Goal: Task Accomplishment & Management: Manage account settings

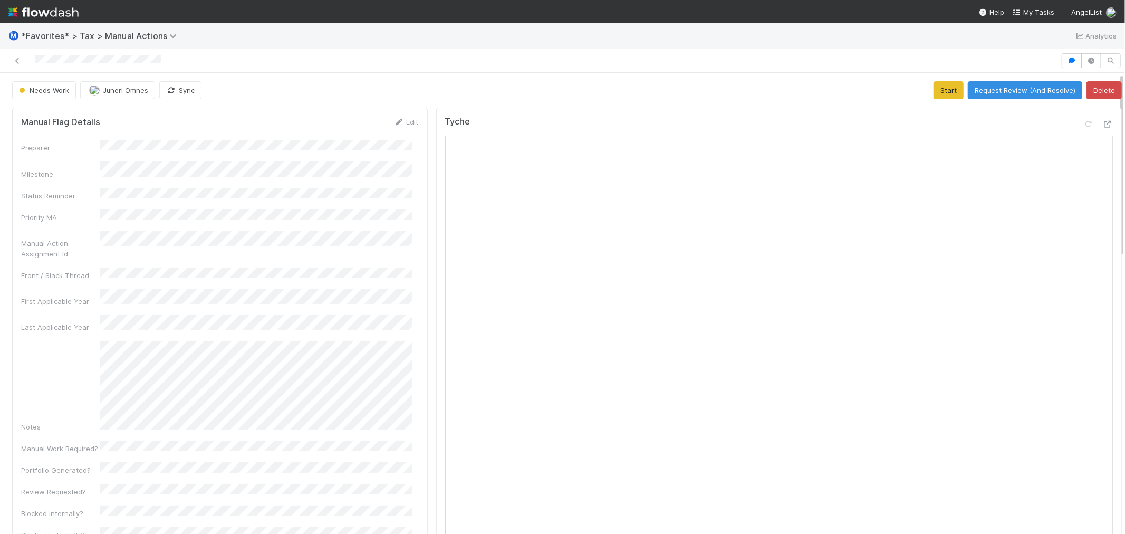
click at [407, 82] on div "Needs Work Junerl Omnes Sync Start Request Review (And Resolve) Delete" at bounding box center [566, 90] width 1109 height 18
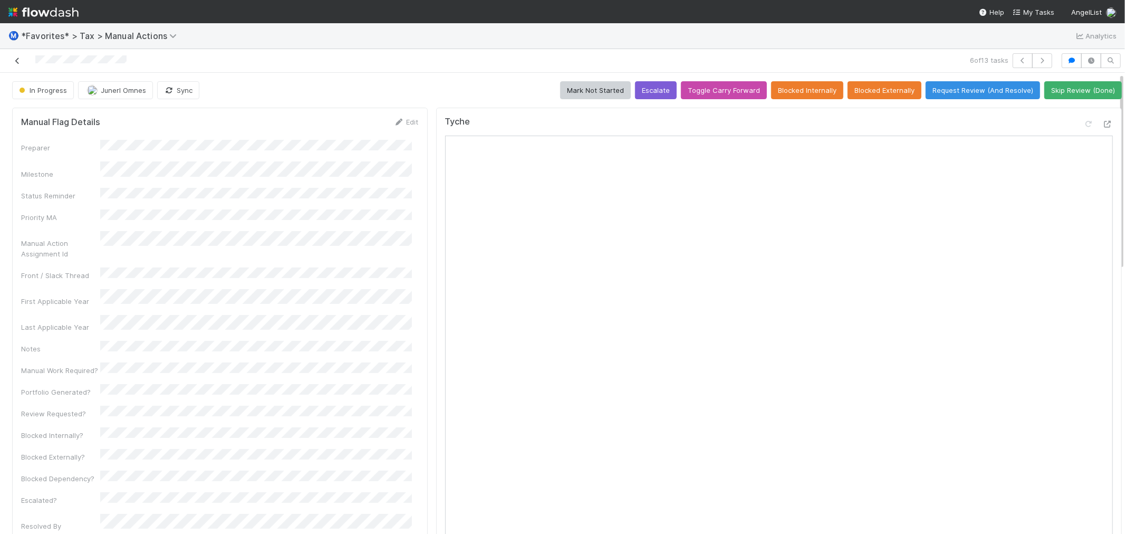
click at [21, 59] on icon at bounding box center [17, 60] width 11 height 7
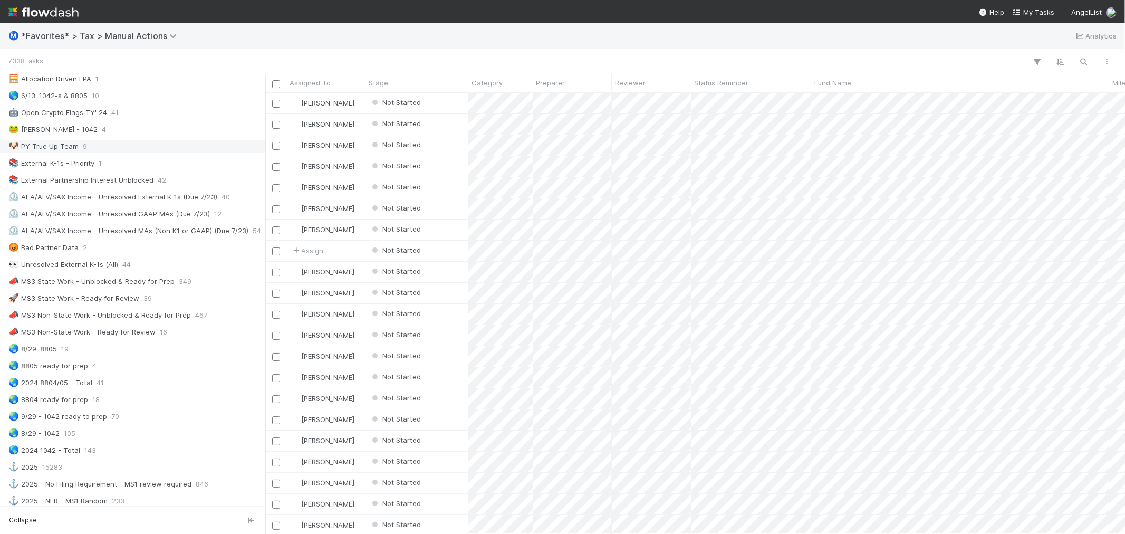
scroll to position [527, 0]
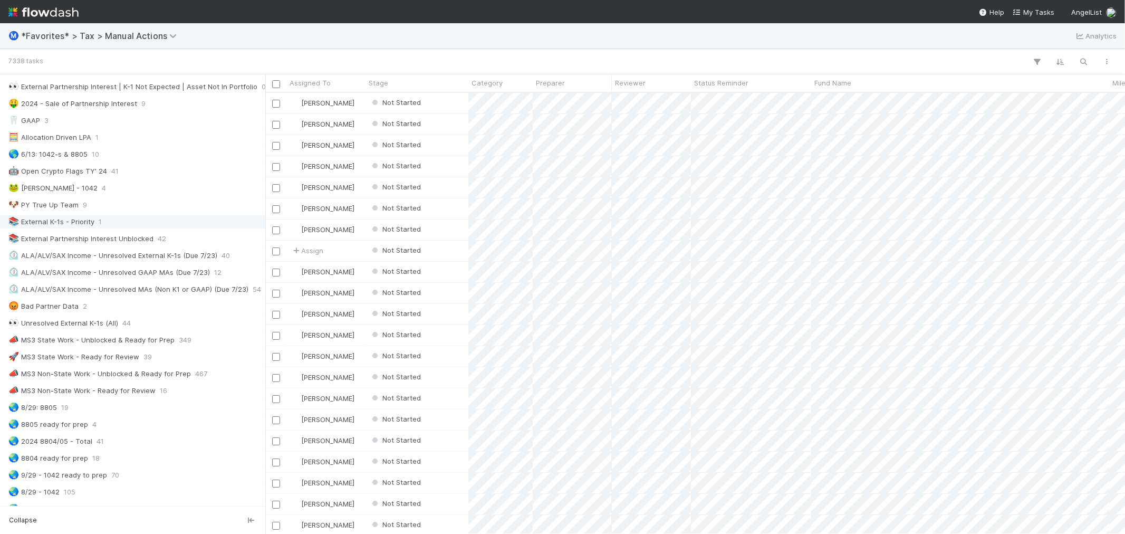
click at [127, 220] on div "📚 External K-1s - Priority 1" at bounding box center [135, 221] width 254 height 13
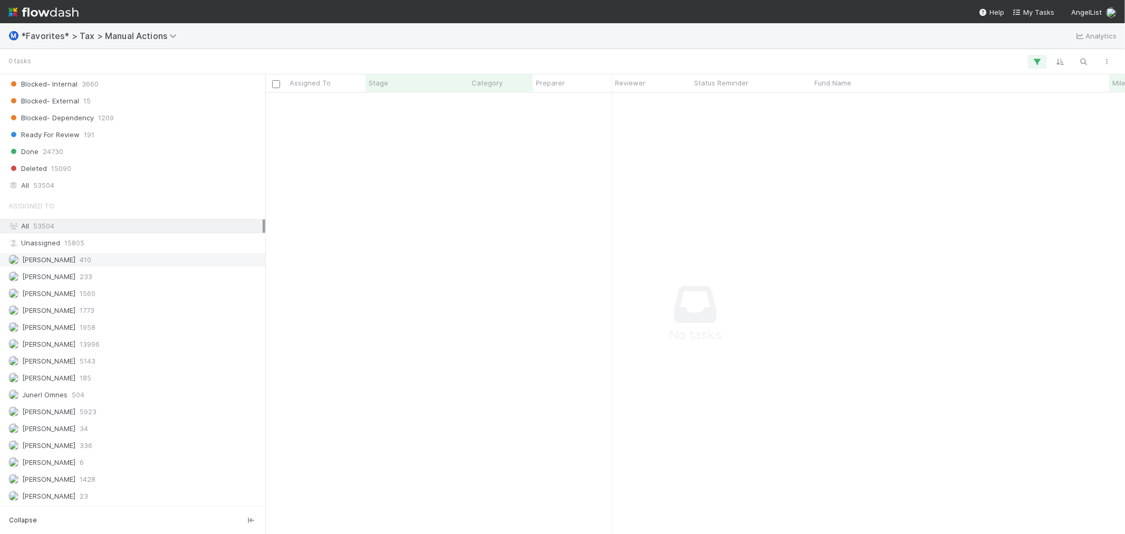
scroll to position [930, 0]
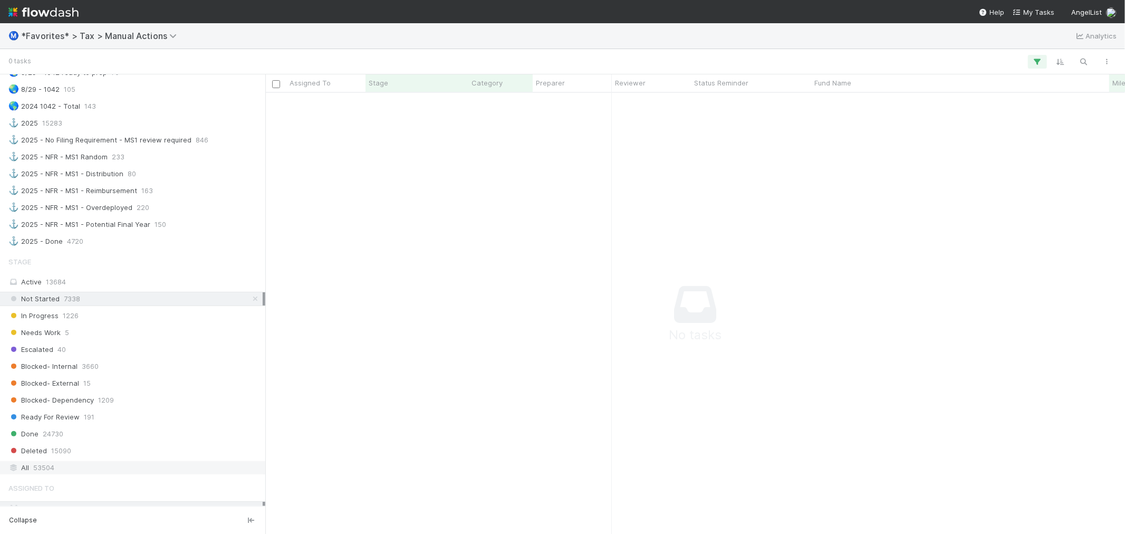
click at [114, 474] on div "All 53504" at bounding box center [135, 467] width 254 height 13
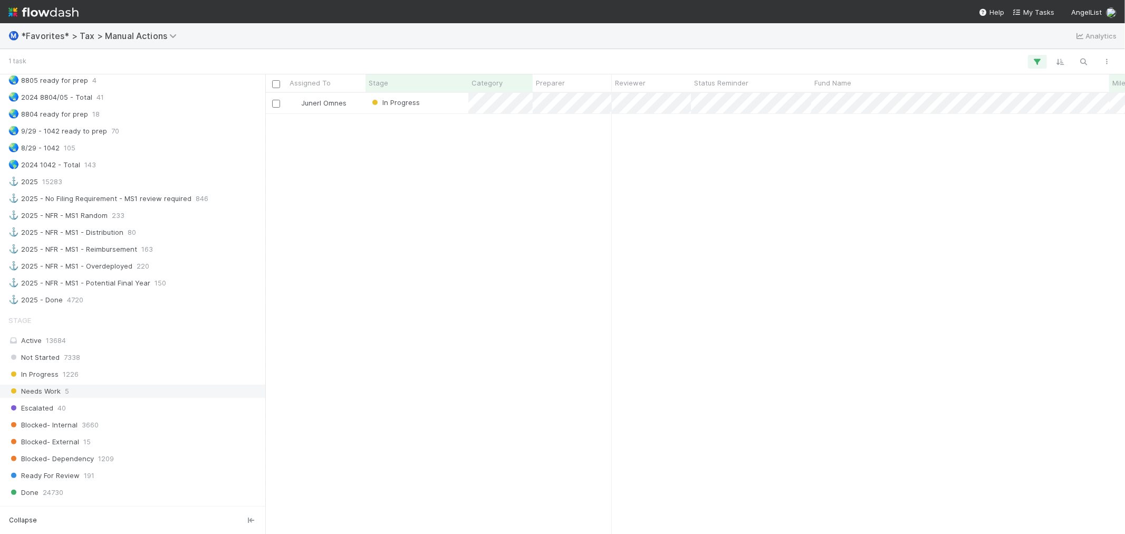
scroll to position [812, 0]
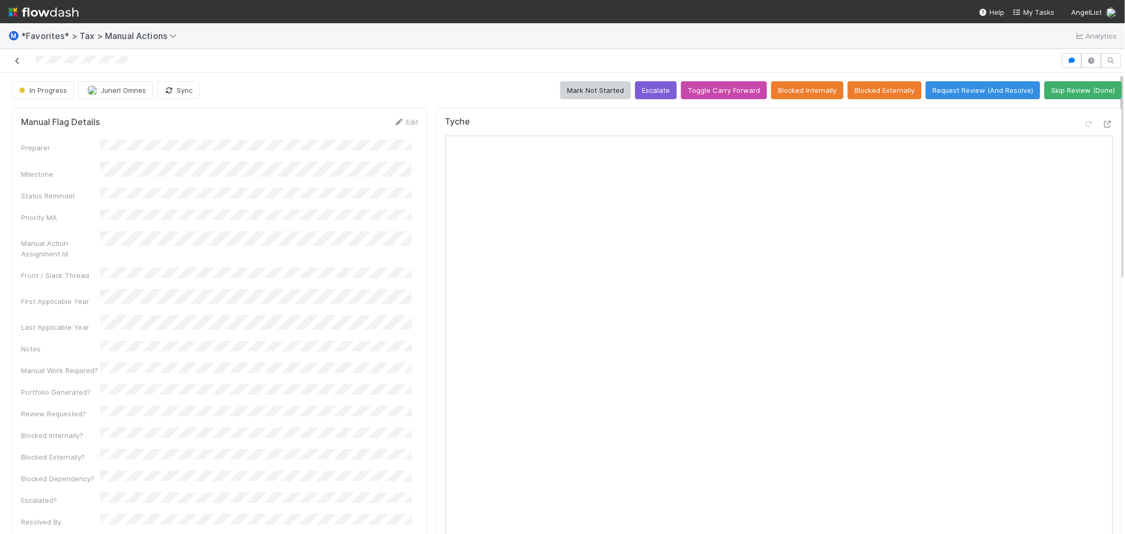
click at [20, 63] on icon at bounding box center [17, 60] width 11 height 7
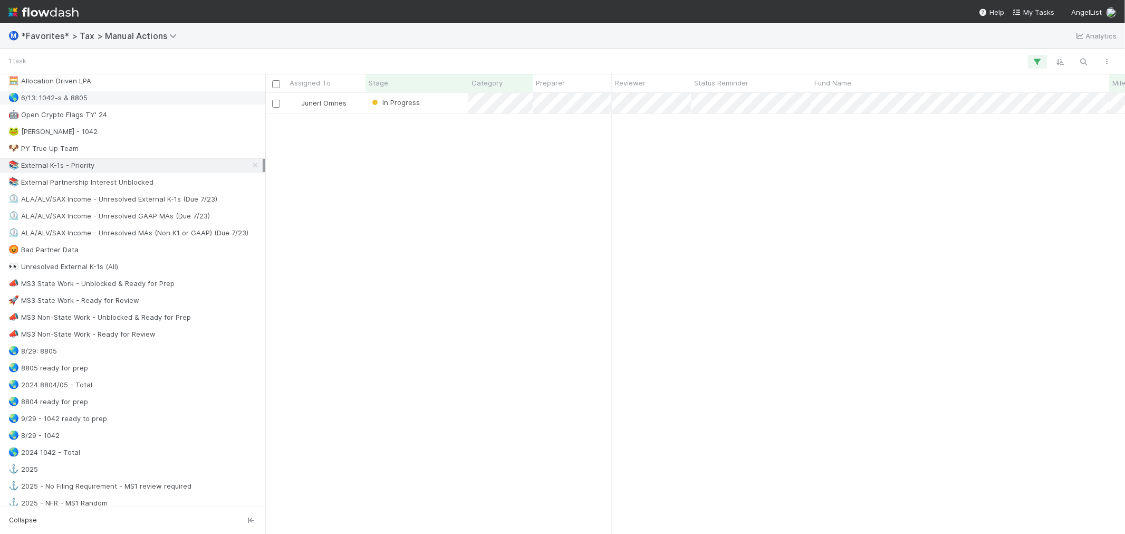
scroll to position [527, 0]
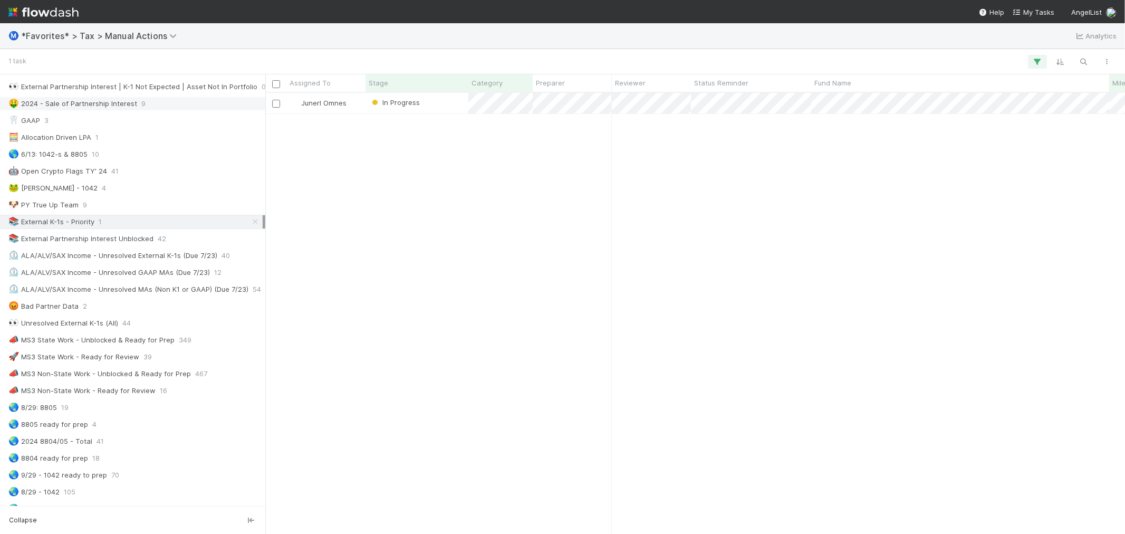
click at [125, 102] on div "🤑 2024 - Sale of Partnership Interest" at bounding box center [72, 103] width 129 height 13
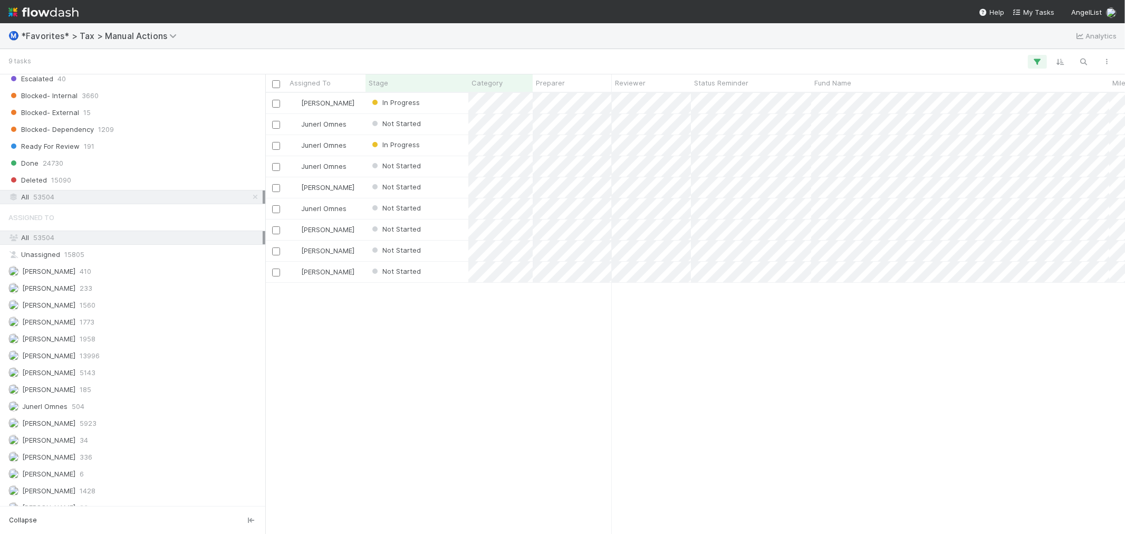
scroll to position [1222, 0]
click at [116, 392] on div "Junerl Omnes 504" at bounding box center [135, 394] width 254 height 13
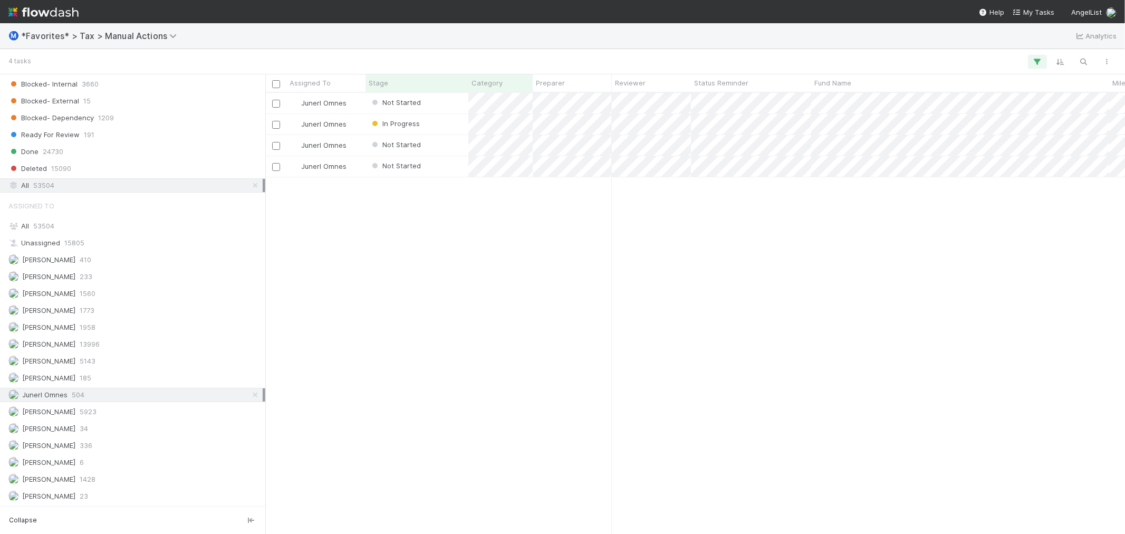
scroll to position [431, 851]
click at [390, 282] on div "Junerl Omnes Not Started 12/11/24, 4:44:26 PM 8/25/25, 11:12:46 AM 0 0 Junerl O…" at bounding box center [694, 313] width 859 height 440
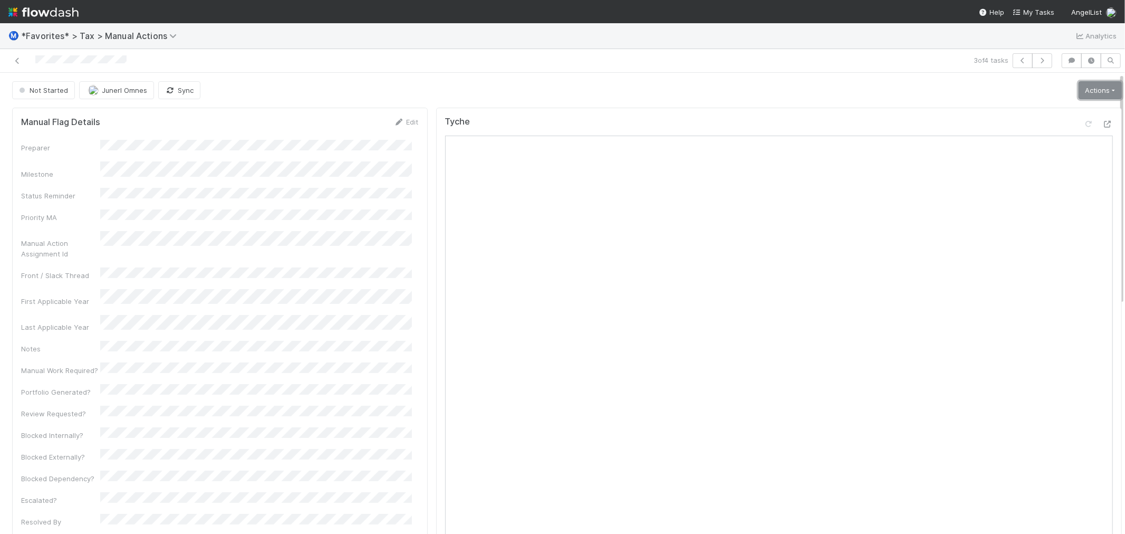
click at [1083, 88] on link "Actions" at bounding box center [1099, 90] width 43 height 18
click at [1077, 107] on button "Start" at bounding box center [1074, 112] width 98 height 15
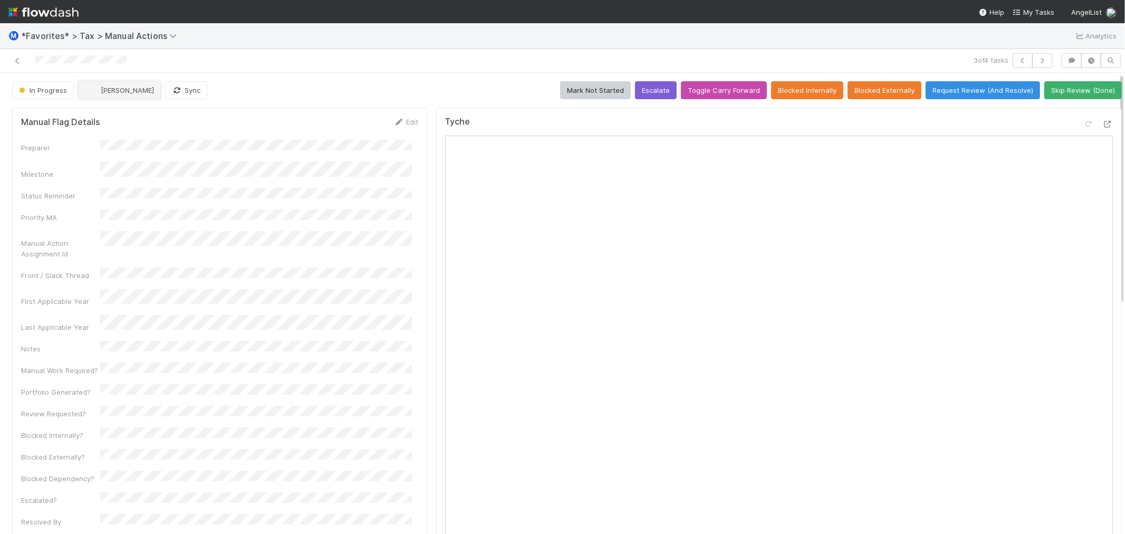
click at [127, 86] on span "[PERSON_NAME]" at bounding box center [127, 90] width 53 height 8
click at [1102, 122] on icon at bounding box center [1107, 124] width 11 height 7
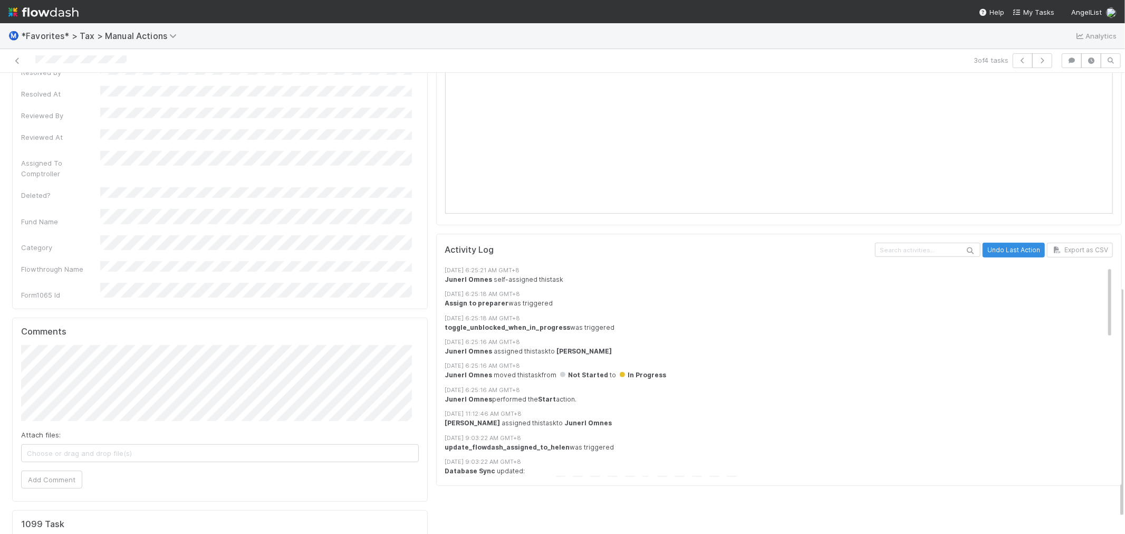
scroll to position [454, 0]
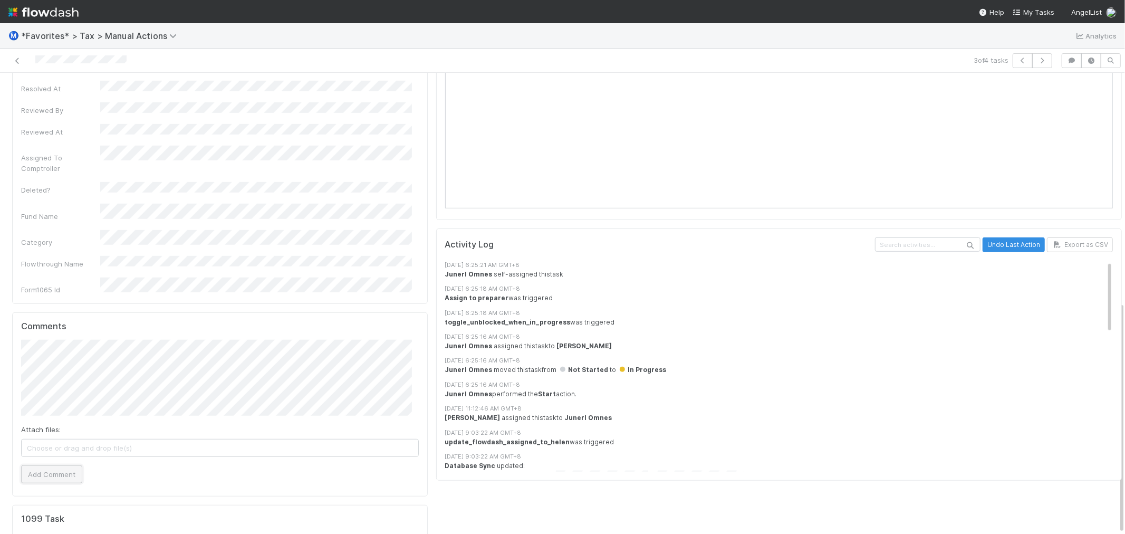
click at [55, 465] on button "Add Comment" at bounding box center [51, 474] width 61 height 18
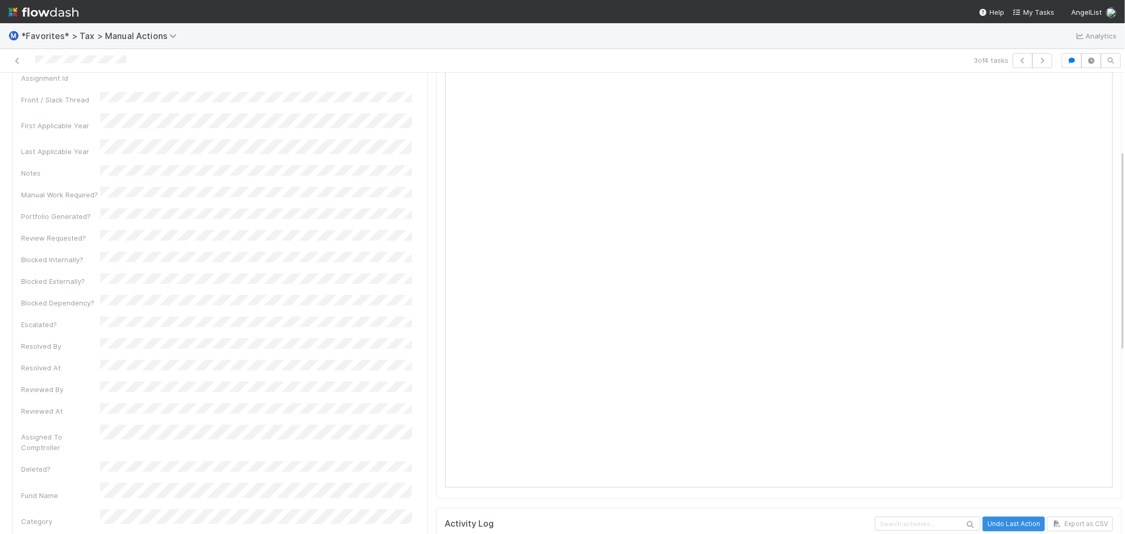
scroll to position [0, 0]
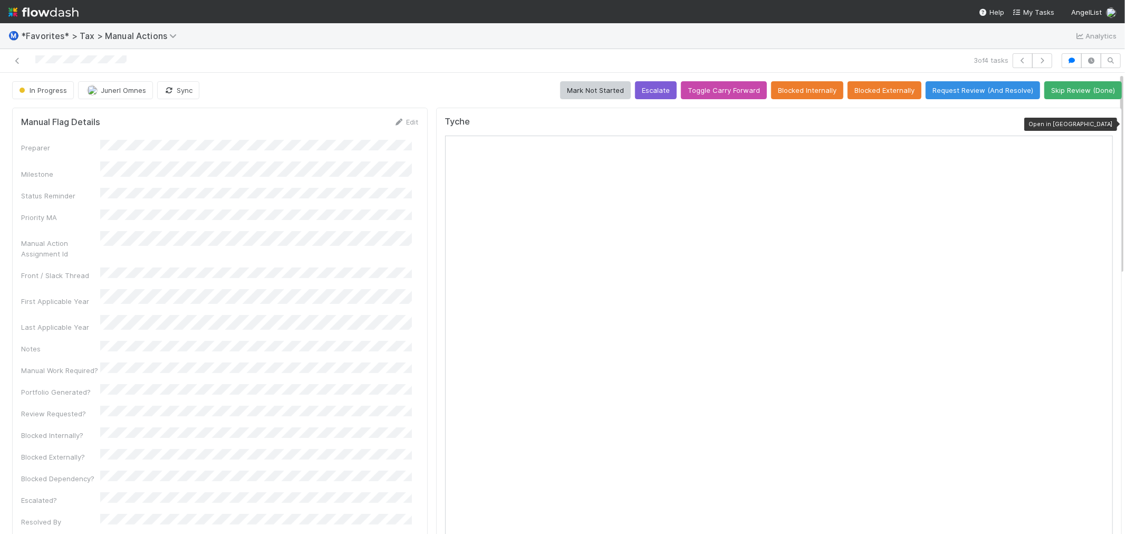
click at [1102, 123] on icon at bounding box center [1107, 124] width 11 height 7
click at [297, 85] on div "In Progress Junerl Omnes Sync Mark Not Started Escalate Toggle Carry Forward Bl…" at bounding box center [566, 90] width 1109 height 18
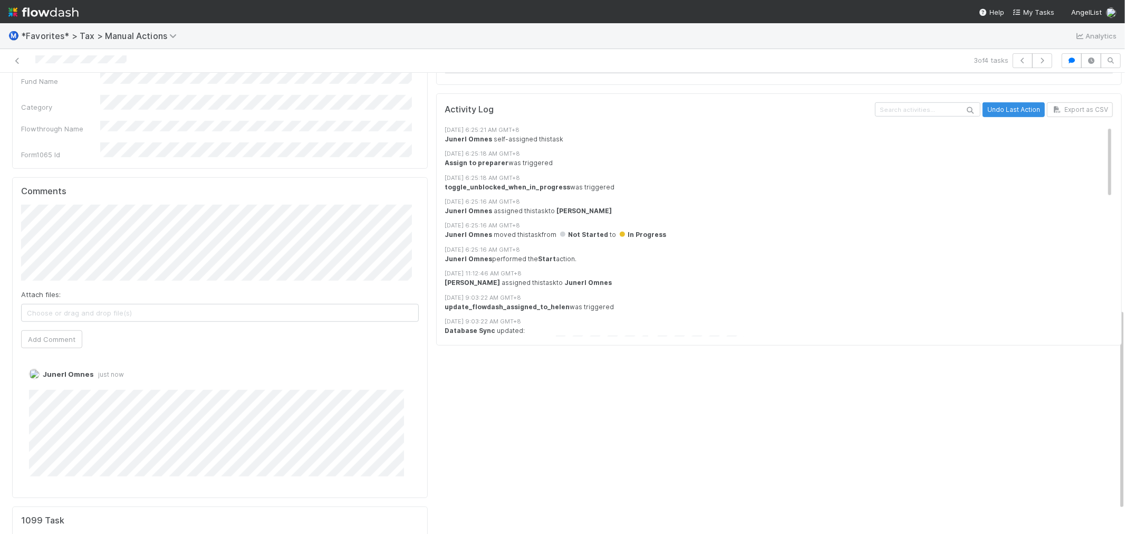
scroll to position [592, 0]
click at [39, 378] on link "Edit" at bounding box center [43, 382] width 12 height 8
drag, startPoint x: 606, startPoint y: 405, endPoint x: 525, endPoint y: 414, distance: 81.7
click at [605, 406] on div "Tyche Activity Log Undo Last Action Export as CSV 8/27/25, 6:25:21 AM GMT+8 Jun…" at bounding box center [779, 59] width 694 height 1095
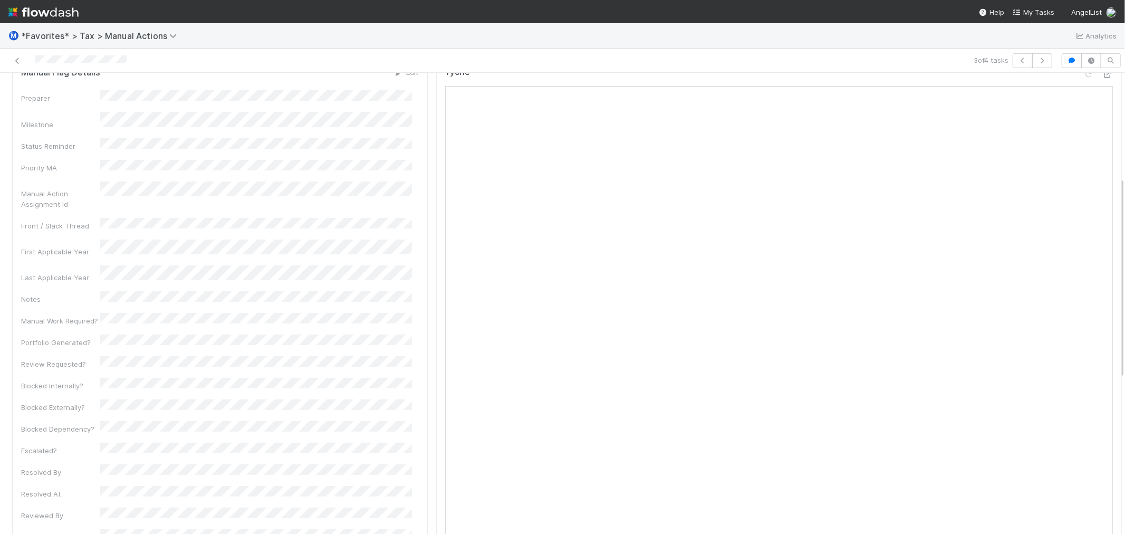
scroll to position [0, 0]
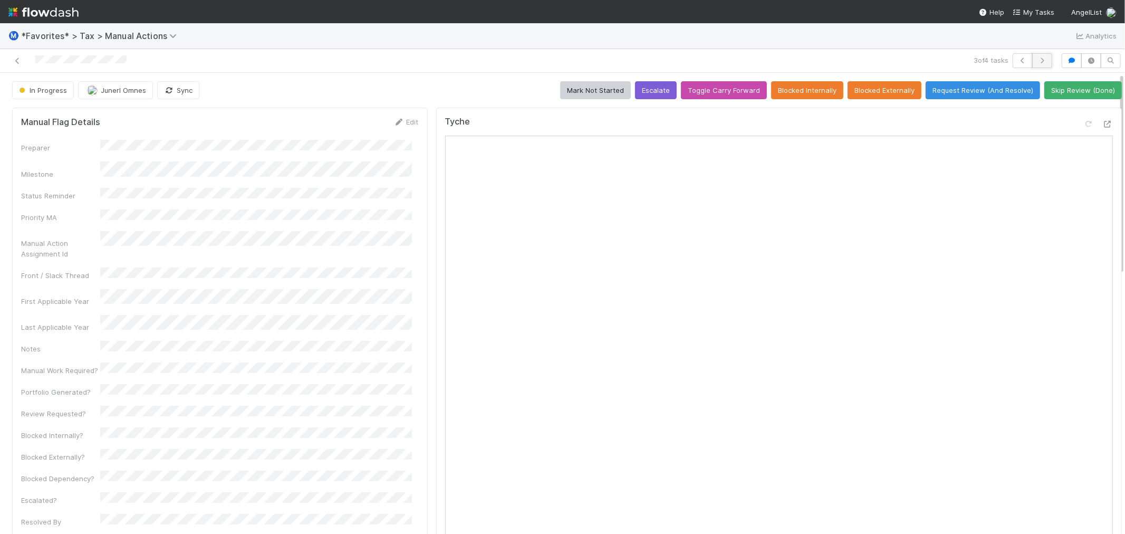
click at [1037, 60] on icon "button" at bounding box center [1042, 60] width 11 height 6
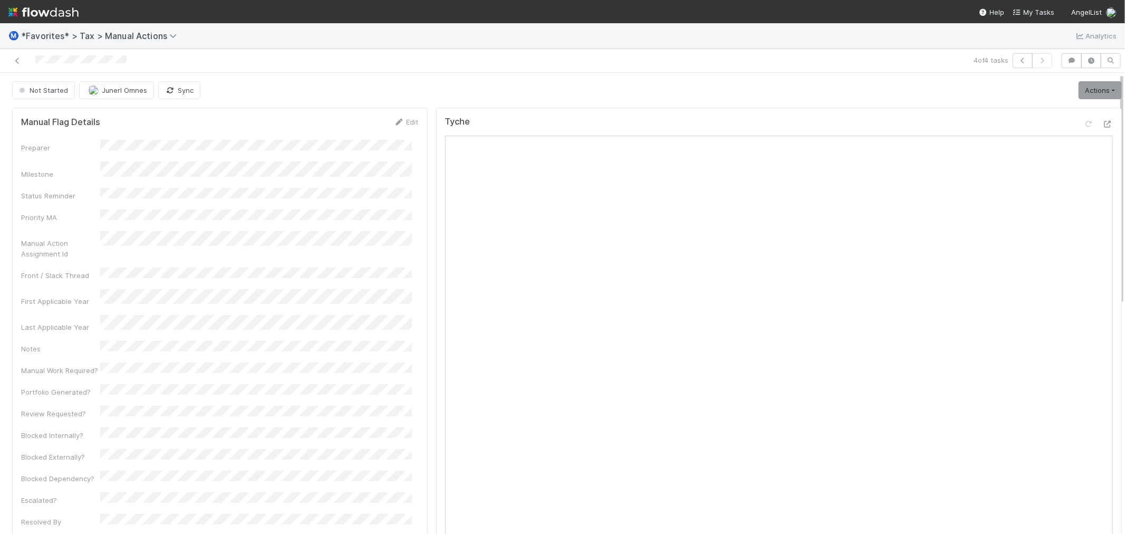
click at [371, 55] on div at bounding box center [268, 60] width 528 height 15
click at [1102, 121] on icon at bounding box center [1107, 124] width 11 height 7
click at [1078, 90] on link "Actions" at bounding box center [1099, 90] width 43 height 18
click at [1060, 108] on button "Start" at bounding box center [1074, 112] width 98 height 15
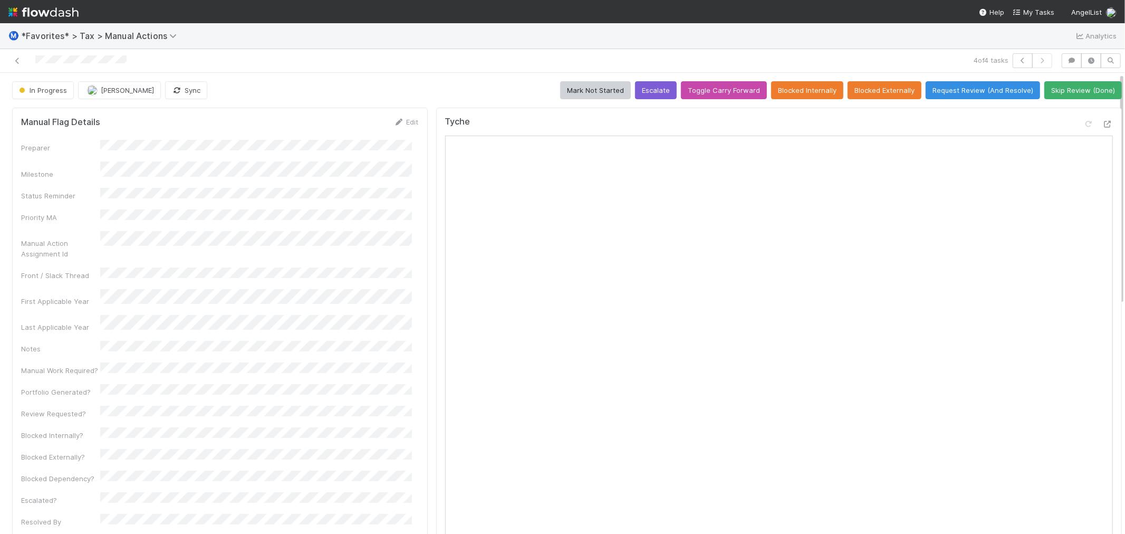
click at [383, 91] on div "In Progress Fareeha Naim Sync Mark Not Started Escalate Toggle Carry Forward Bl…" at bounding box center [566, 90] width 1109 height 18
click at [114, 99] on button "[PERSON_NAME]" at bounding box center [119, 90] width 83 height 18
click at [336, 81] on div "In Progress Junerl Omnes Sync Mark Not Started Escalate Toggle Carry Forward Bl…" at bounding box center [566, 90] width 1109 height 18
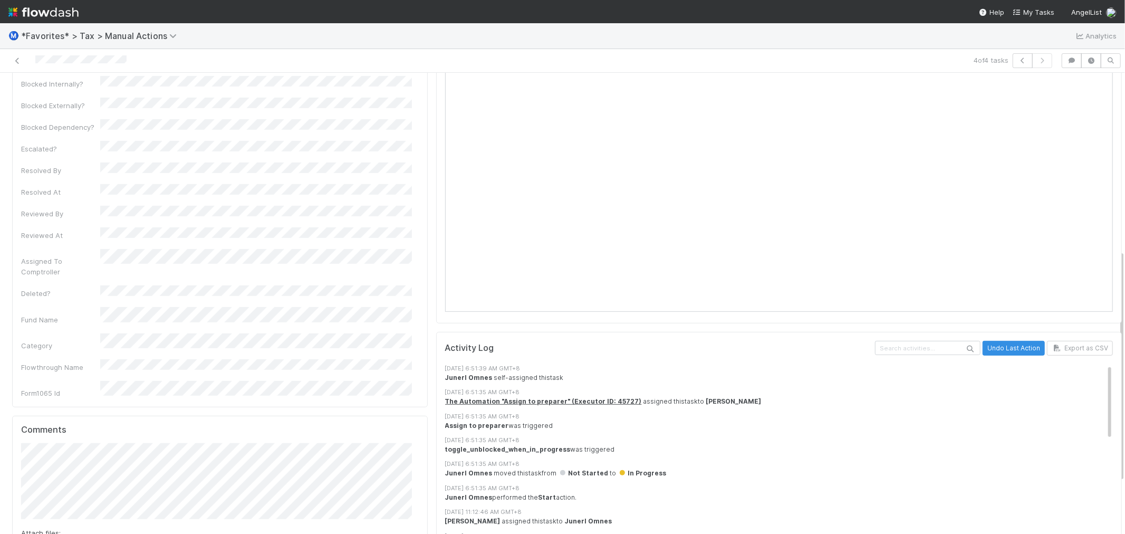
scroll to position [454, 0]
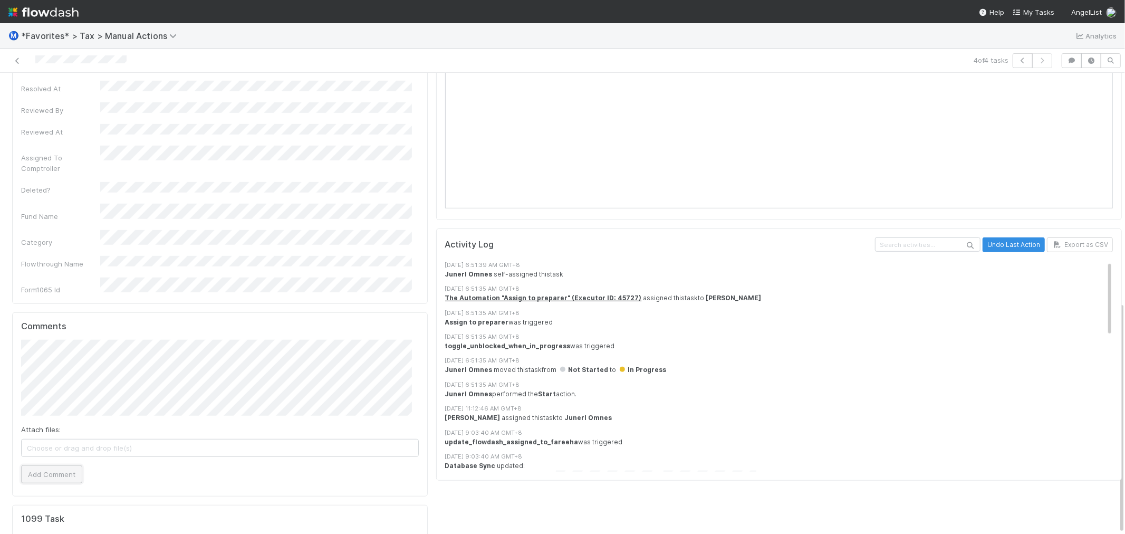
click at [59, 465] on button "Add Comment" at bounding box center [51, 474] width 61 height 18
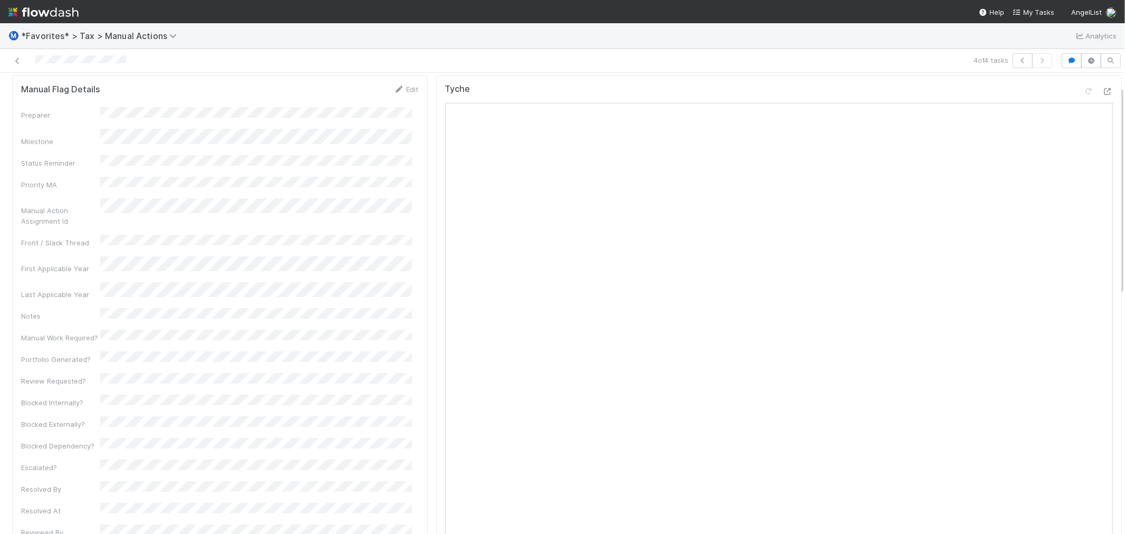
scroll to position [0, 0]
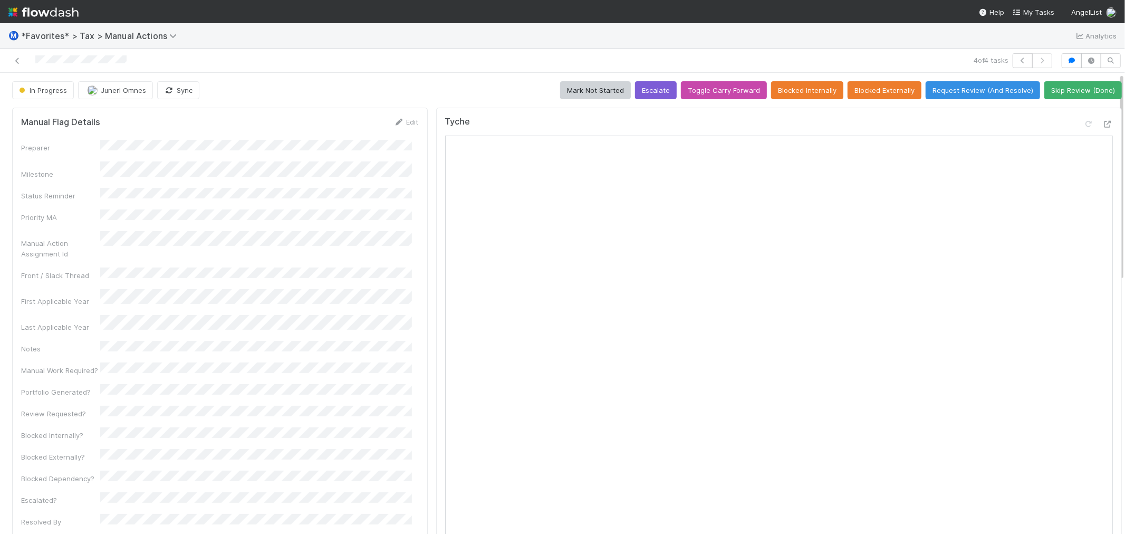
click at [323, 81] on div "In Progress Junerl Omnes Sync Mark Not Started Escalate Toggle Carry Forward Bl…" at bounding box center [566, 90] width 1109 height 18
click at [1102, 119] on div at bounding box center [1107, 124] width 11 height 11
click at [16, 65] on link at bounding box center [17, 60] width 11 height 11
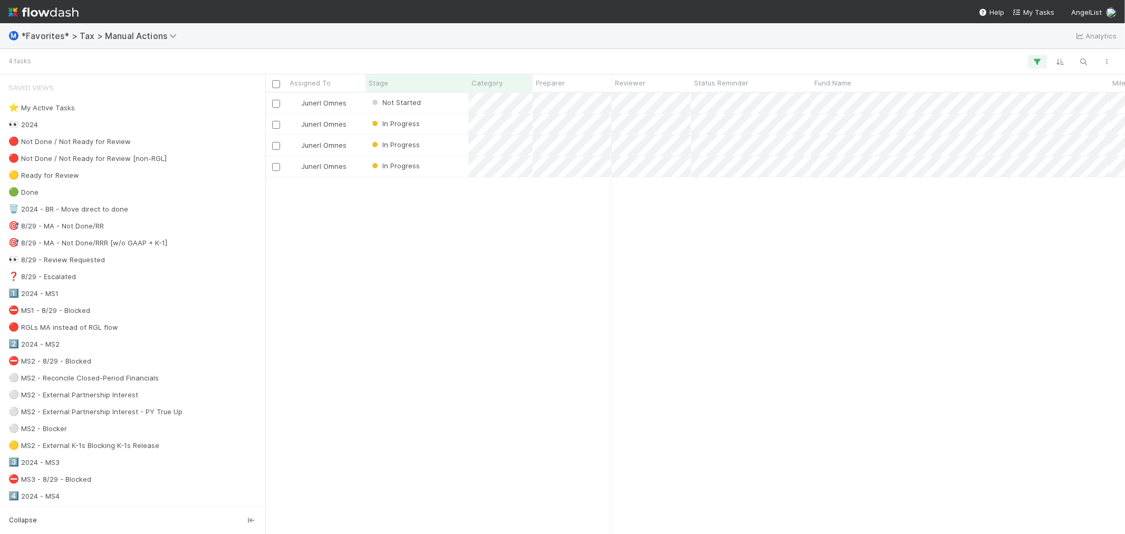
scroll to position [431, 851]
click at [509, 283] on div "Junerl Omnes Not Started 12/11/24, 4:44:26 PM 8/25/25, 11:12:46 AM 0 0 Junerl O…" at bounding box center [694, 313] width 859 height 440
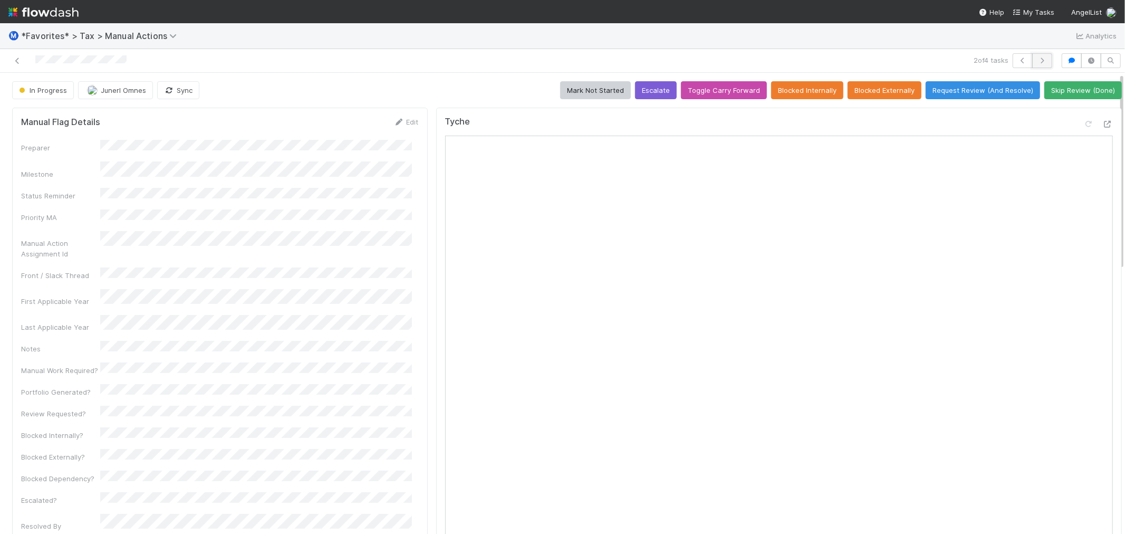
click at [1037, 62] on icon "button" at bounding box center [1042, 60] width 11 height 6
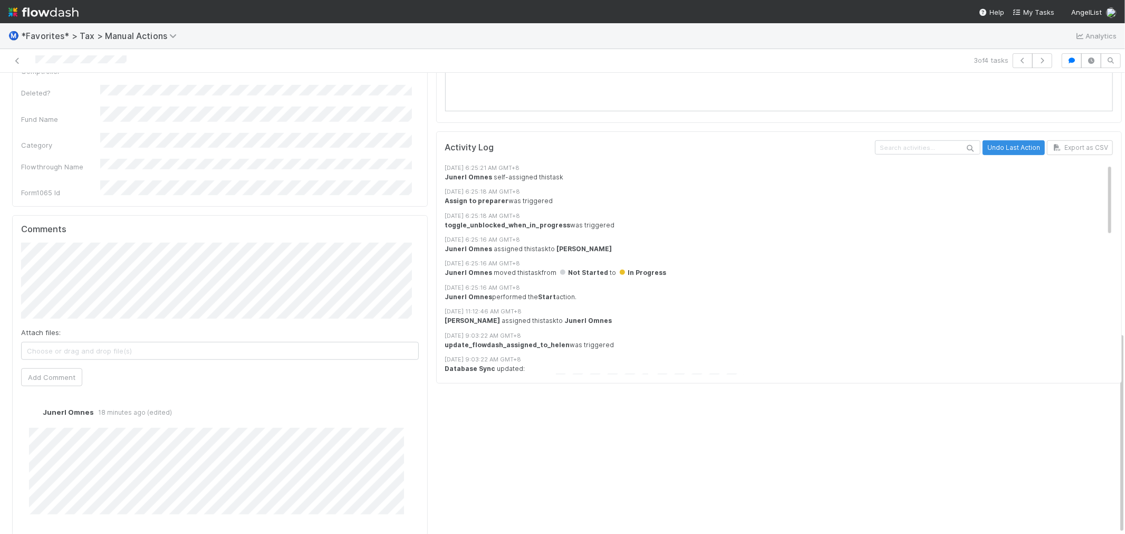
scroll to position [592, 0]
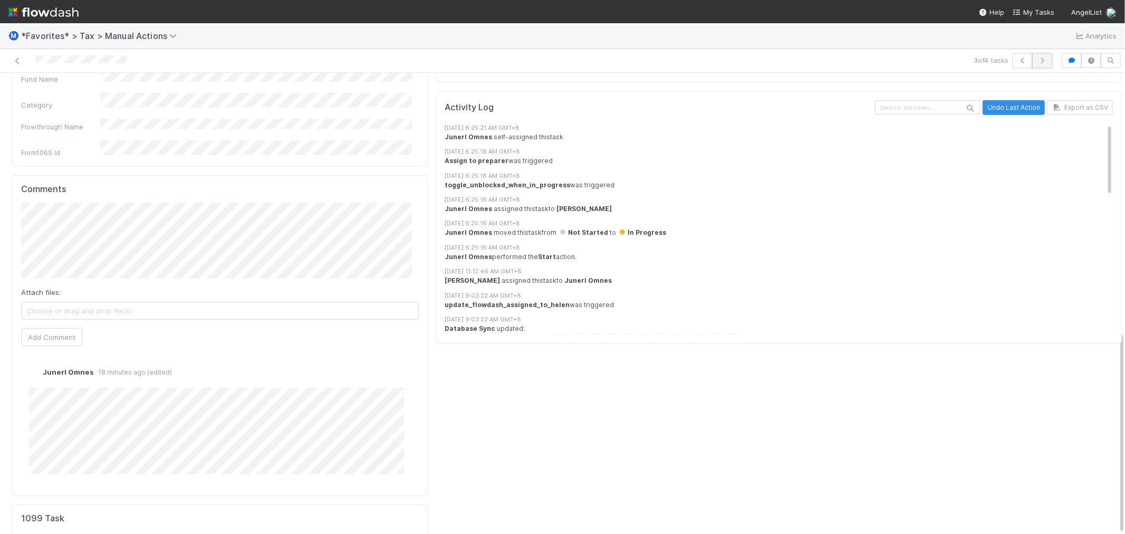
click at [1037, 61] on icon "button" at bounding box center [1042, 60] width 11 height 6
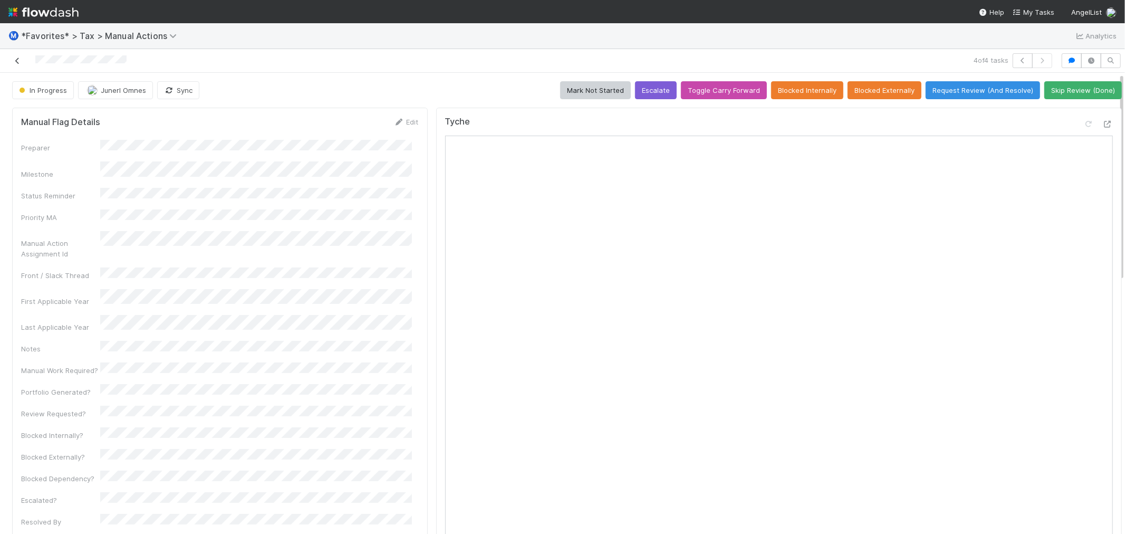
click at [14, 58] on icon at bounding box center [17, 60] width 11 height 7
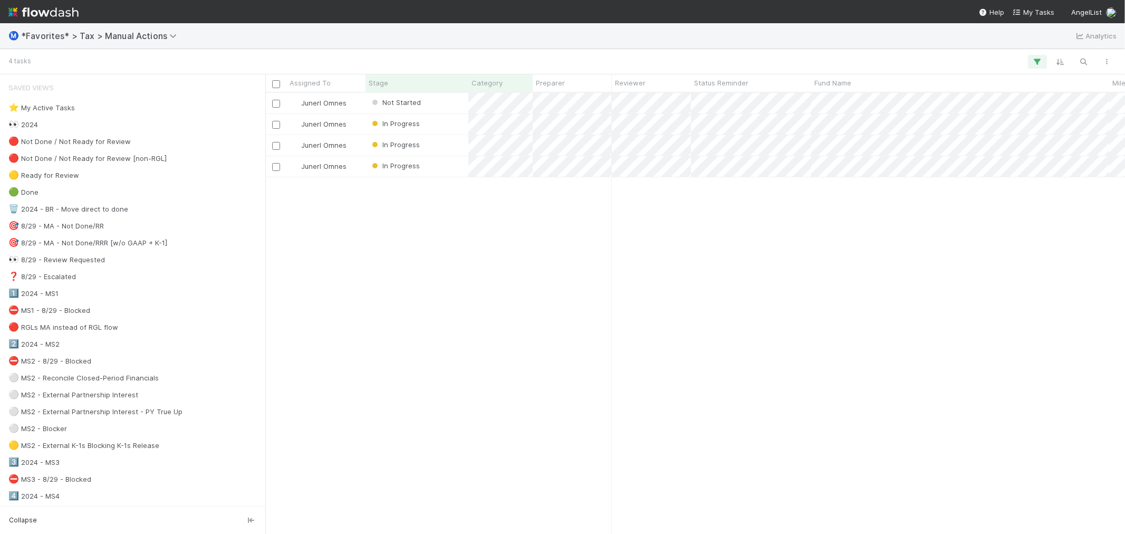
scroll to position [431, 851]
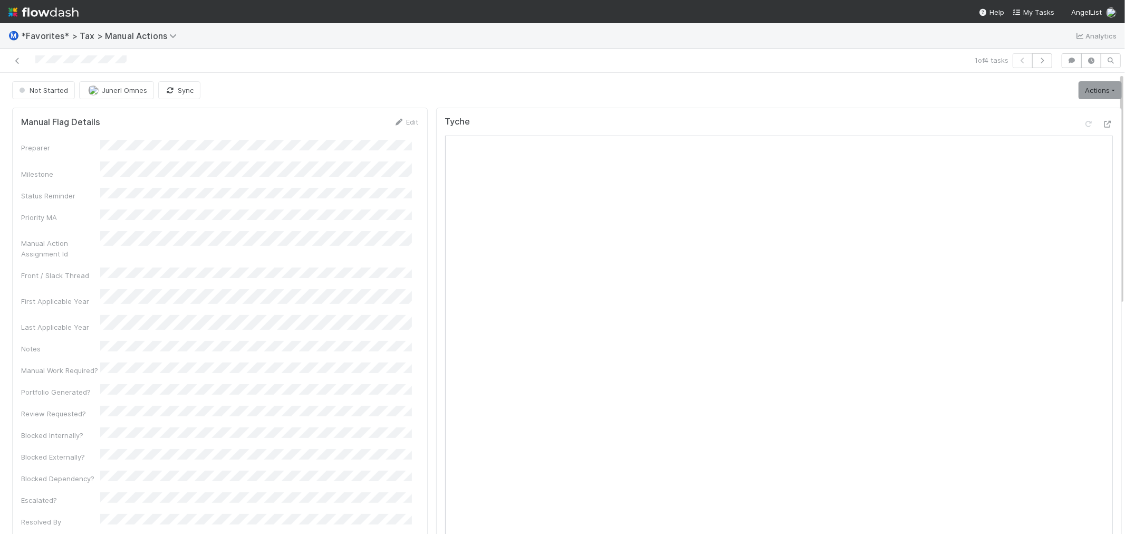
click at [536, 88] on div "Not Started Junerl Omnes Sync Actions Start Escalate Toggle Carry Forward Block…" at bounding box center [566, 90] width 1109 height 18
click at [1102, 121] on icon at bounding box center [1107, 124] width 11 height 7
click at [1078, 91] on link "Actions" at bounding box center [1099, 90] width 43 height 18
click at [1061, 108] on button "Start" at bounding box center [1074, 112] width 98 height 15
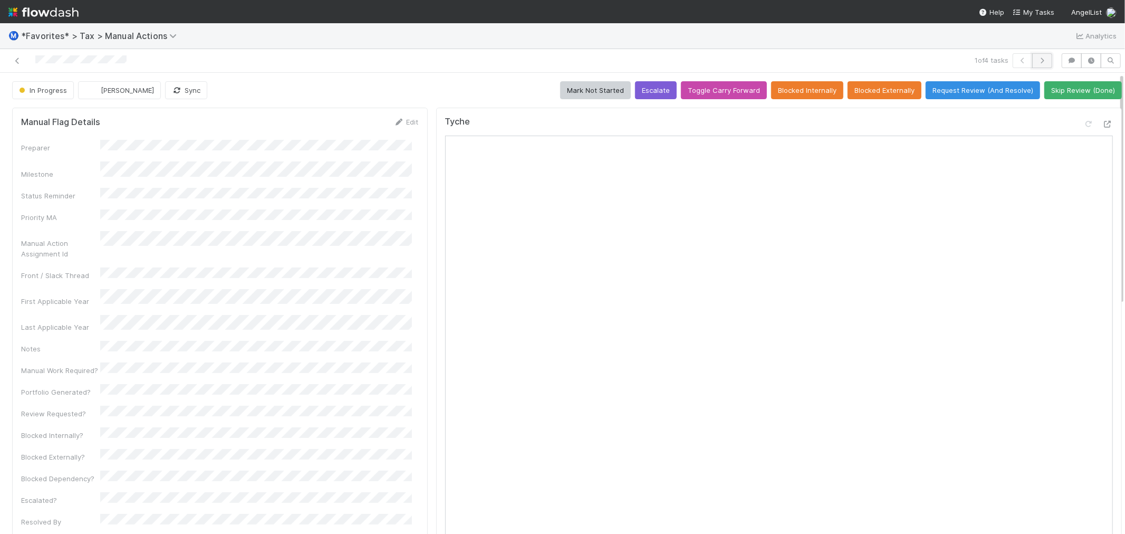
click at [1040, 56] on button "button" at bounding box center [1042, 60] width 20 height 15
click at [1037, 60] on icon "button" at bounding box center [1042, 60] width 11 height 6
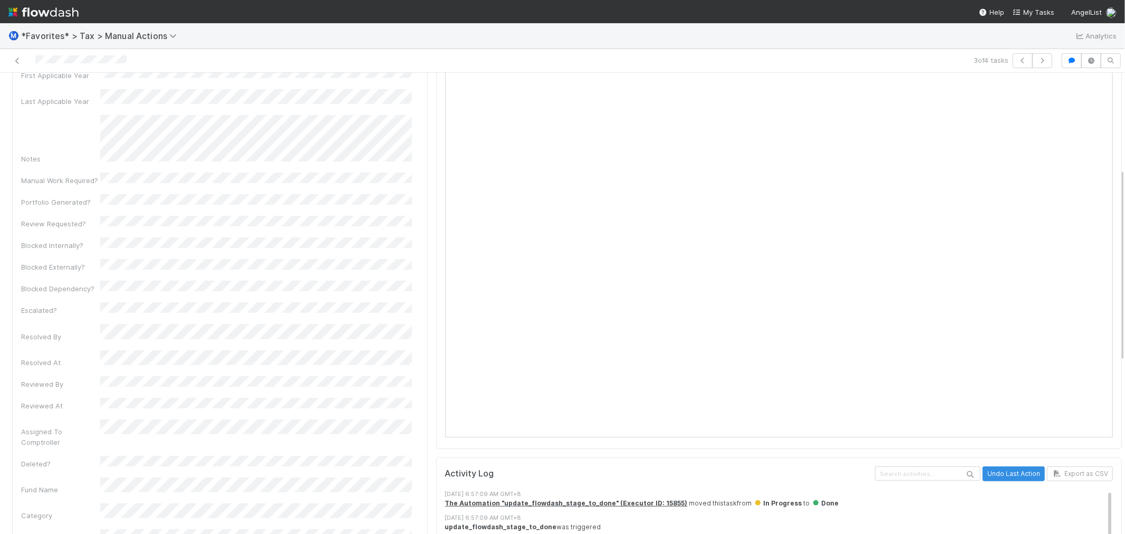
scroll to position [402, 0]
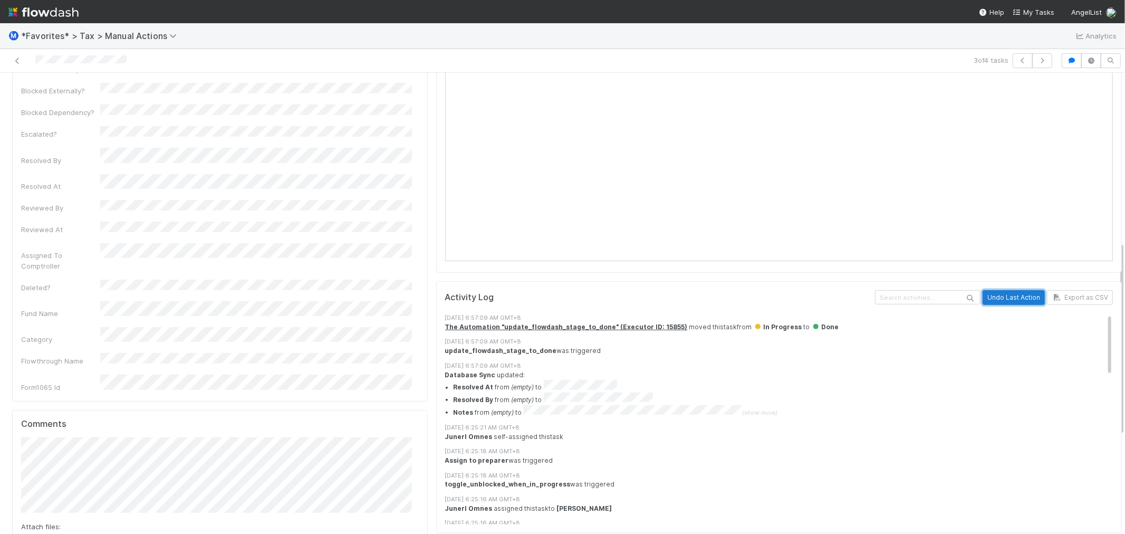
click at [1004, 296] on button "Undo Last Action" at bounding box center [1013, 297] width 62 height 15
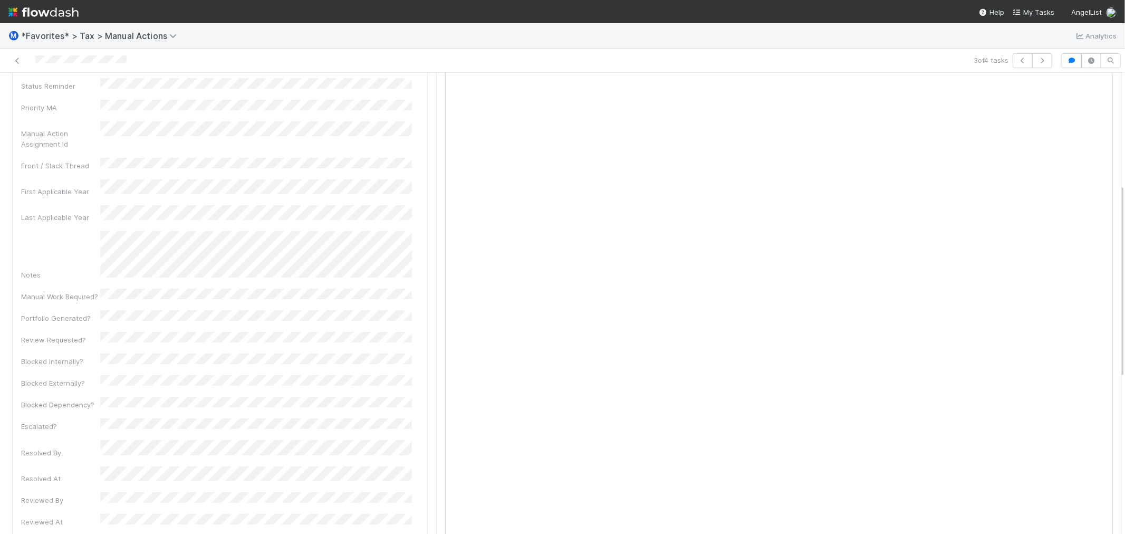
scroll to position [0, 0]
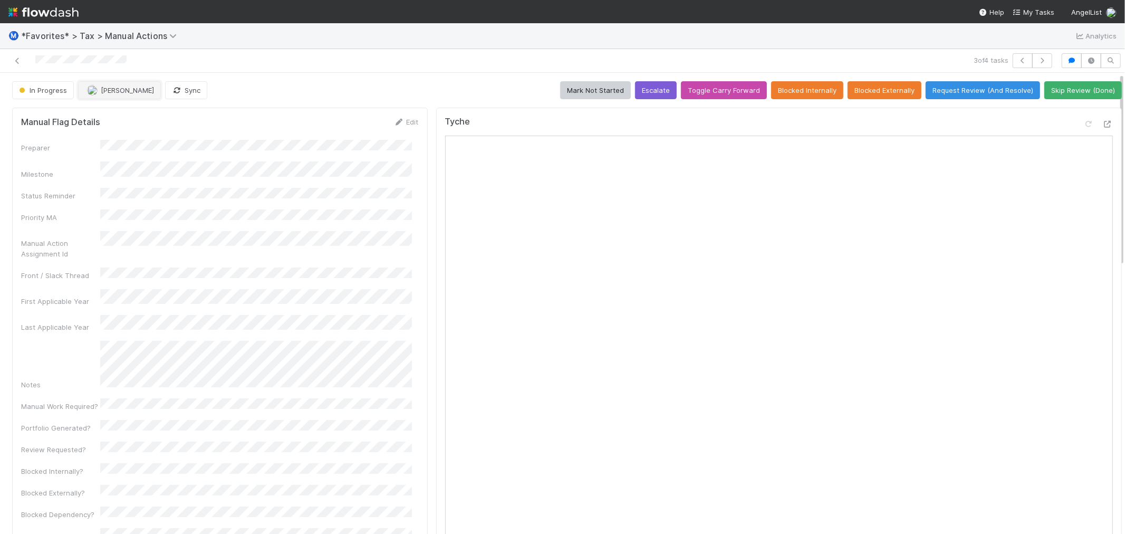
click at [111, 95] on button "[PERSON_NAME]" at bounding box center [119, 90] width 83 height 18
click at [1037, 60] on icon "button" at bounding box center [1042, 60] width 11 height 6
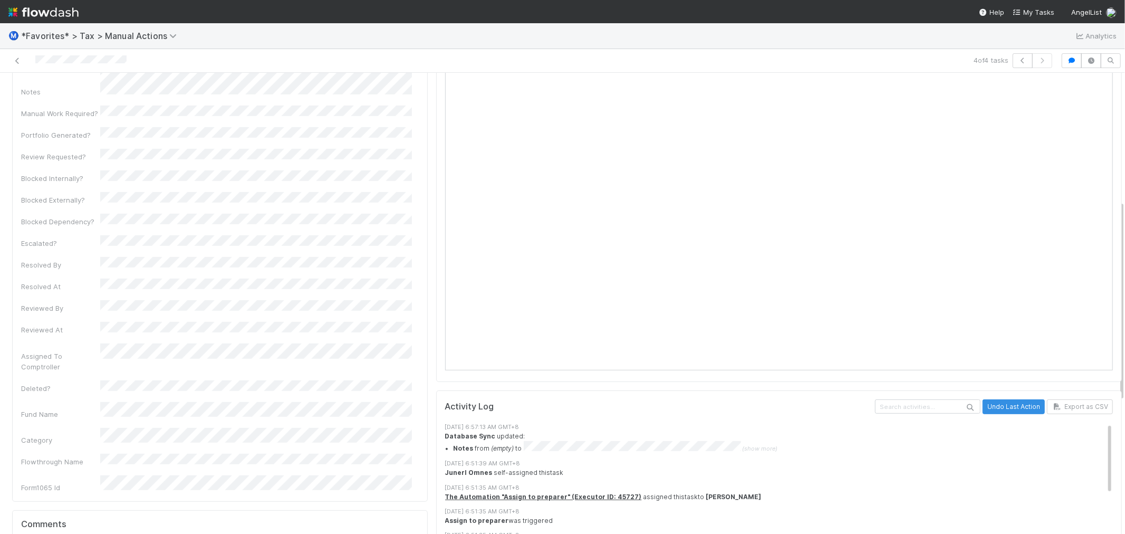
scroll to position [527, 0]
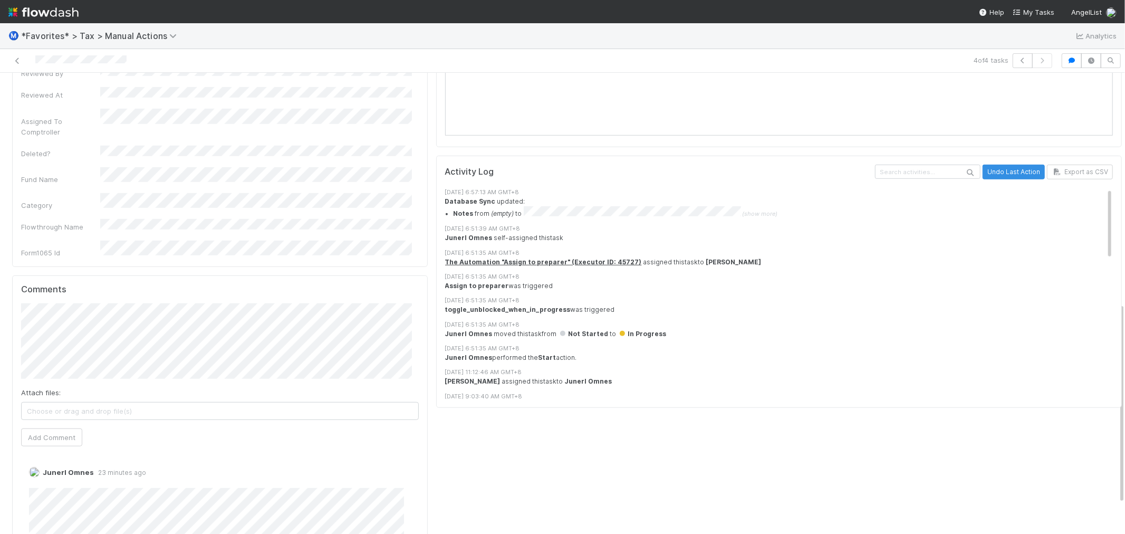
click at [506, 455] on div "Tyche Activity Log Undo Last Action Export as CSV 8/27/25, 6:57:13 AM GMT+8 Dat…" at bounding box center [779, 125] width 694 height 1099
click at [723, 432] on div "Tyche Activity Log Undo Last Action Export as CSV 8/27/25, 6:57:13 AM GMT+8 Dat…" at bounding box center [779, 125] width 694 height 1099
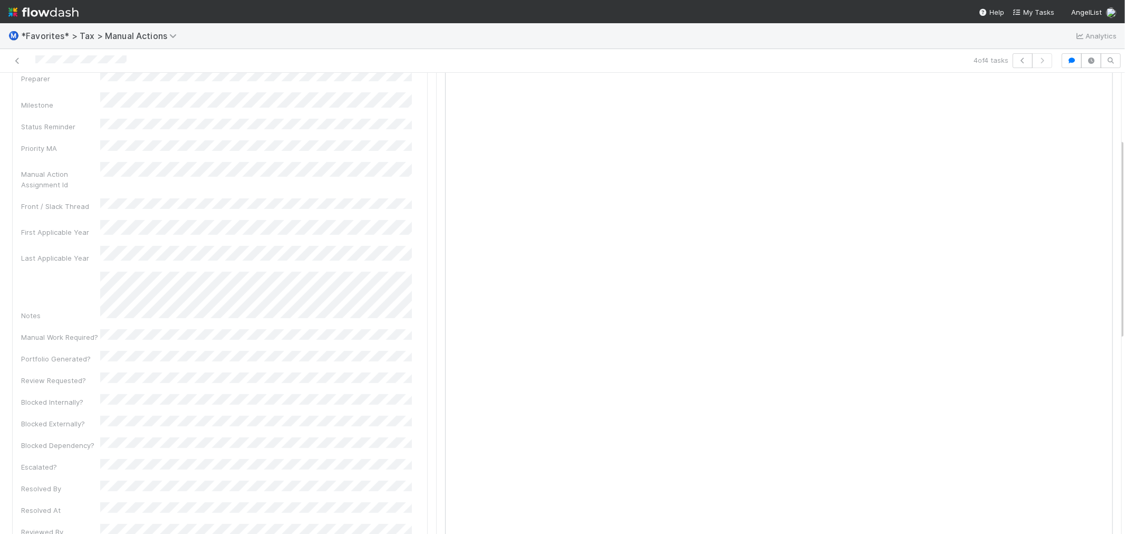
scroll to position [0, 0]
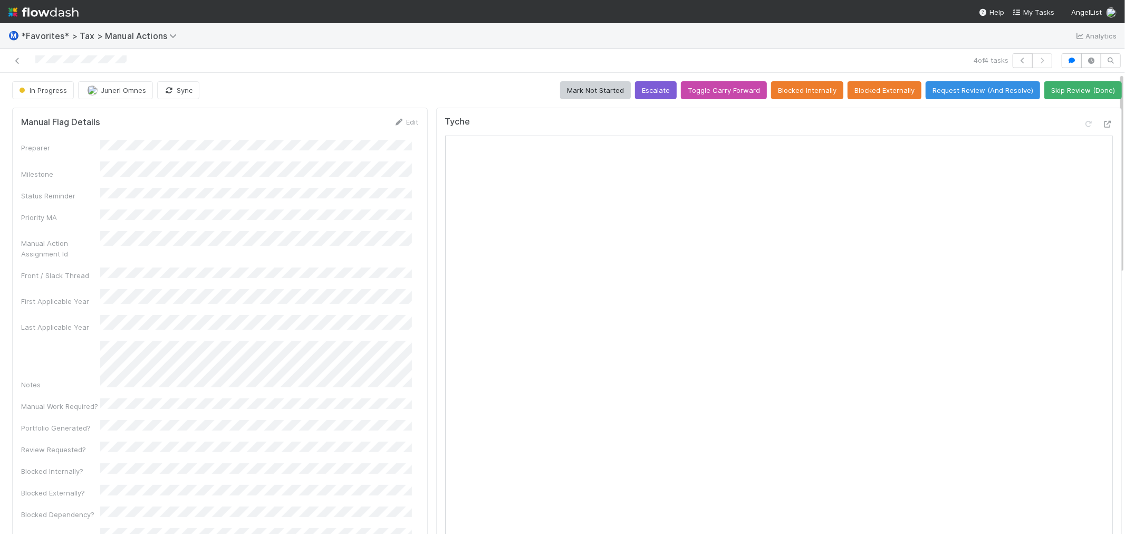
click at [402, 70] on div "4 of 4 tasks" at bounding box center [562, 61] width 1125 height 24
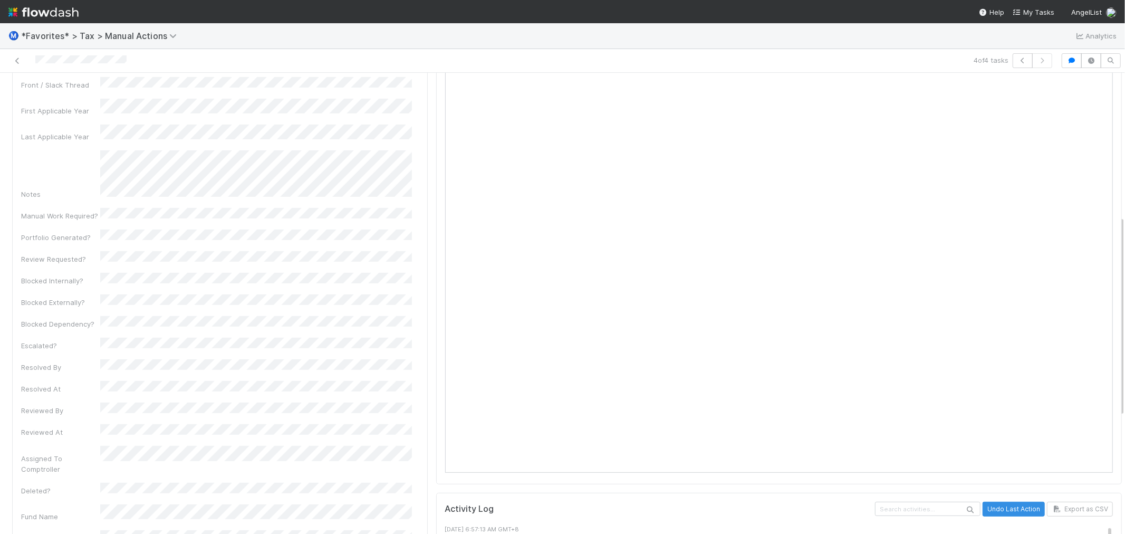
scroll to position [351, 0]
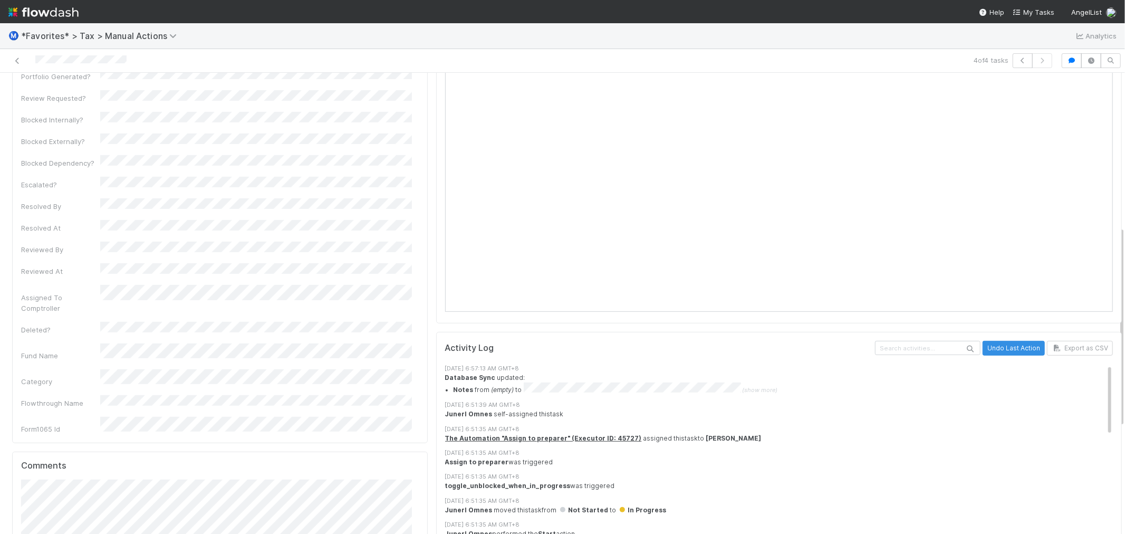
click at [380, 83] on div "Preparer Milestone Status Reminder Priority MA Manual Action Assignment Id Fron…" at bounding box center [220, 111] width 398 height 645
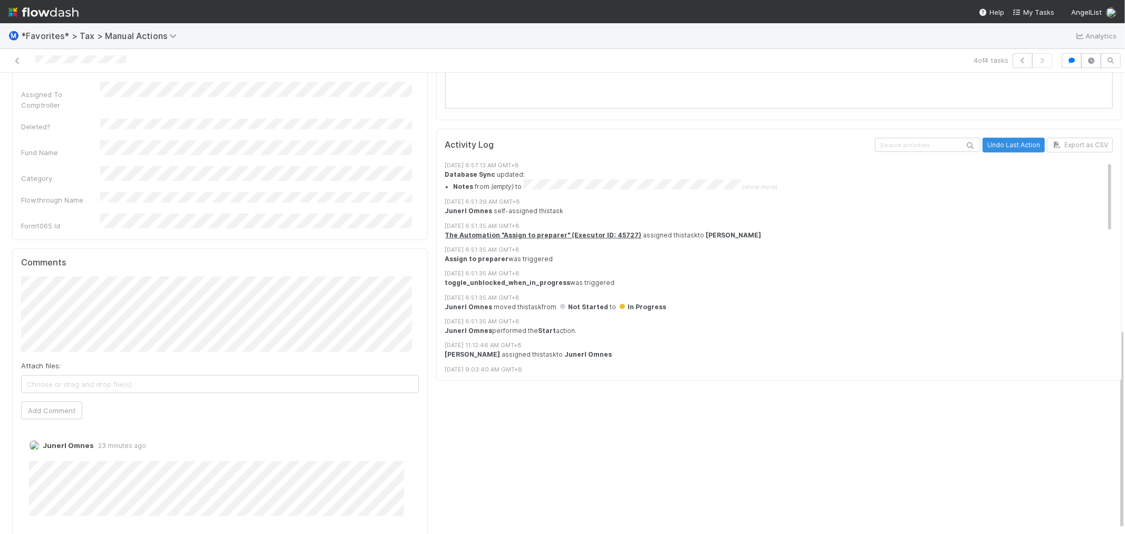
scroll to position [586, 0]
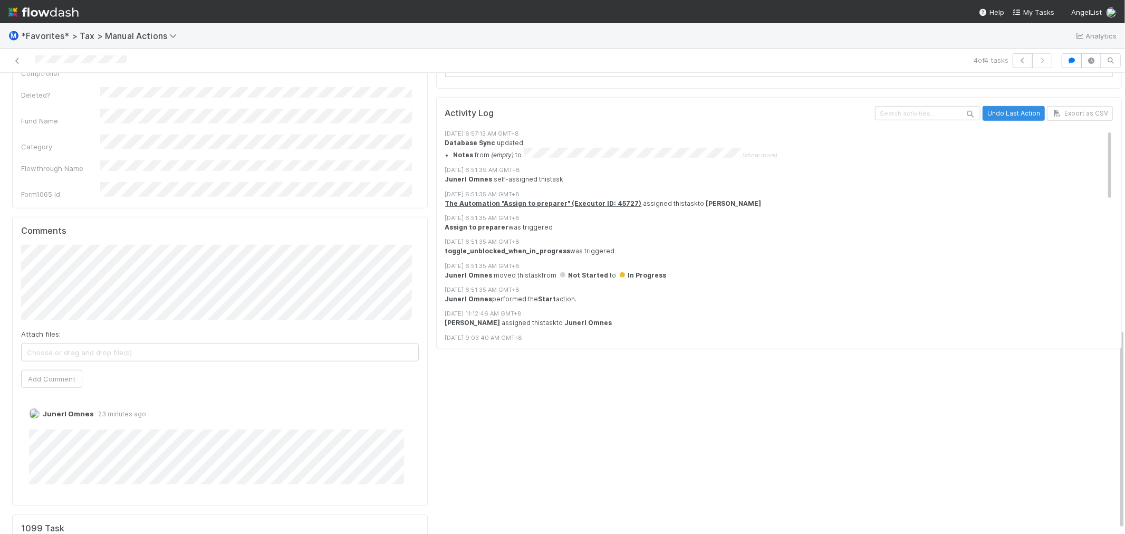
click at [541, 417] on div "Tyche Activity Log Undo Last Action Export as CSV 8/27/25, 6:57:13 AM GMT+8 Dat…" at bounding box center [779, 67] width 694 height 1099
click at [533, 412] on div "Tyche Activity Log Undo Last Action Export as CSV 8/27/25, 6:57:13 AM GMT+8 Dat…" at bounding box center [779, 67] width 694 height 1099
click at [529, 408] on div "Tyche Activity Log Undo Last Action Export as CSV 8/27/25, 6:57:13 AM GMT+8 Dat…" at bounding box center [779, 67] width 694 height 1099
click at [491, 396] on div "Tyche Activity Log Undo Last Action Export as CSV 8/27/25, 6:57:13 AM GMT+8 Dat…" at bounding box center [779, 67] width 694 height 1099
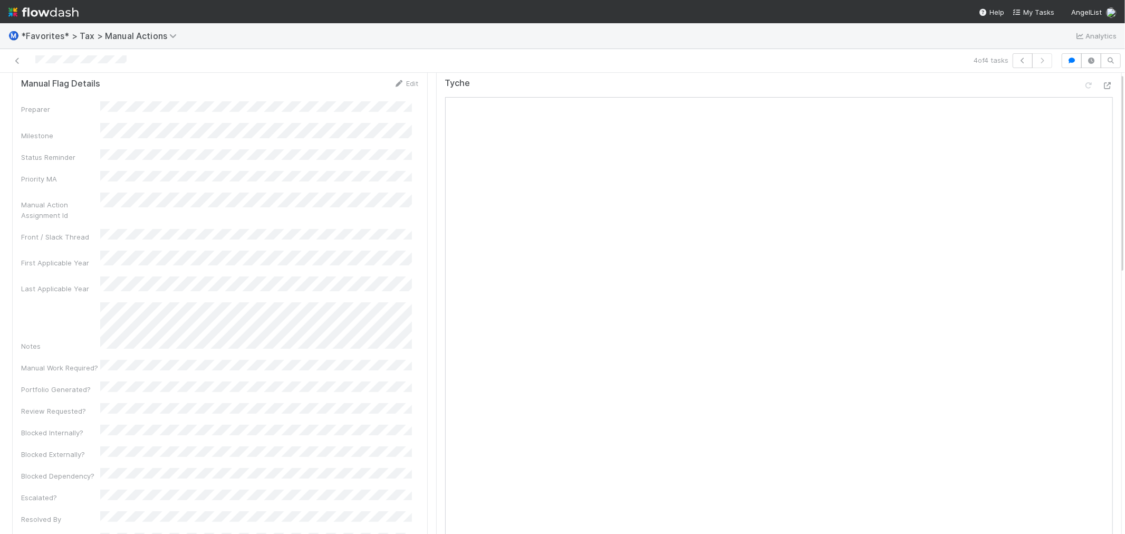
scroll to position [0, 0]
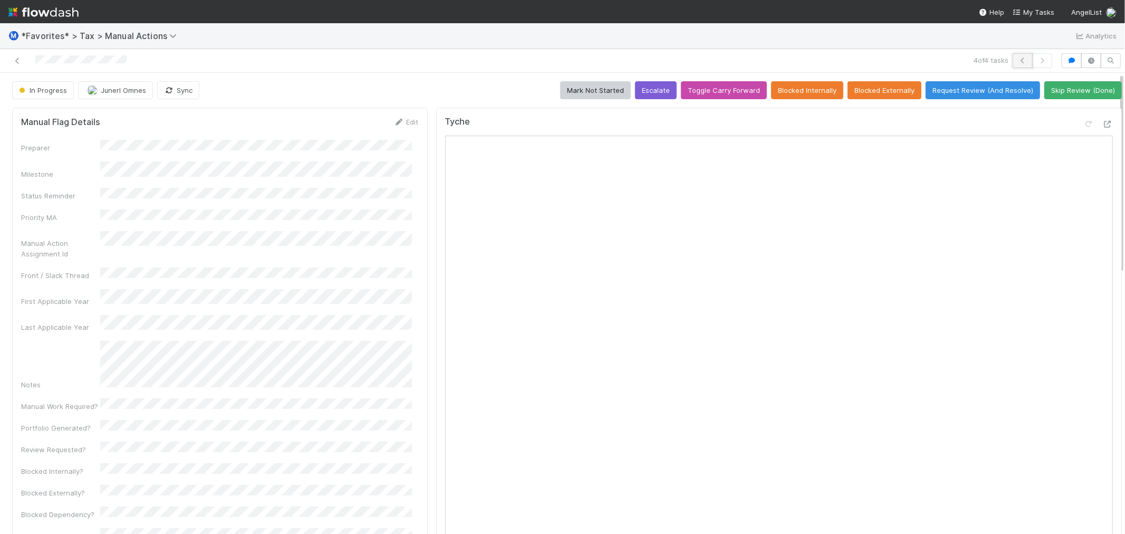
click at [1017, 59] on icon "button" at bounding box center [1022, 60] width 11 height 6
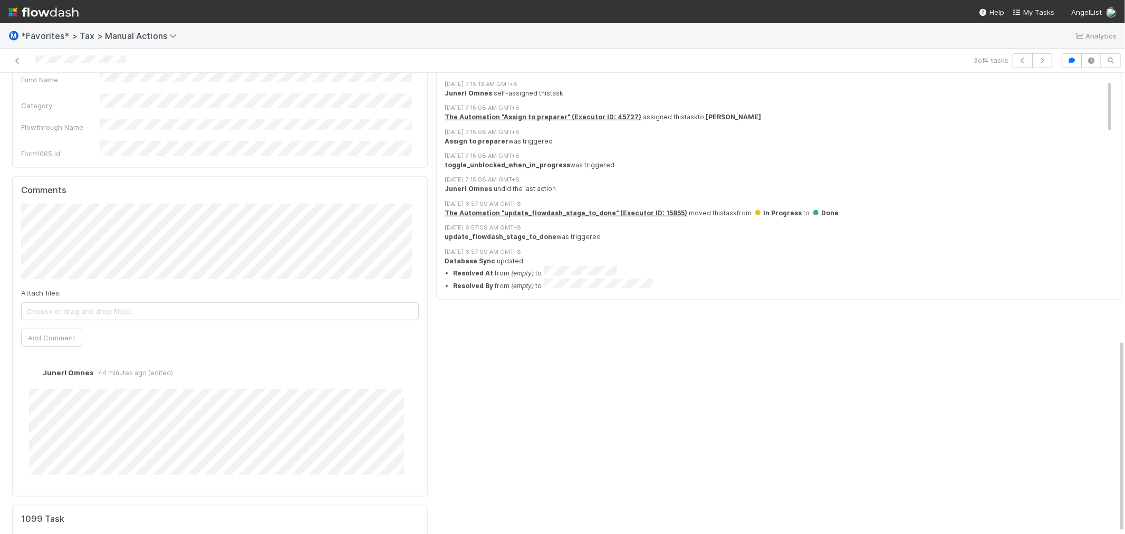
scroll to position [636, 0]
click at [444, 406] on div "Tyche Activity Log Undo Last Action Export as CSV 8/27/25, 7:15:13 AM GMT+8 Jun…" at bounding box center [779, 36] width 694 height 1139
click at [464, 393] on div "Tyche Activity Log Undo Last Action Export as CSV 8/27/25, 7:15:13 AM GMT+8 Jun…" at bounding box center [779, 36] width 694 height 1139
click at [433, 376] on div "Tyche Activity Log Undo Last Action Export as CSV 8/27/25, 7:15:13 AM GMT+8 Jun…" at bounding box center [779, 36] width 694 height 1139
drag, startPoint x: 617, startPoint y: 400, endPoint x: 563, endPoint y: 388, distance: 55.5
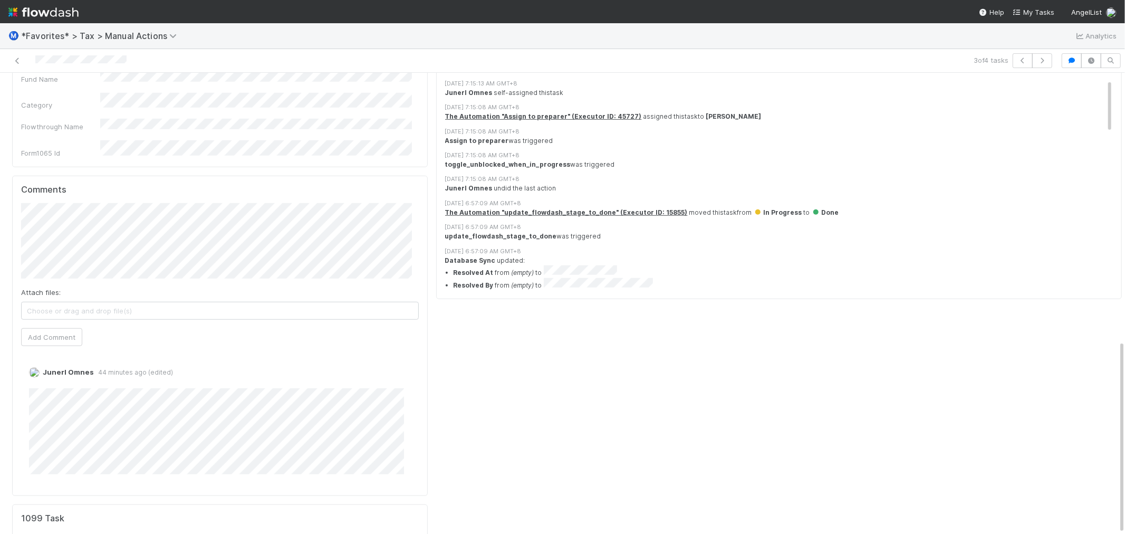
click at [615, 399] on div "Tyche Activity Log Undo Last Action Export as CSV 8/27/25, 7:15:13 AM GMT+8 Jun…" at bounding box center [779, 36] width 694 height 1139
click at [520, 379] on div "Tyche Activity Log Undo Last Action Export as CSV 8/27/25, 7:15:13 AM GMT+8 Jun…" at bounding box center [779, 36] width 694 height 1139
click at [620, 384] on div "Tyche Activity Log Undo Last Action Export as CSV 8/27/25, 7:15:13 AM GMT+8 Jun…" at bounding box center [779, 36] width 694 height 1139
click at [569, 375] on div "Tyche Activity Log Undo Last Action Export as CSV 8/27/25, 7:15:13 AM GMT+8 Jun…" at bounding box center [779, 36] width 694 height 1139
click at [570, 452] on div "Tyche Activity Log Undo Last Action Export as CSV 8/27/25, 7:15:13 AM GMT+8 Jun…" at bounding box center [779, 36] width 694 height 1139
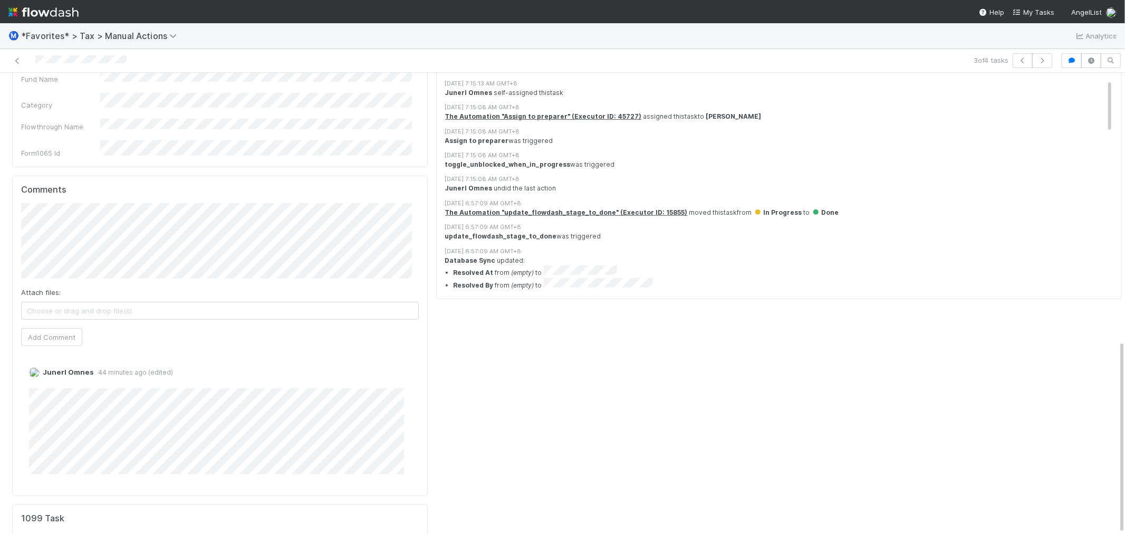
click at [586, 390] on div "Tyche Activity Log Undo Last Action Export as CSV 8/27/25, 7:15:13 AM GMT+8 Jun…" at bounding box center [779, 36] width 694 height 1139
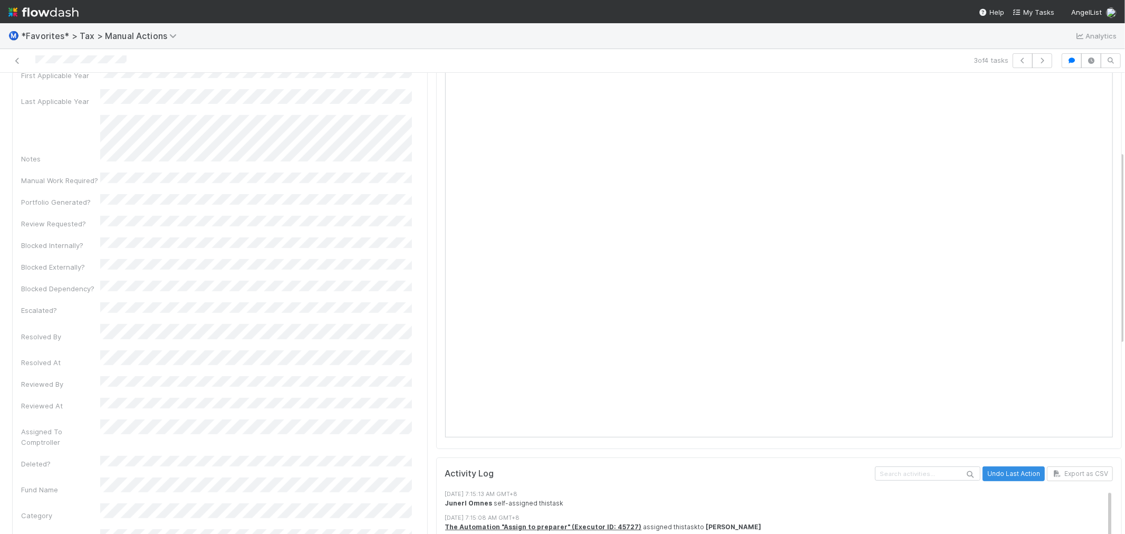
scroll to position [0, 0]
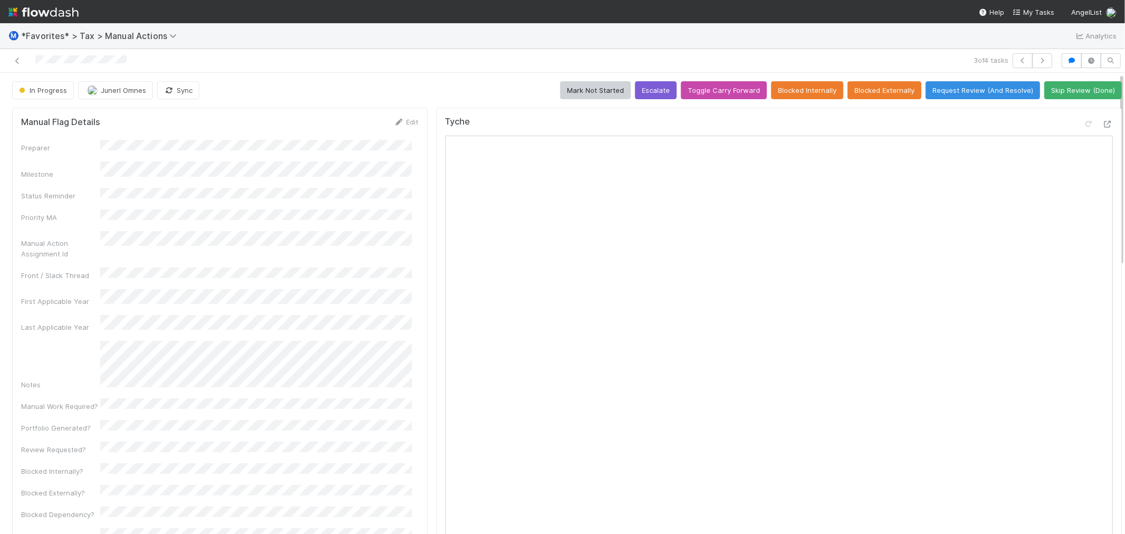
click at [420, 87] on div "In Progress Junerl Omnes Sync Mark Not Started Escalate Toggle Carry Forward Bl…" at bounding box center [566, 90] width 1109 height 18
click at [1041, 59] on button "button" at bounding box center [1042, 60] width 20 height 15
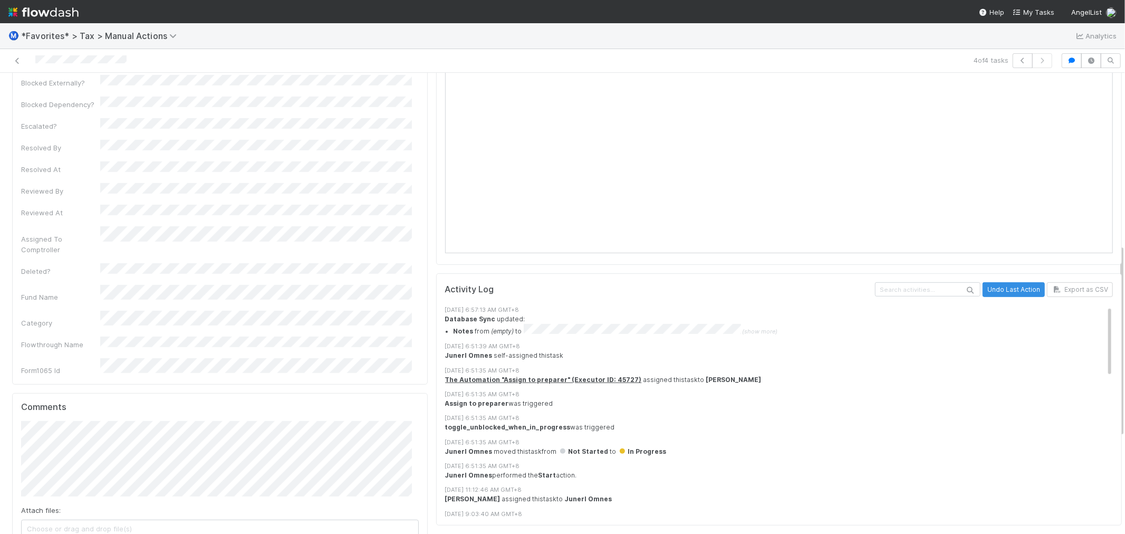
scroll to position [596, 0]
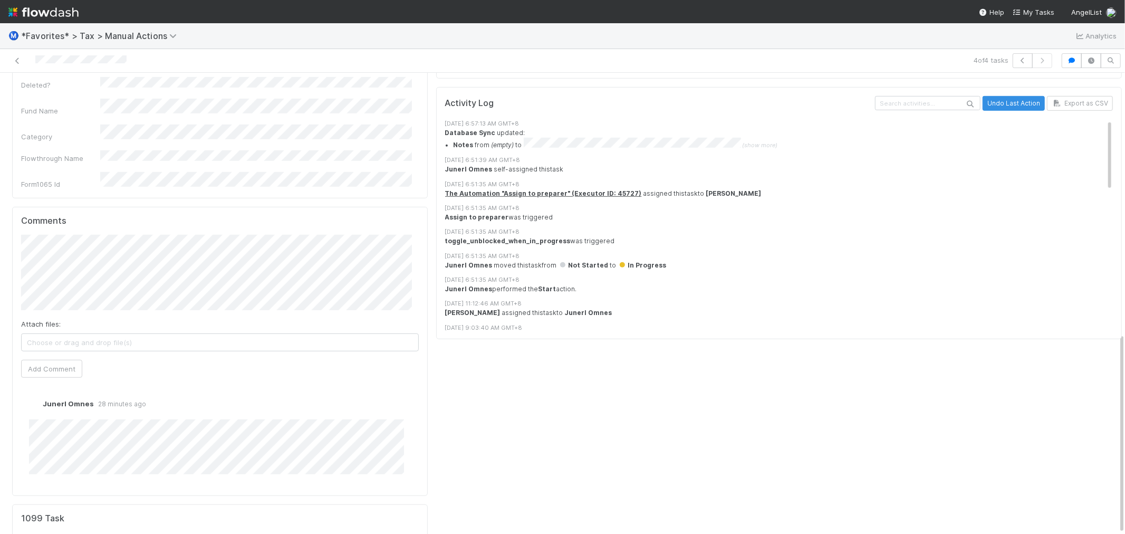
click at [533, 422] on div "Tyche Activity Log Undo Last Action Export as CSV 8/27/25, 6:57:13 AM GMT+8 Dat…" at bounding box center [779, 57] width 694 height 1099
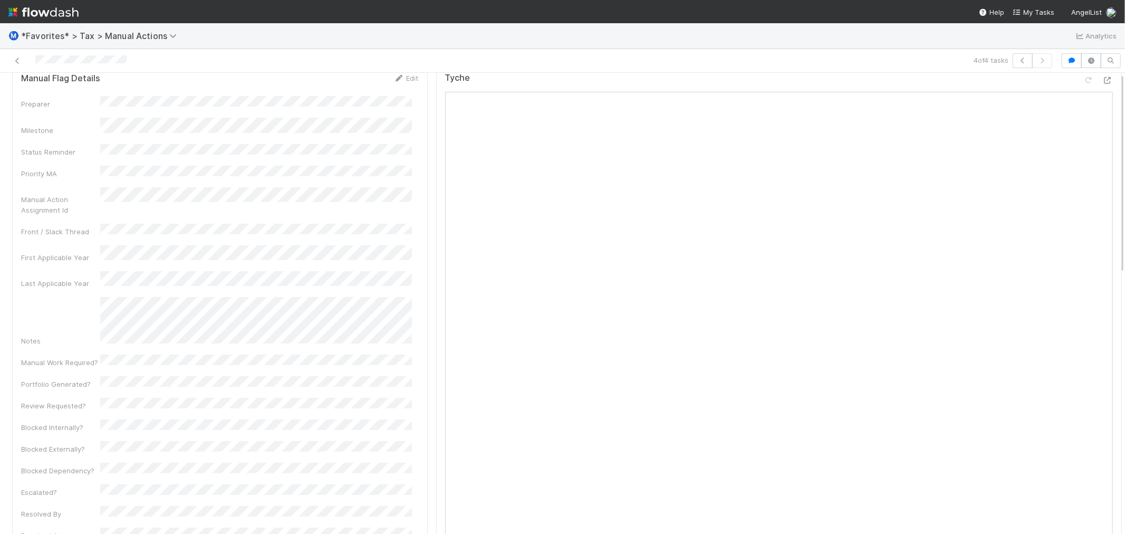
scroll to position [0, 0]
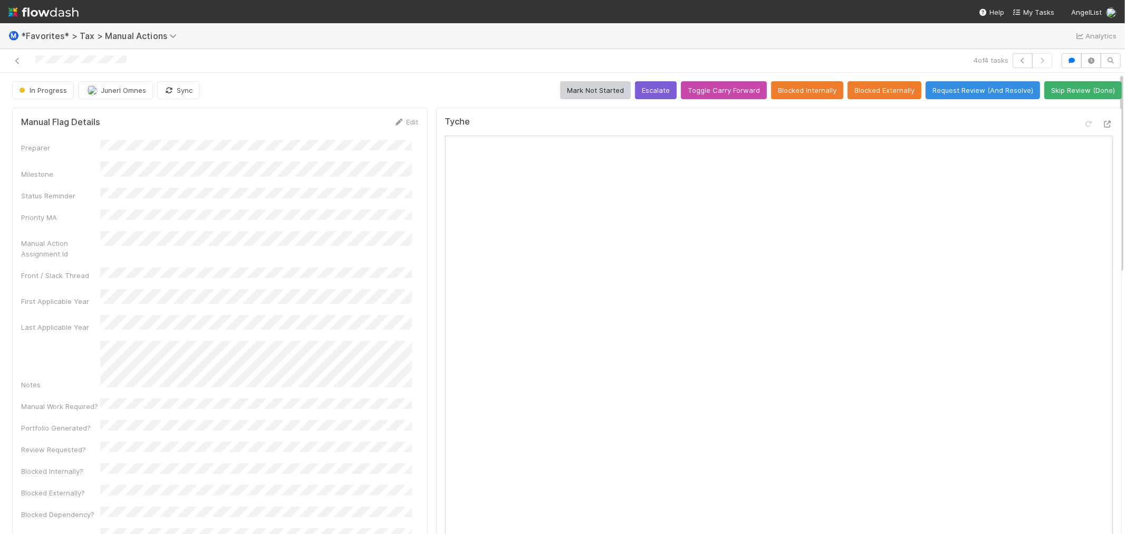
click at [412, 90] on div "In Progress Junerl Omnes Sync Mark Not Started Escalate Toggle Carry Forward Bl…" at bounding box center [566, 90] width 1109 height 18
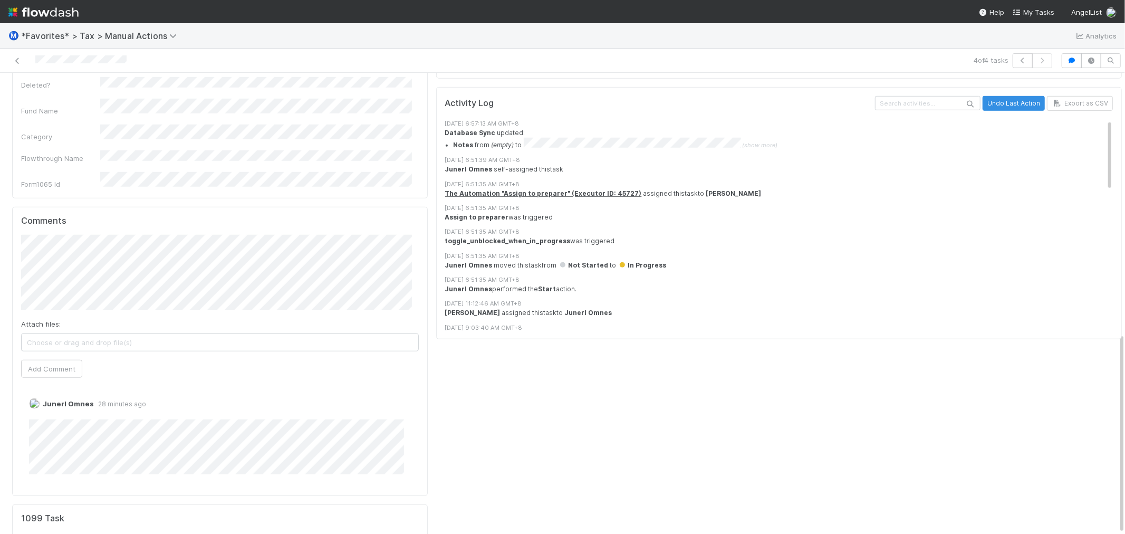
scroll to position [8, 0]
click at [530, 443] on div "Tyche Activity Log Undo Last Action Export as CSV 8/27/25, 6:57:13 AM GMT+8 Dat…" at bounding box center [779, 57] width 694 height 1099
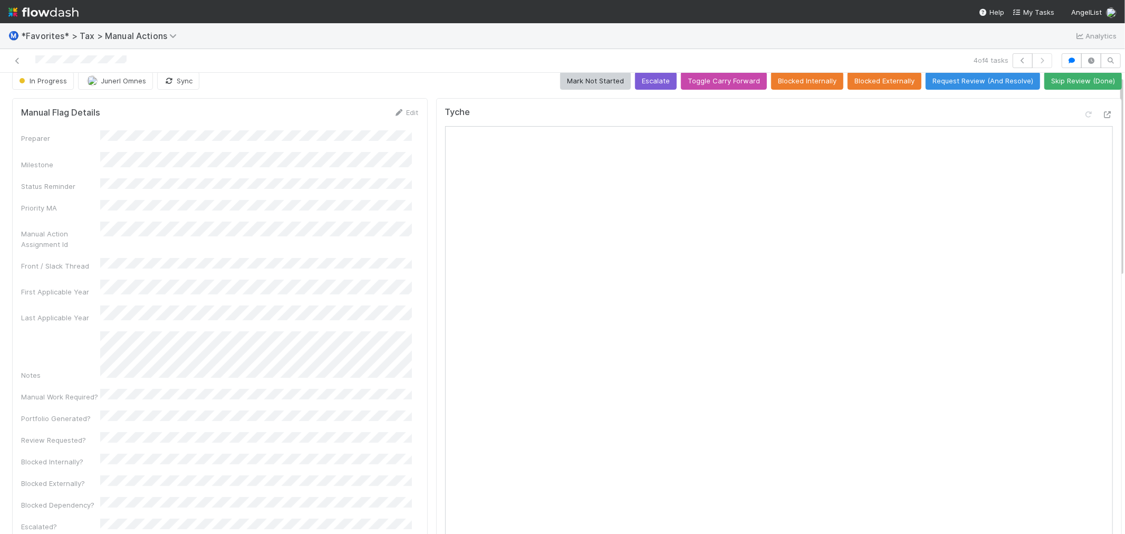
scroll to position [0, 0]
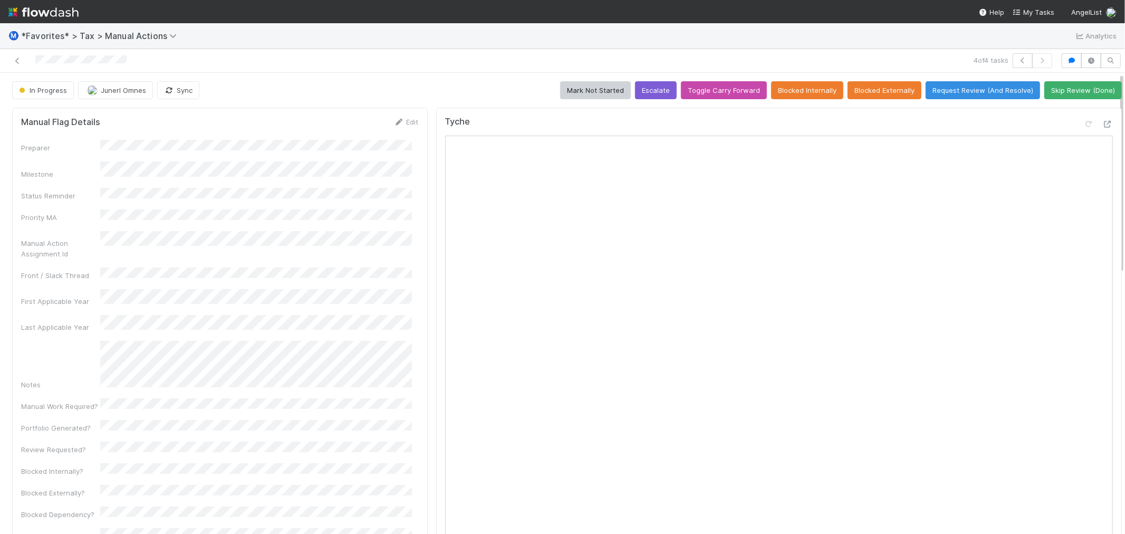
drag, startPoint x: 307, startPoint y: 59, endPoint x: 296, endPoint y: 54, distance: 12.3
click at [305, 58] on div at bounding box center [268, 60] width 528 height 15
click at [304, 57] on div at bounding box center [268, 60] width 528 height 15
click at [1017, 63] on icon "button" at bounding box center [1022, 60] width 11 height 6
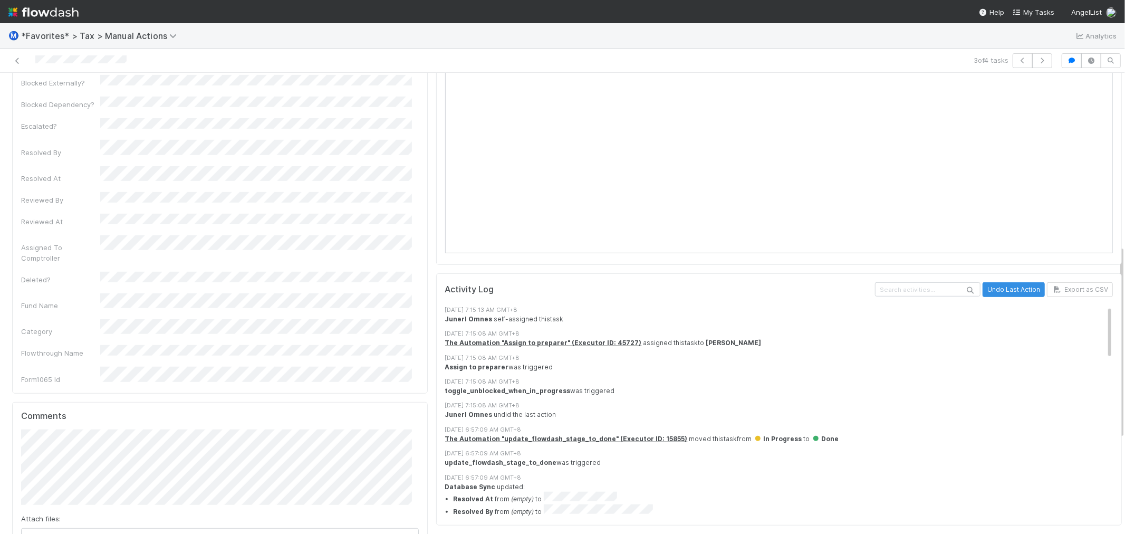
scroll to position [586, 0]
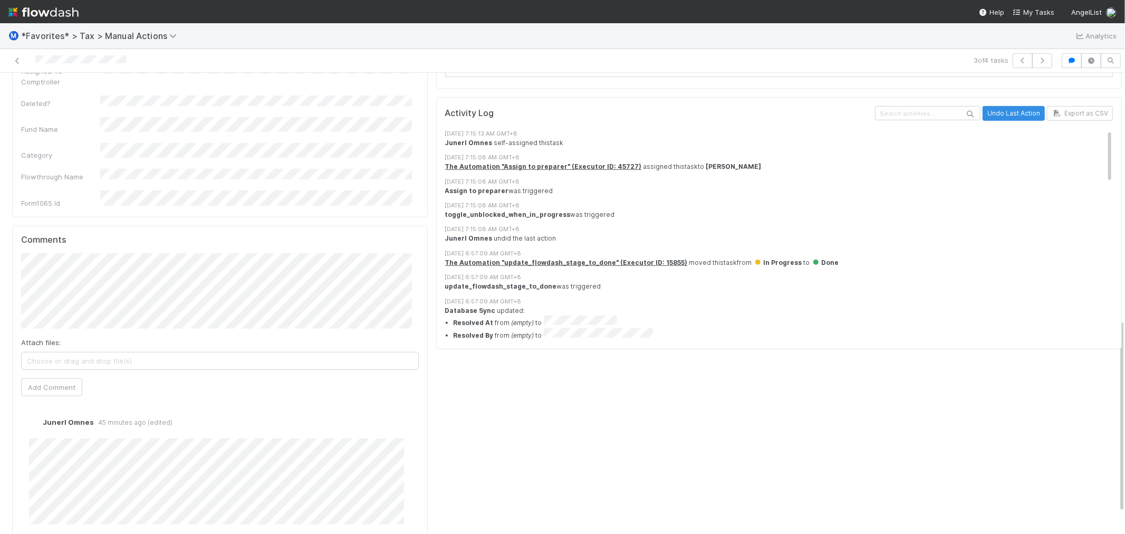
click at [492, 459] on div "Tyche Activity Log Undo Last Action Export as CSV 8/27/25, 7:15:13 AM GMT+8 Jun…" at bounding box center [779, 87] width 694 height 1139
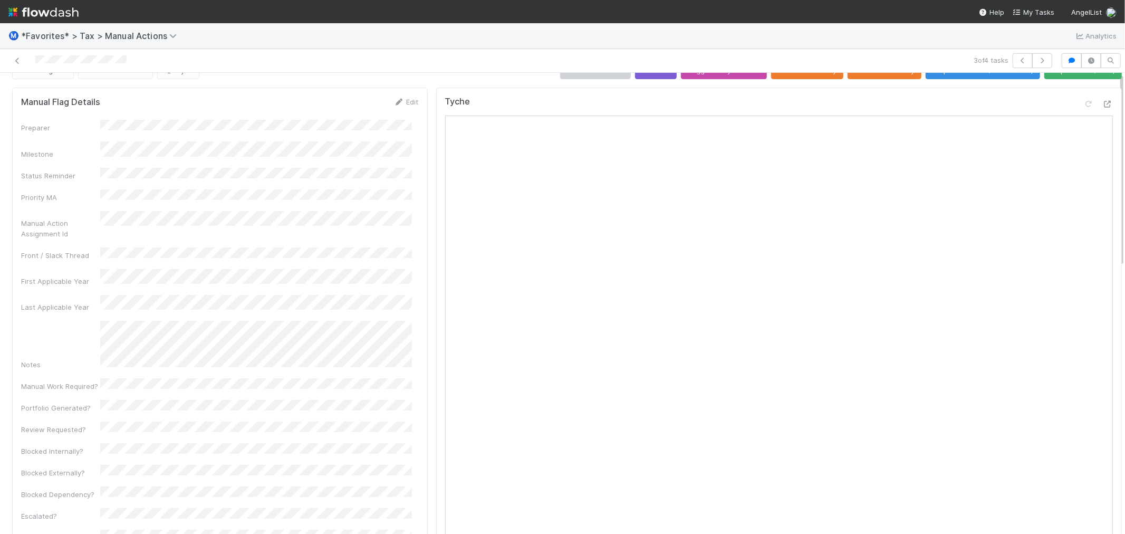
scroll to position [0, 0]
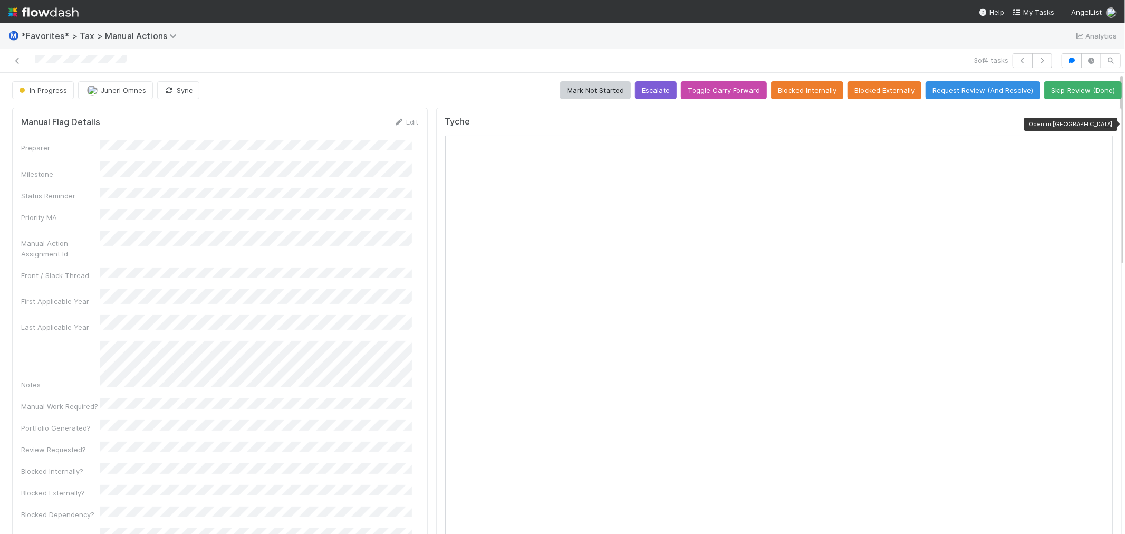
click at [1102, 128] on icon at bounding box center [1107, 124] width 11 height 7
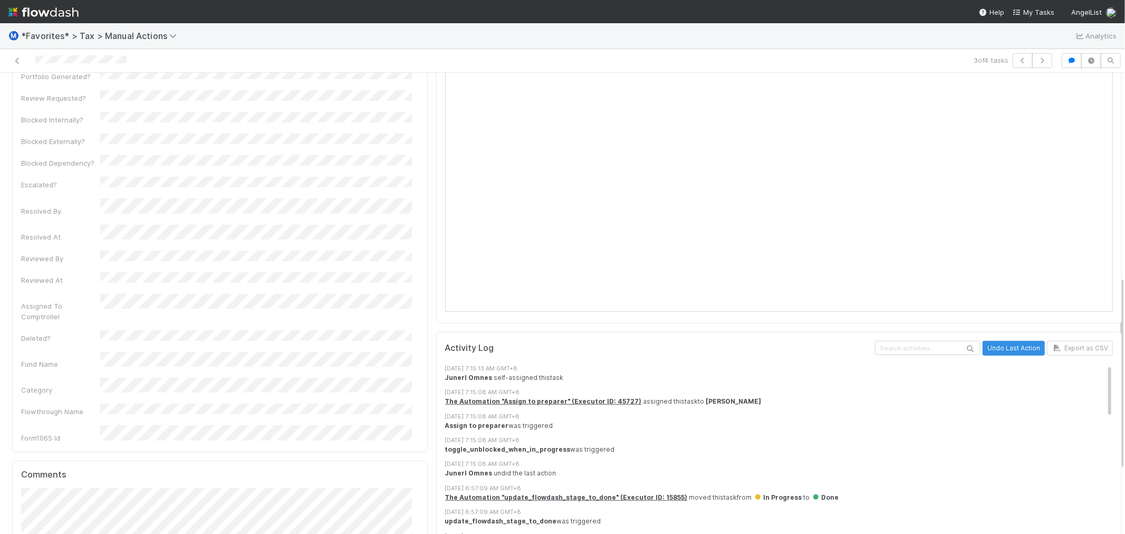
scroll to position [636, 0]
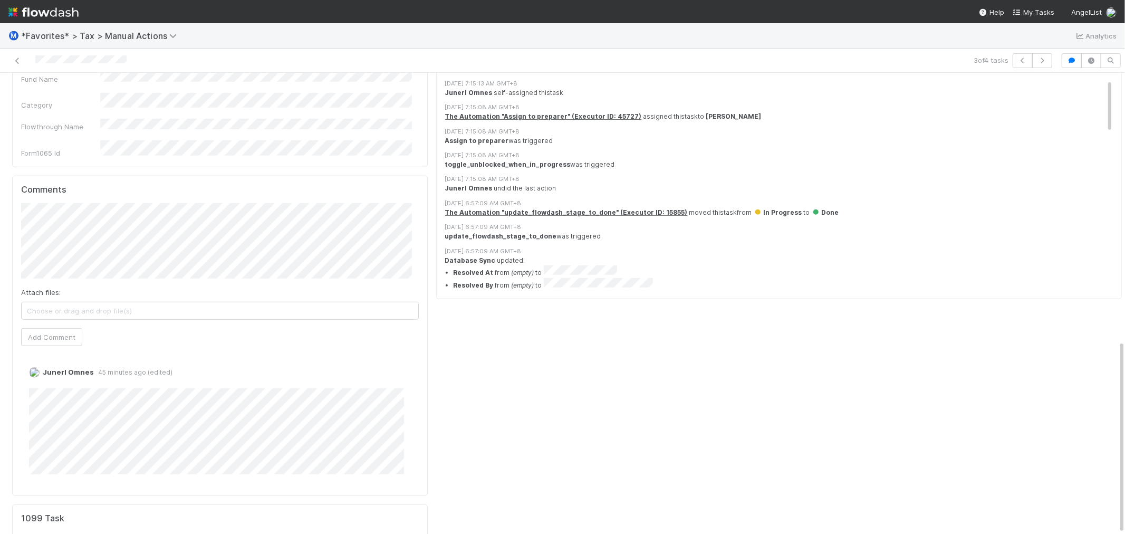
click at [461, 394] on div "Tyche Activity Log Undo Last Action Export as CSV 8/27/25, 7:15:13 AM GMT+8 Jun…" at bounding box center [779, 36] width 694 height 1139
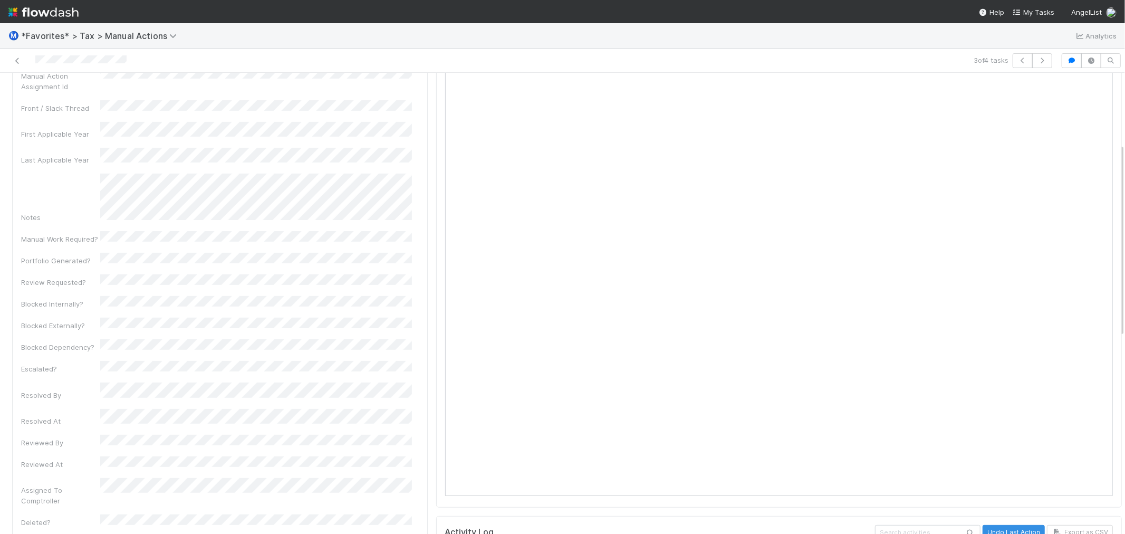
scroll to position [0, 0]
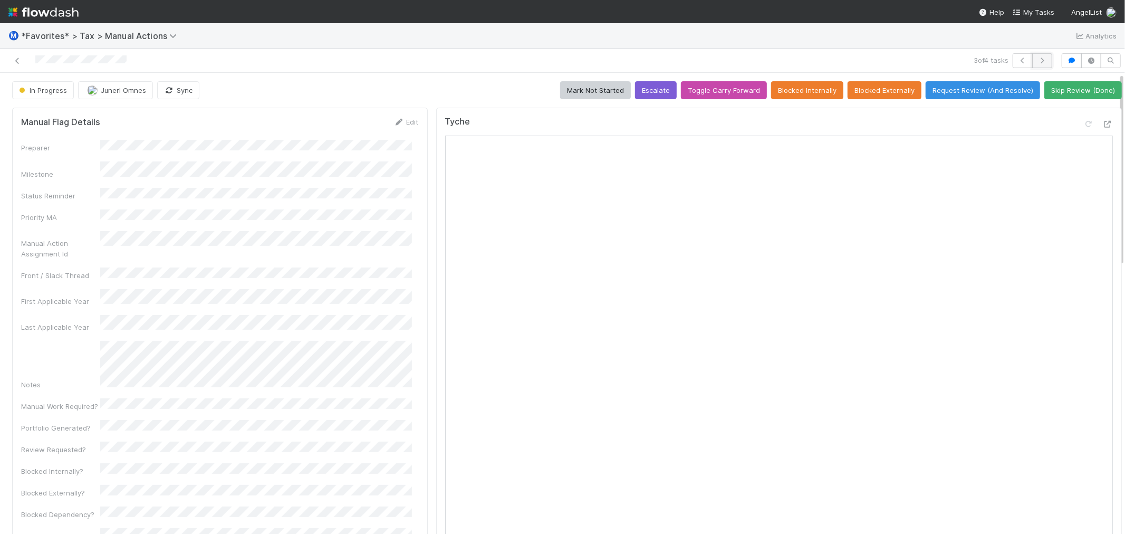
click at [1037, 62] on icon "button" at bounding box center [1042, 60] width 11 height 6
drag, startPoint x: 330, startPoint y: 41, endPoint x: 324, endPoint y: 1, distance: 41.1
click at [329, 40] on div "Ⓜ️ *Favorites* > Tax > Manual Actions Analytics" at bounding box center [562, 35] width 1125 height 25
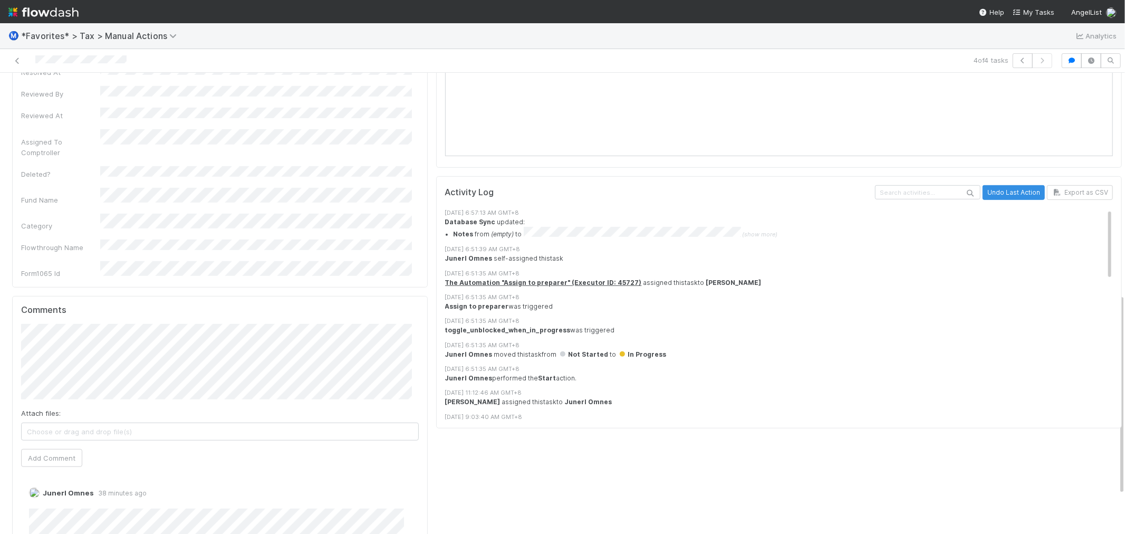
scroll to position [527, 0]
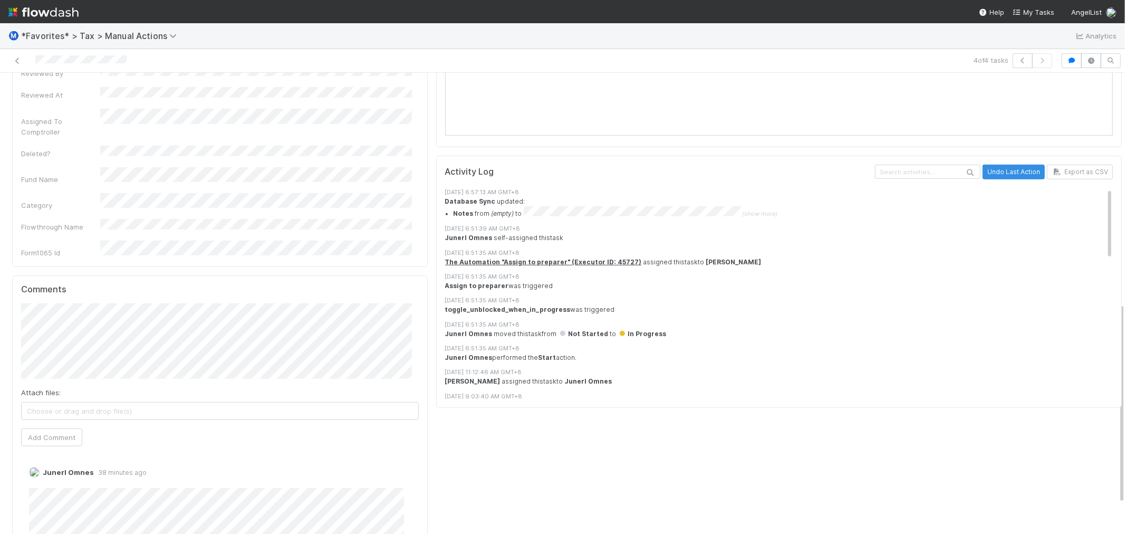
click at [528, 472] on div "Tyche Activity Log Undo Last Action Export as CSV 8/27/25, 6:57:13 AM GMT+8 Dat…" at bounding box center [779, 125] width 694 height 1099
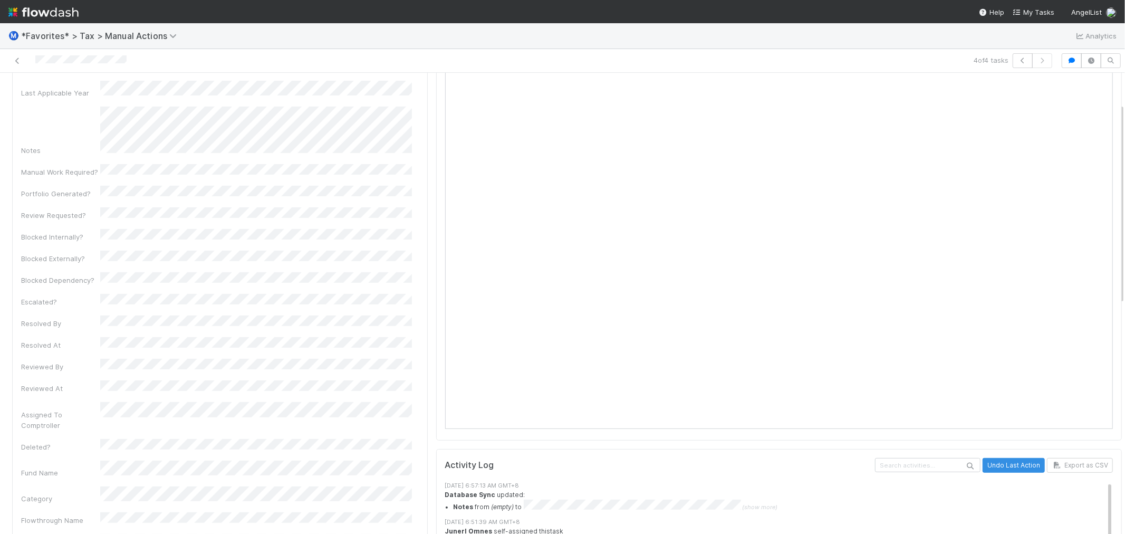
scroll to position [0, 0]
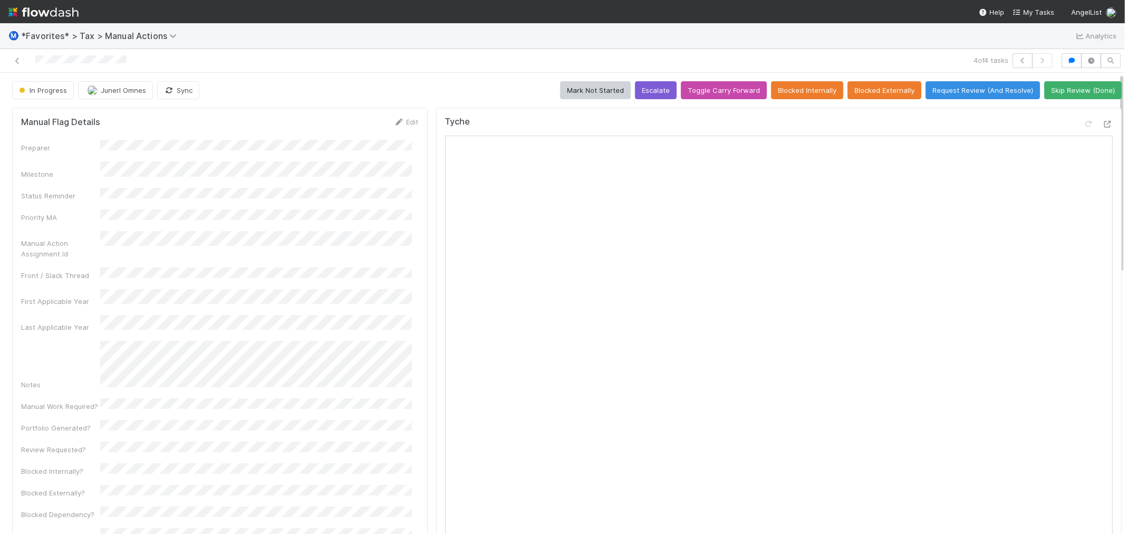
click at [389, 66] on div at bounding box center [268, 60] width 528 height 15
click at [385, 72] on div "4 of 4 tasks" at bounding box center [562, 61] width 1125 height 24
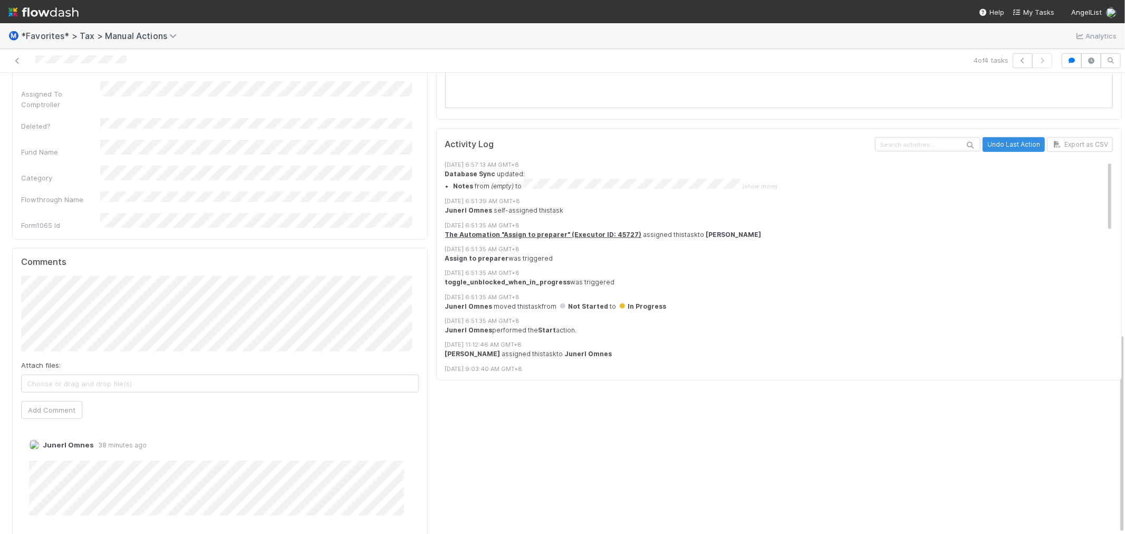
scroll to position [596, 0]
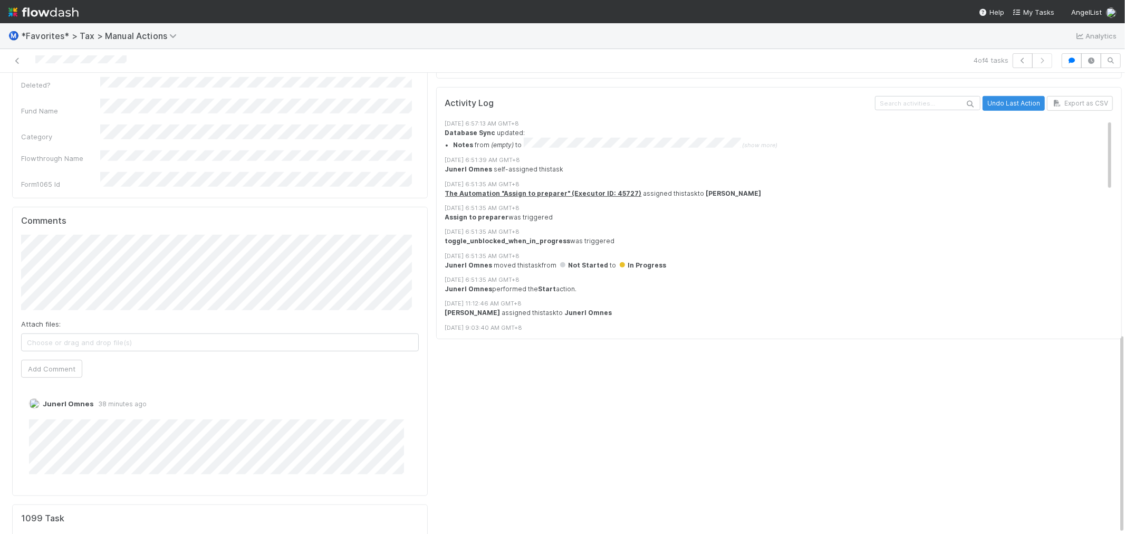
click at [478, 470] on div "Tyche Activity Log Undo Last Action Export as CSV 8/27/25, 6:57:13 AM GMT+8 Dat…" at bounding box center [779, 57] width 694 height 1099
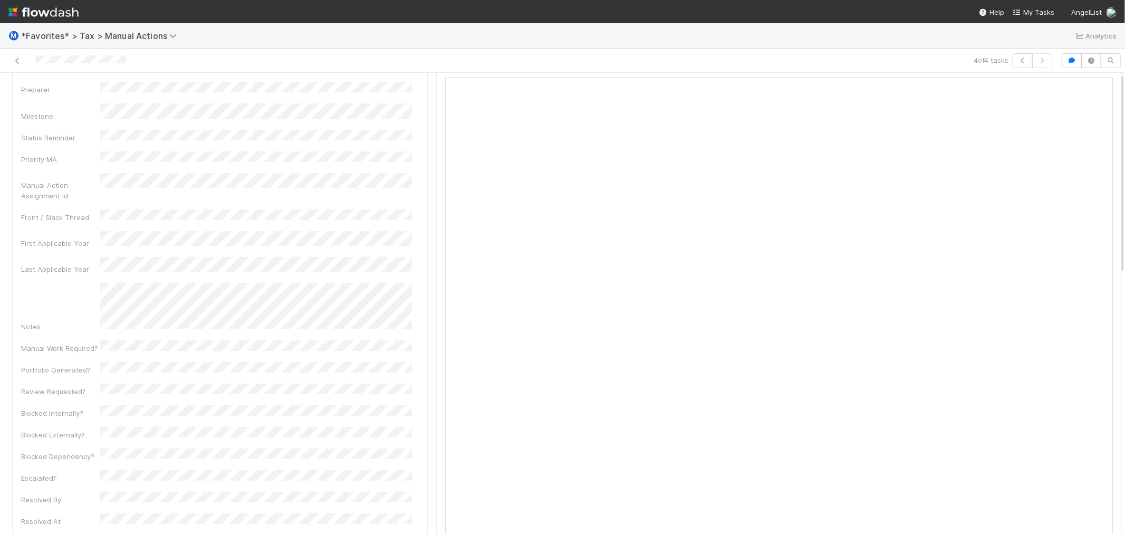
scroll to position [0, 0]
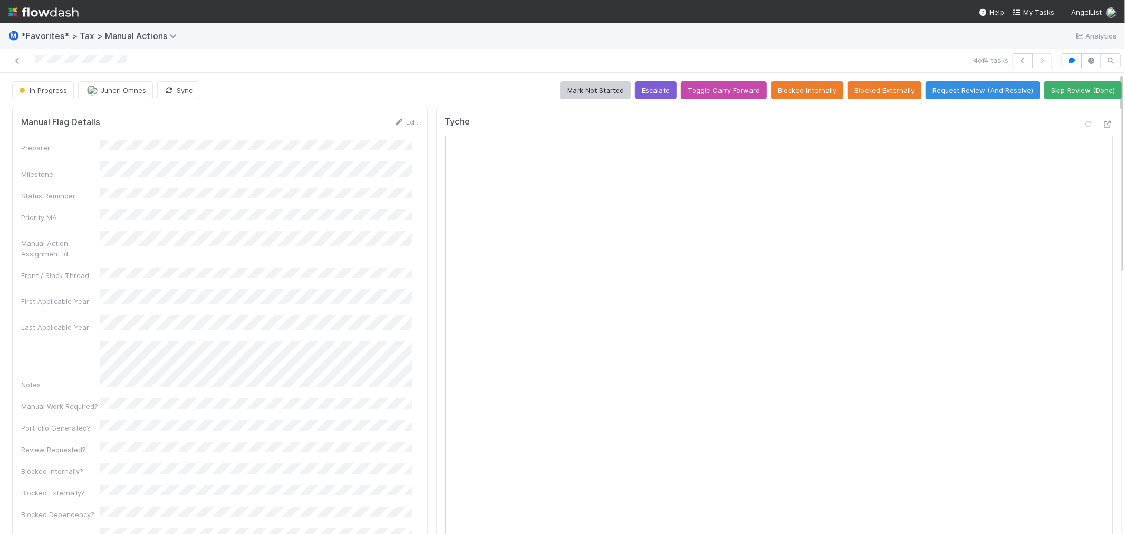
click at [408, 71] on div "4 of 4 tasks" at bounding box center [562, 61] width 1125 height 24
click at [369, 63] on div at bounding box center [268, 60] width 528 height 15
click at [367, 63] on div at bounding box center [268, 60] width 528 height 15
click at [361, 60] on div at bounding box center [268, 60] width 528 height 15
click at [359, 59] on div at bounding box center [268, 60] width 528 height 15
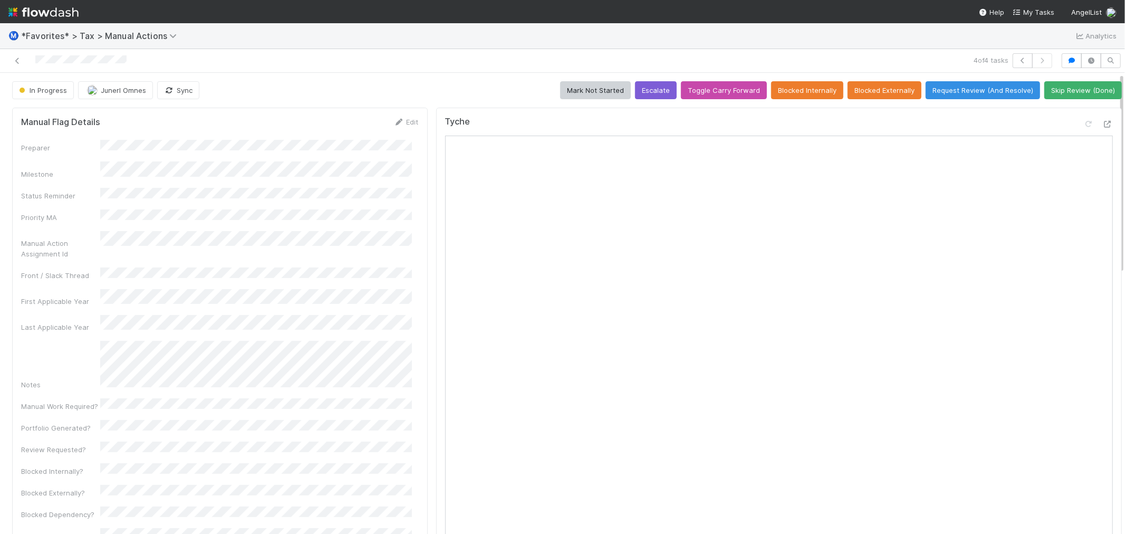
click at [420, 81] on div "In Progress Junerl Omnes Sync Mark Not Started Escalate Toggle Carry Forward Bl…" at bounding box center [566, 90] width 1109 height 18
click at [403, 82] on div "In Progress Junerl Omnes Sync Mark Not Started Escalate Toggle Carry Forward Bl…" at bounding box center [566, 90] width 1109 height 18
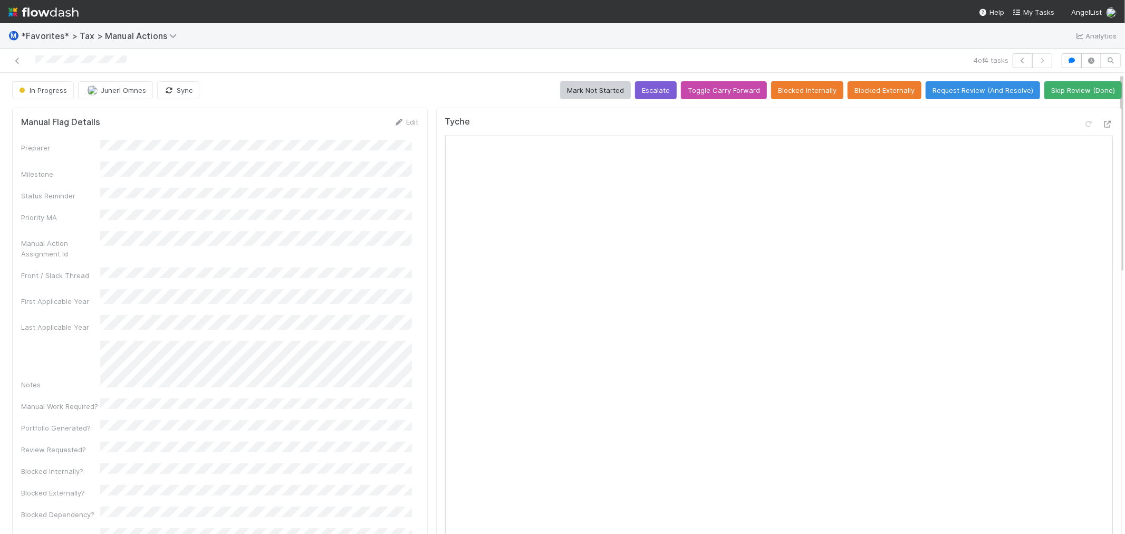
click at [403, 82] on div "In Progress Junerl Omnes Sync Mark Not Started Escalate Toggle Carry Forward Bl…" at bounding box center [566, 90] width 1109 height 18
click at [395, 71] on div "4 of 4 tasks" at bounding box center [562, 61] width 1125 height 24
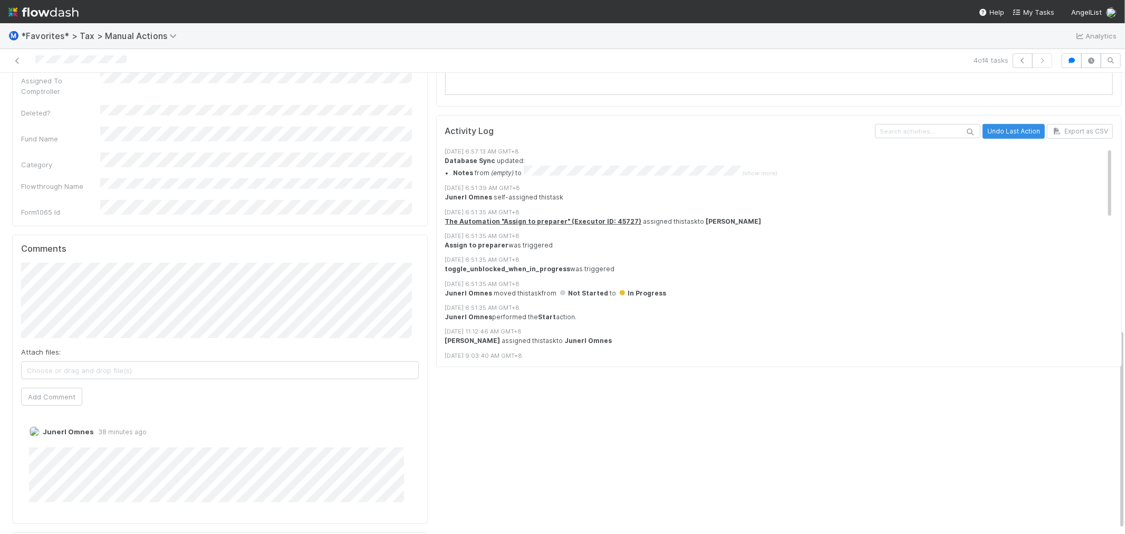
scroll to position [586, 0]
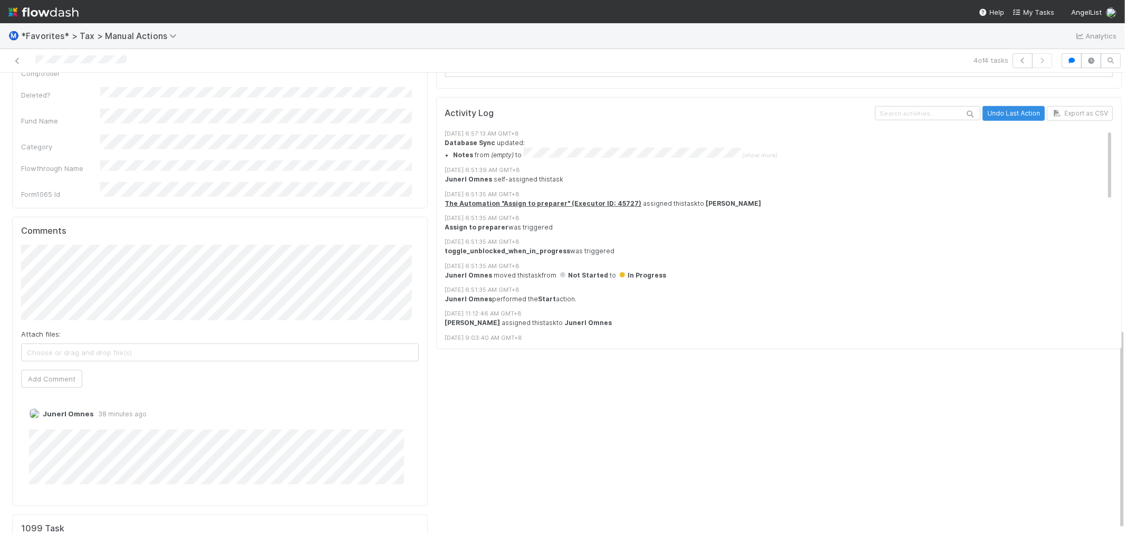
click at [432, 222] on div "Tyche Activity Log Undo Last Action Export as CSV 8/27/25, 6:57:13 AM GMT+8 Dat…" at bounding box center [779, 67] width 694 height 1099
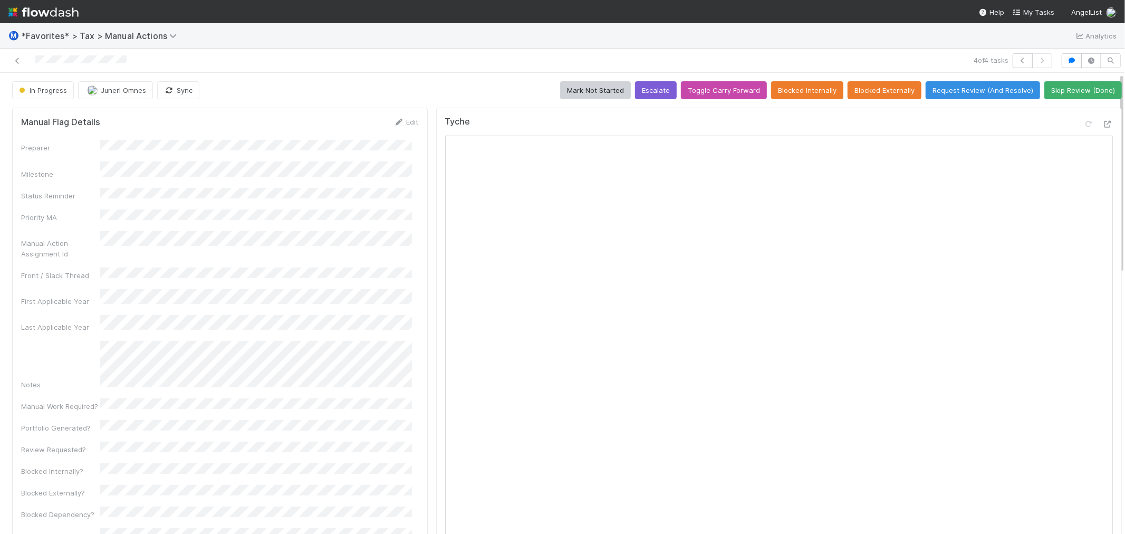
scroll to position [0, 0]
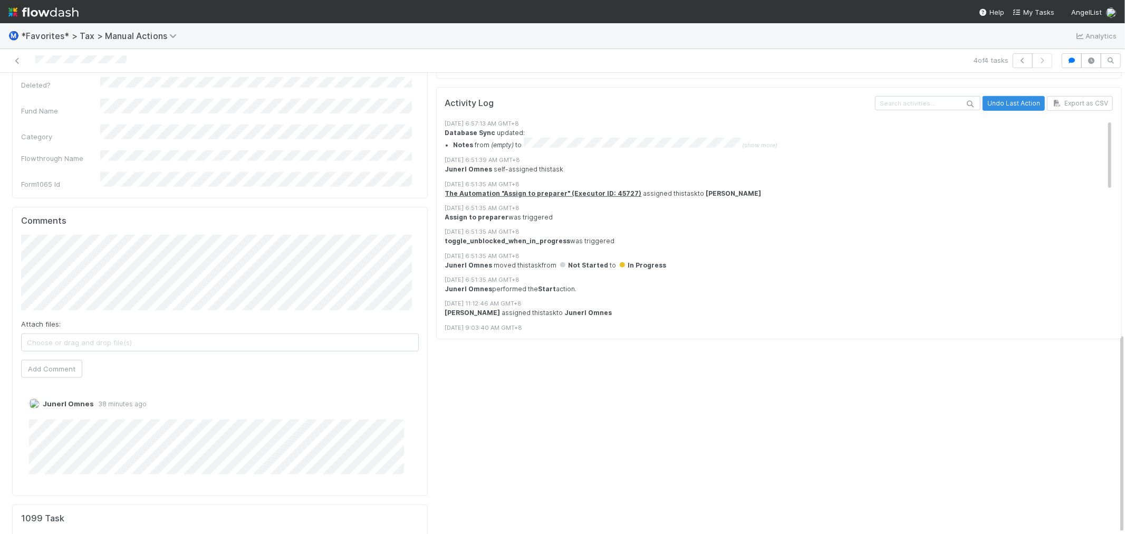
click at [432, 238] on div "Tyche Activity Log Undo Last Action Export as CSV 8/27/25, 6:57:13 AM GMT+8 Dat…" at bounding box center [779, 57] width 694 height 1099
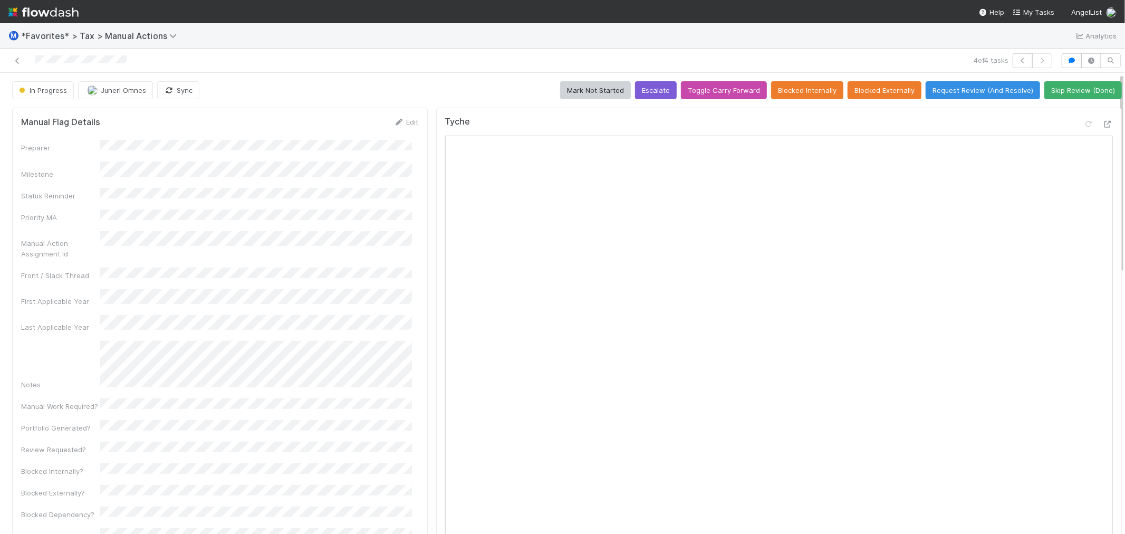
click at [414, 69] on div "4 of 4 tasks" at bounding box center [562, 61] width 1125 height 24
click at [409, 69] on div "4 of 4 tasks" at bounding box center [562, 61] width 1125 height 24
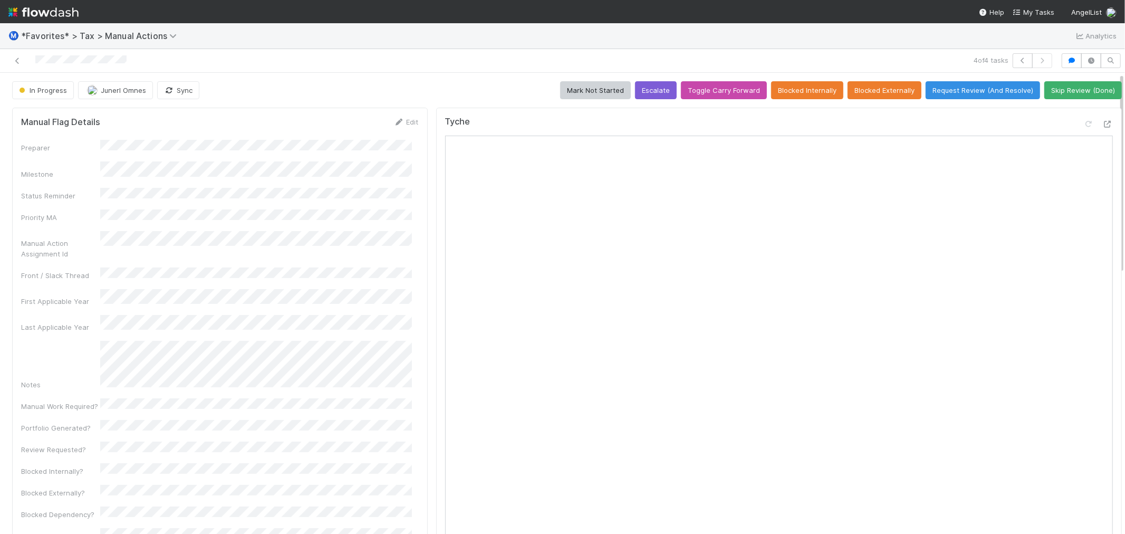
click at [410, 66] on div "4 of 4 tasks" at bounding box center [562, 61] width 1125 height 24
click at [410, 66] on div at bounding box center [268, 60] width 528 height 15
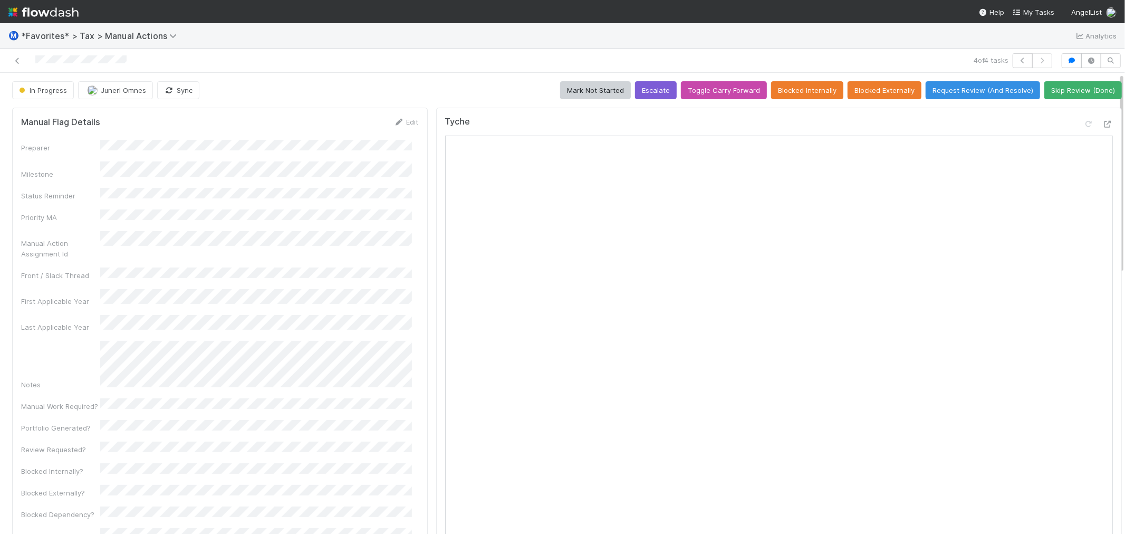
click at [410, 66] on div at bounding box center [268, 60] width 528 height 15
click at [423, 67] on div at bounding box center [268, 60] width 528 height 15
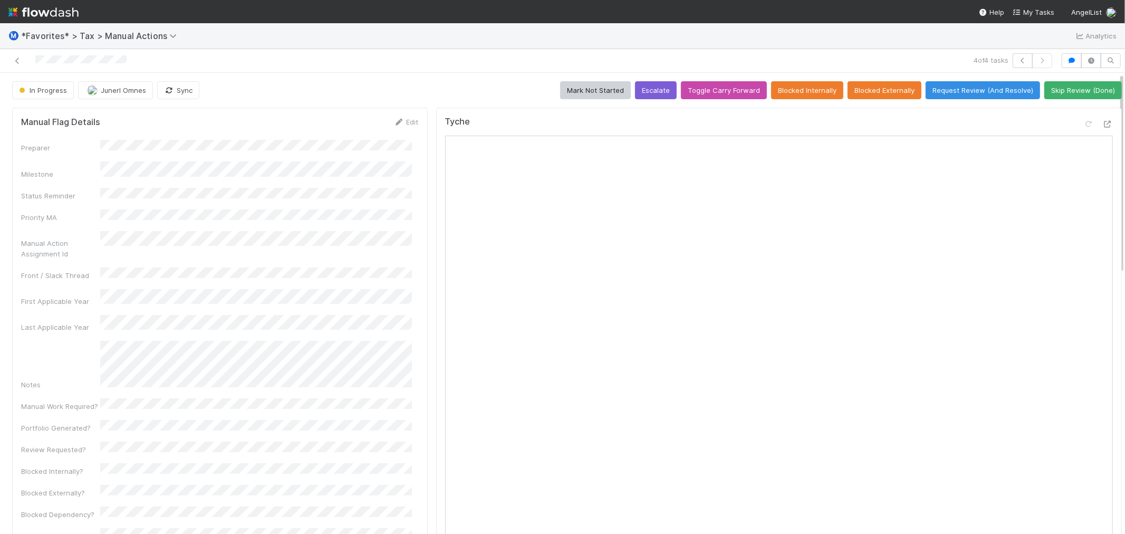
click at [401, 86] on div "In Progress Junerl Omnes Sync Mark Not Started Escalate Toggle Carry Forward Bl…" at bounding box center [566, 90] width 1109 height 18
click at [418, 84] on div "In Progress Junerl Omnes Sync Mark Not Started Escalate Toggle Carry Forward Bl…" at bounding box center [566, 90] width 1109 height 18
click at [1102, 123] on icon at bounding box center [1107, 124] width 11 height 7
click at [963, 89] on button "Request Review (And Resolve)" at bounding box center [982, 90] width 114 height 18
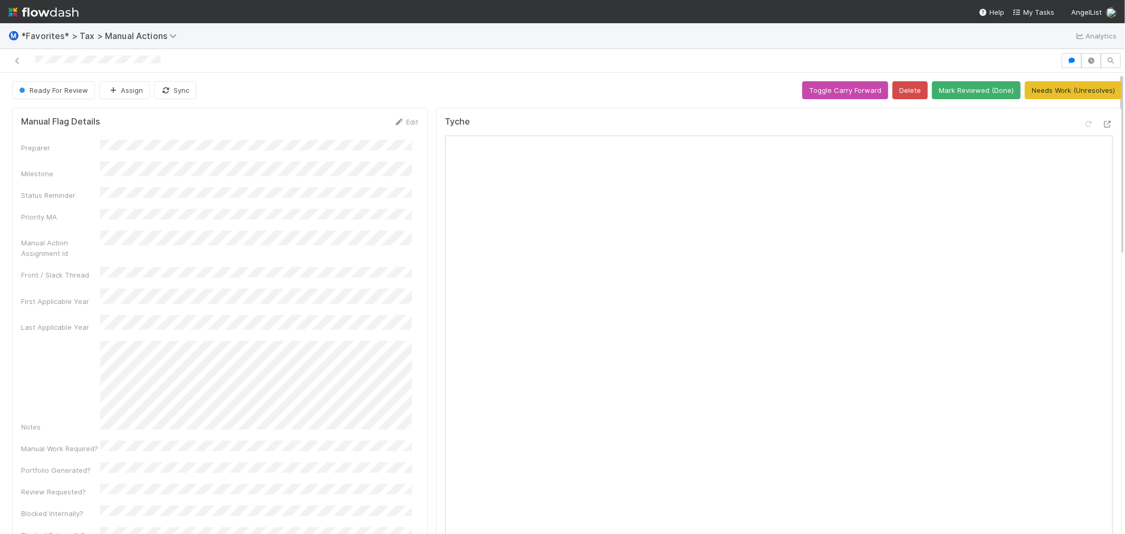
click at [324, 70] on div at bounding box center [562, 61] width 1125 height 24
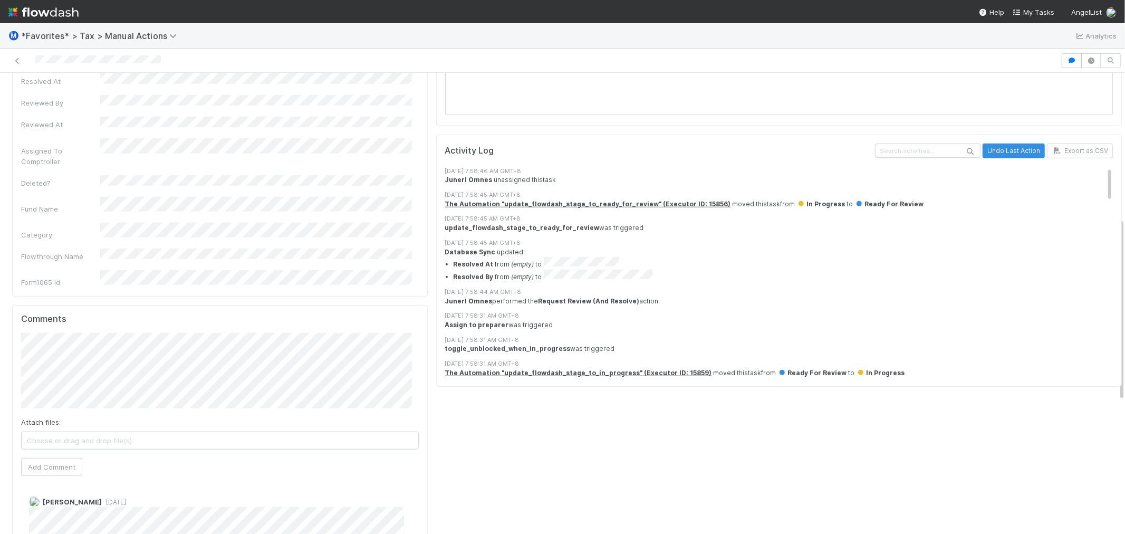
scroll to position [699, 0]
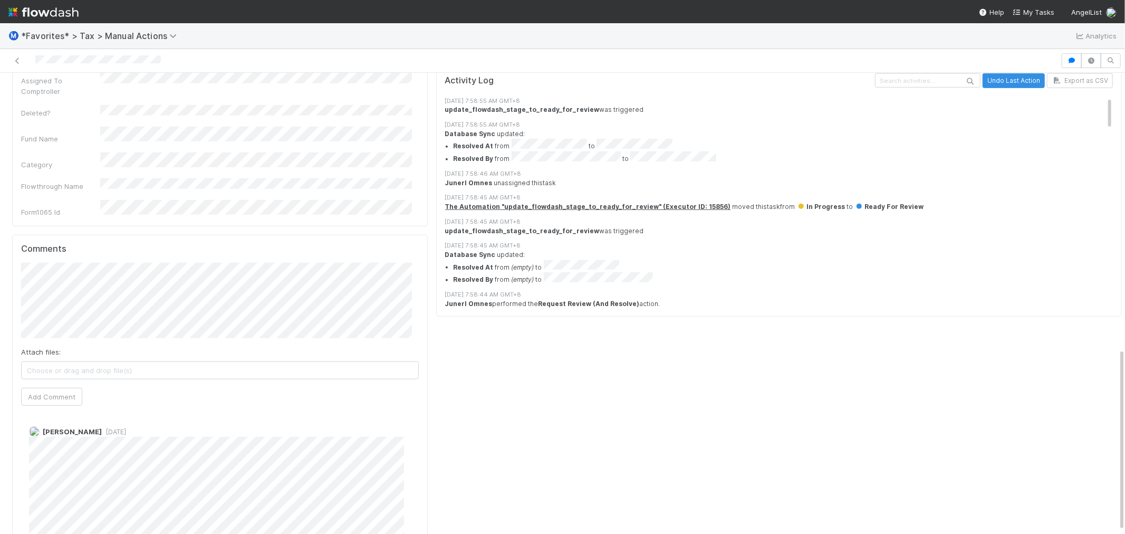
scroll to position [699, 0]
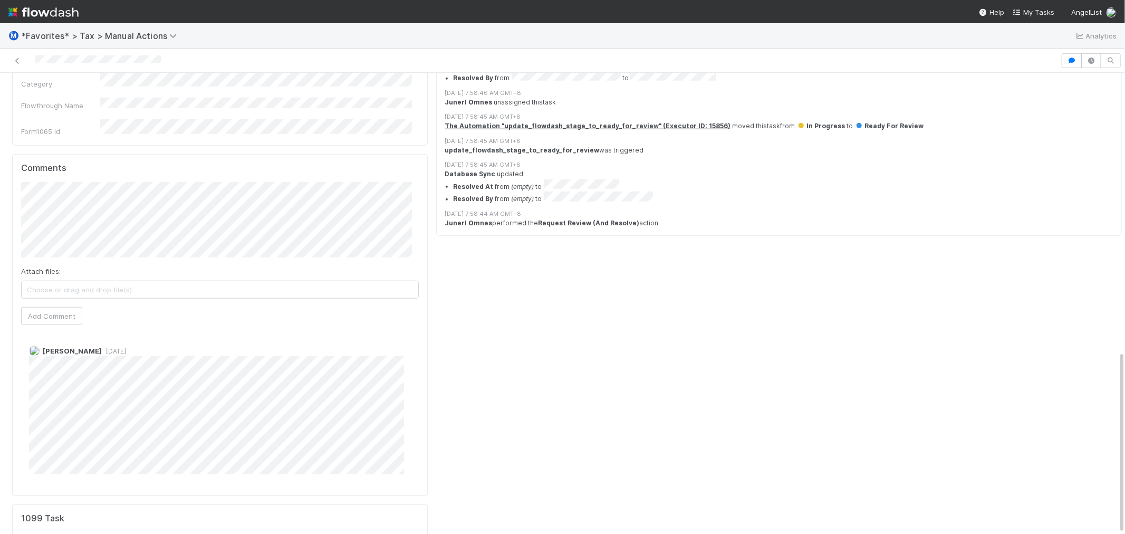
click at [723, 343] on div "Tyche Activity Log Undo Last Action Export as CSV [DATE] 7:58:55 AM GMT+8 updat…" at bounding box center [779, 5] width 694 height 1203
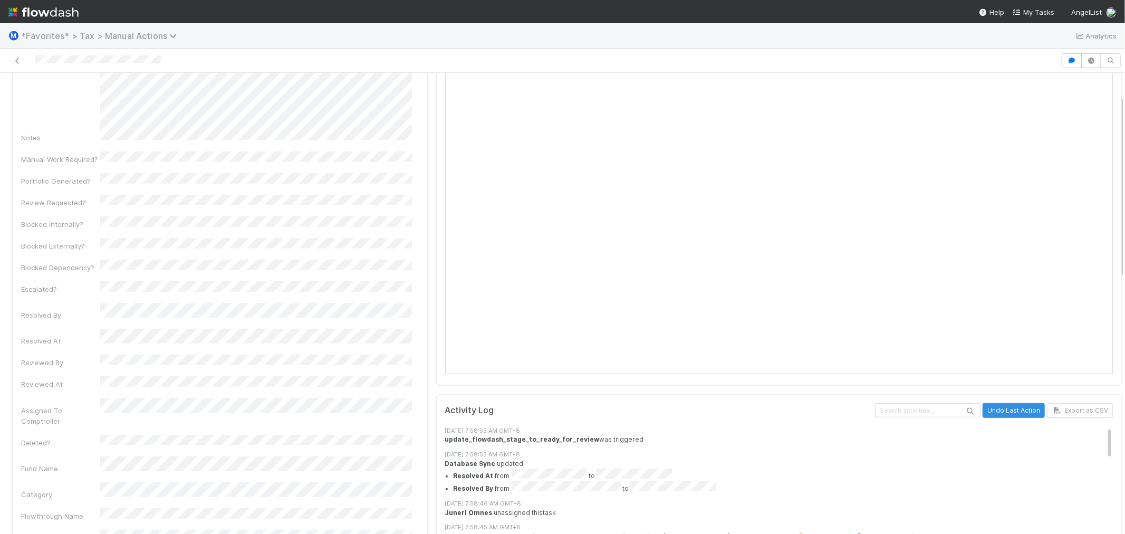
scroll to position [0, 0]
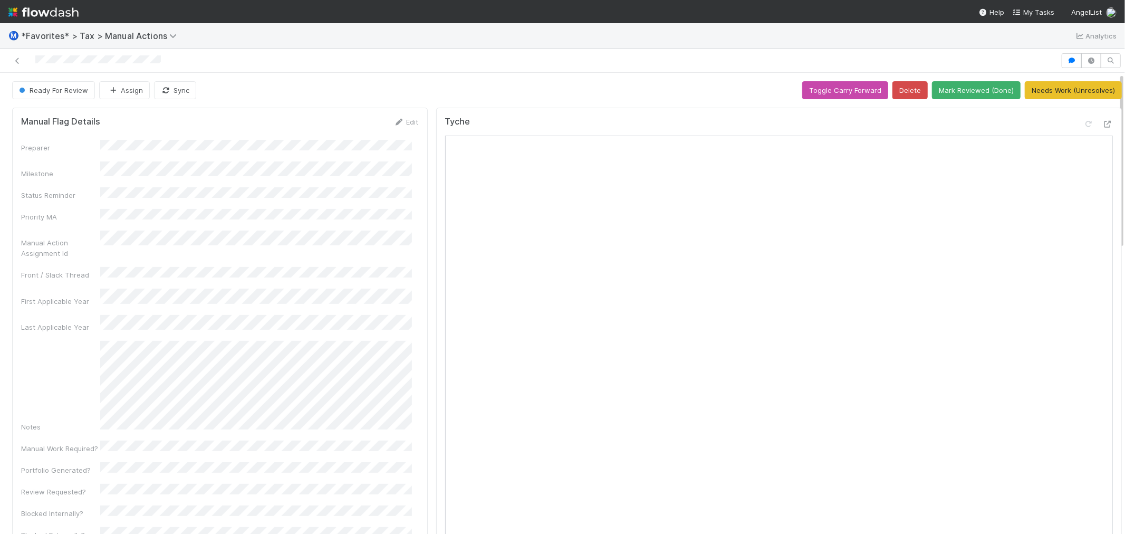
click at [302, 62] on div at bounding box center [530, 60] width 1052 height 15
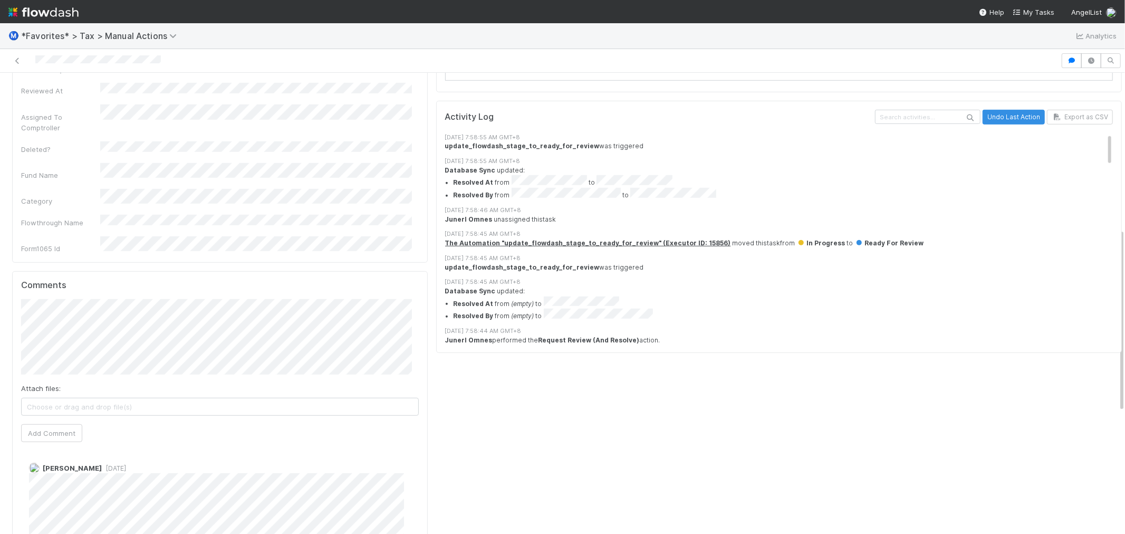
scroll to position [699, 0]
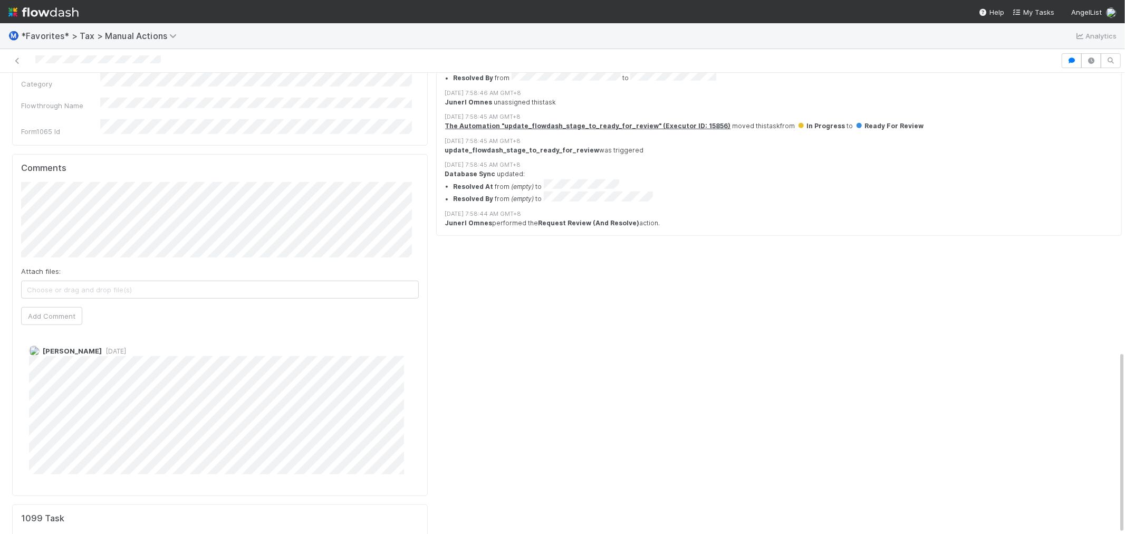
drag, startPoint x: 517, startPoint y: 372, endPoint x: 497, endPoint y: 373, distance: 19.5
click at [514, 373] on div "Tyche Activity Log Undo Last Action Export as CSV [DATE] 7:58:55 AM GMT+8 updat…" at bounding box center [779, 5] width 694 height 1203
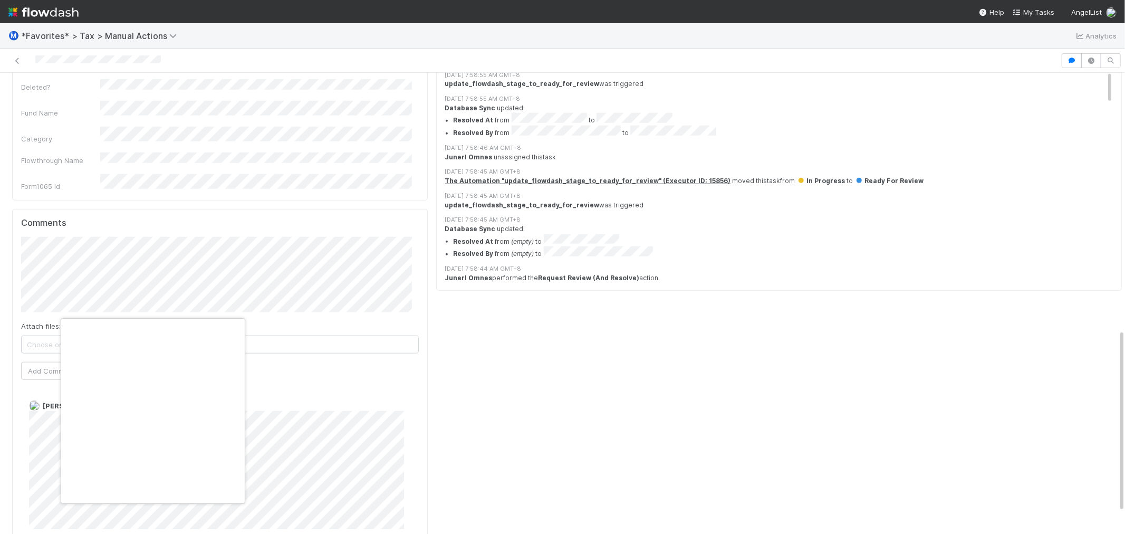
scroll to position [0, 4]
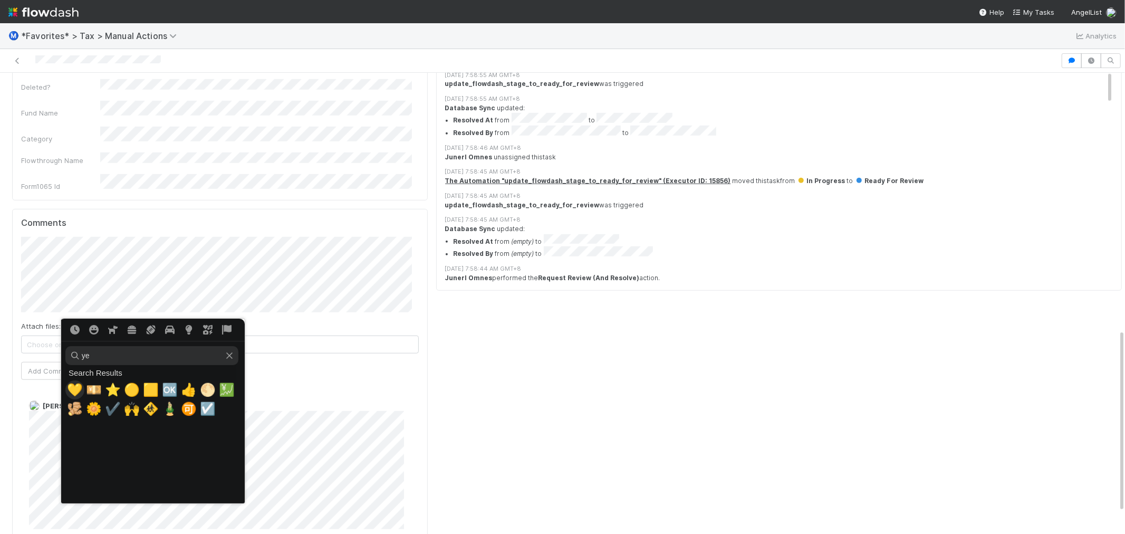
type input "y"
drag, startPoint x: 102, startPoint y: 357, endPoint x: 70, endPoint y: 349, distance: 33.2
click at [70, 349] on input "happ" at bounding box center [153, 355] width 173 height 19
type input "happ"
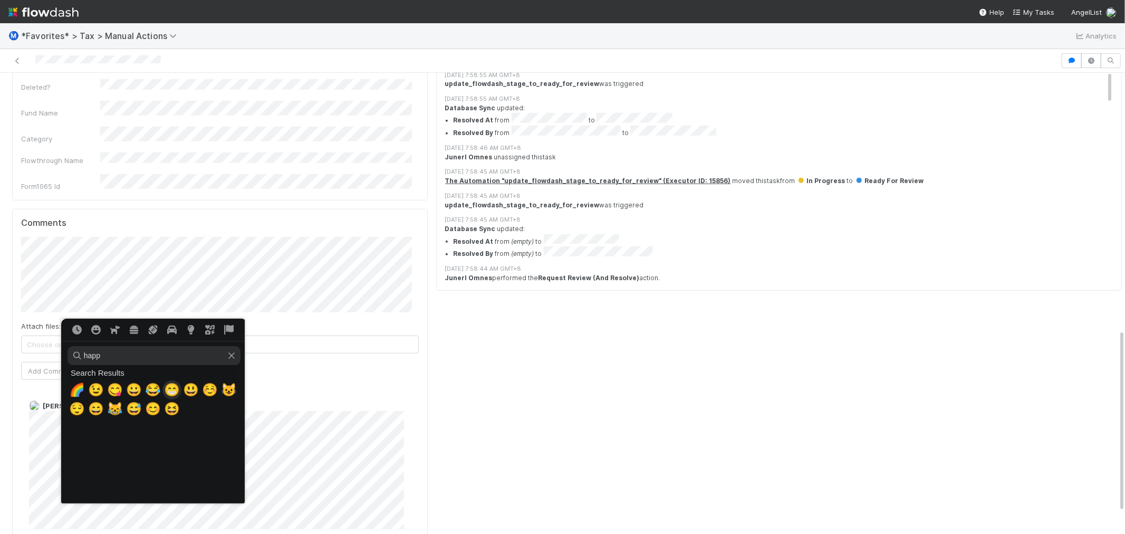
click at [168, 389] on span "😁" at bounding box center [172, 389] width 16 height 15
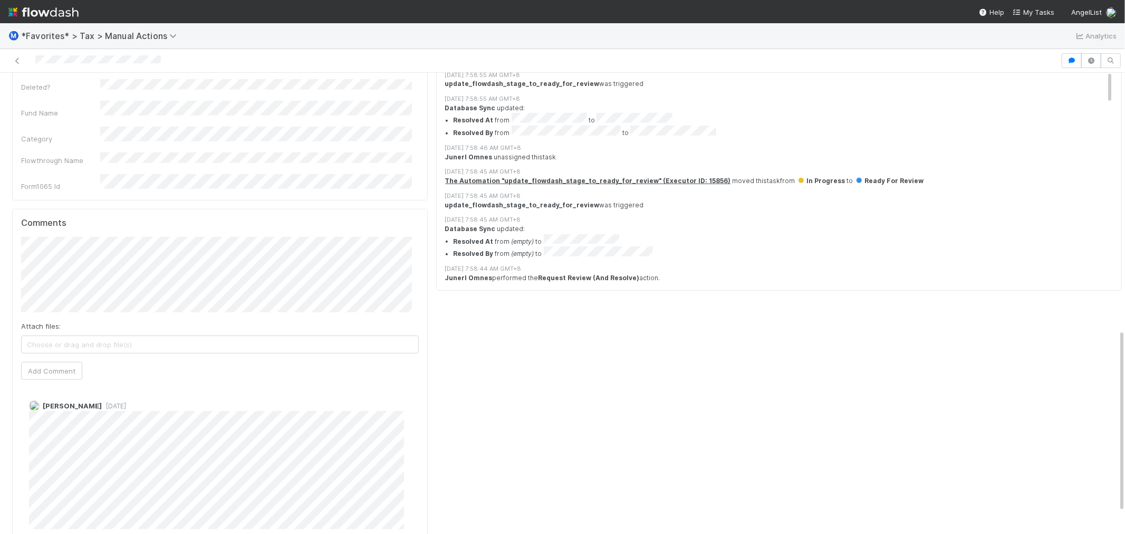
click at [471, 401] on div "Tyche Activity Log Undo Last Action Export as CSV 8/27/25, 7:58:55 AM GMT+8 upd…" at bounding box center [779, 60] width 694 height 1203
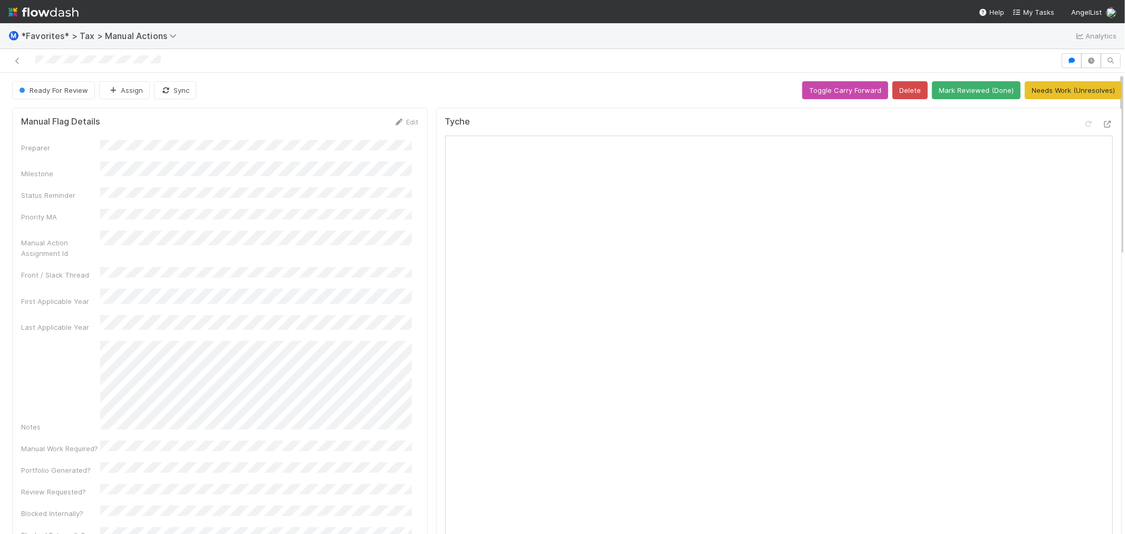
click at [357, 81] on div "Ready For Review Assign Sync Toggle Carry Forward Delete Mark Reviewed (Done) N…" at bounding box center [566, 90] width 1109 height 18
click at [15, 55] on link at bounding box center [17, 60] width 11 height 11
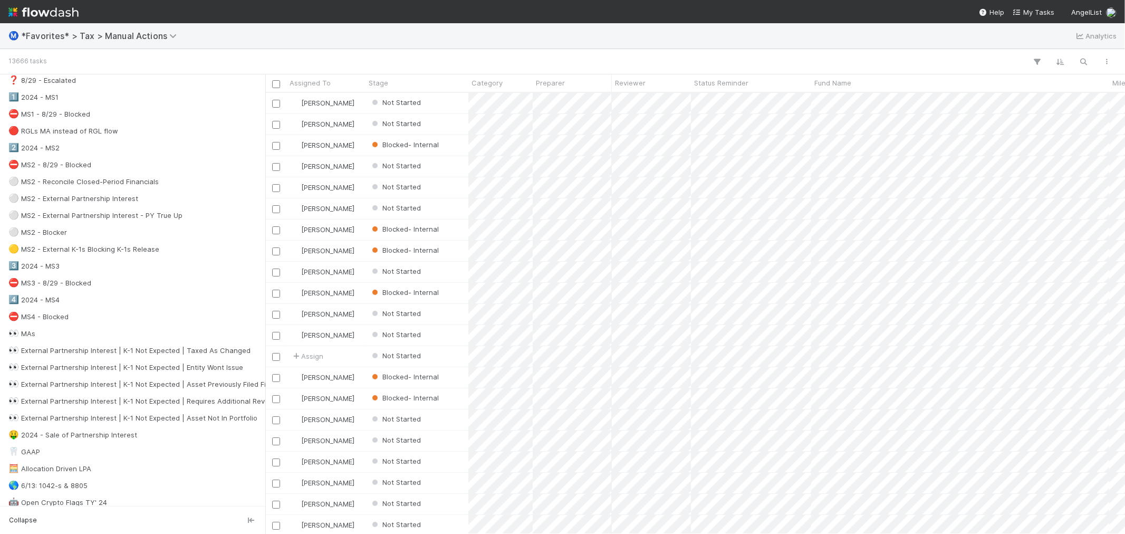
scroll to position [410, 0]
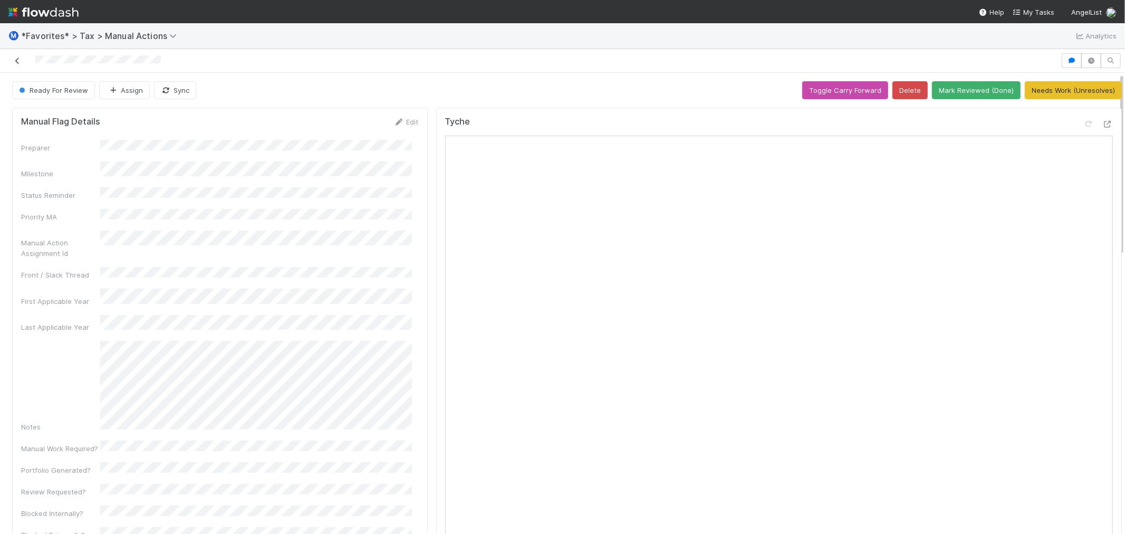
click at [21, 57] on icon at bounding box center [17, 60] width 11 height 7
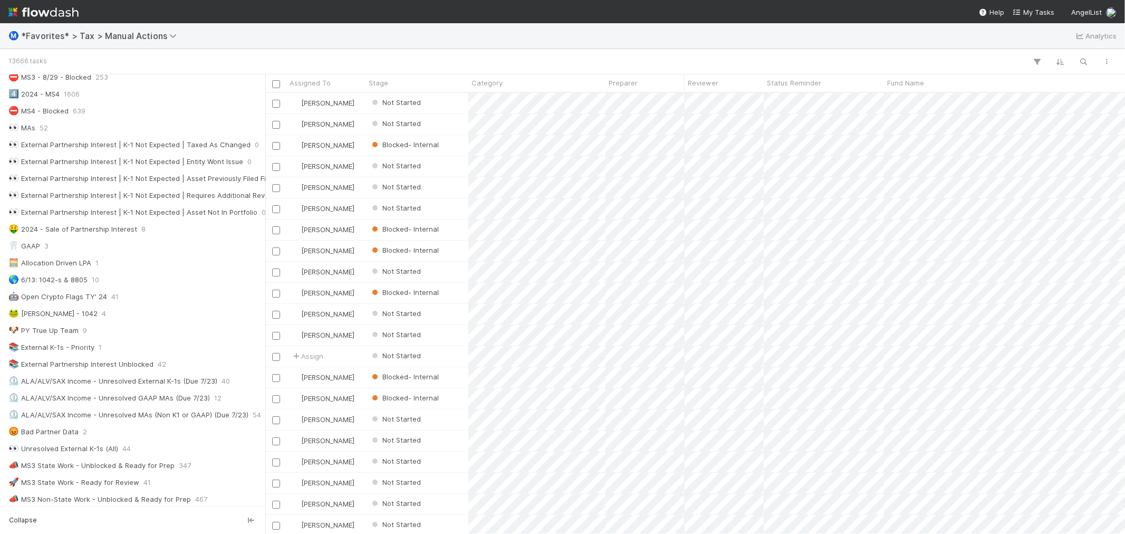
scroll to position [410, 0]
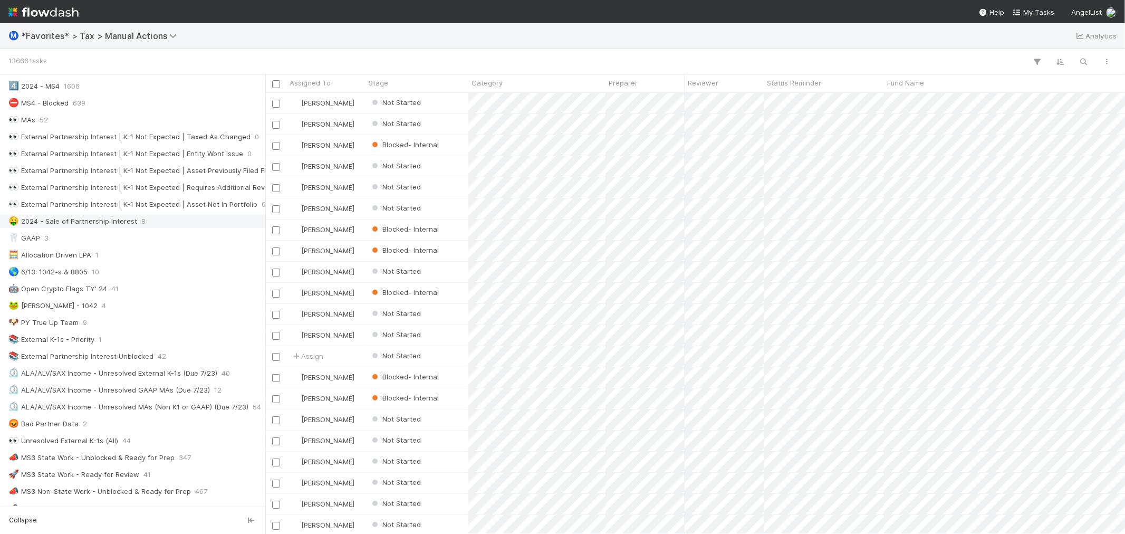
click at [118, 228] on div "🤑 2024 - Sale of Partnership Interest" at bounding box center [72, 221] width 129 height 13
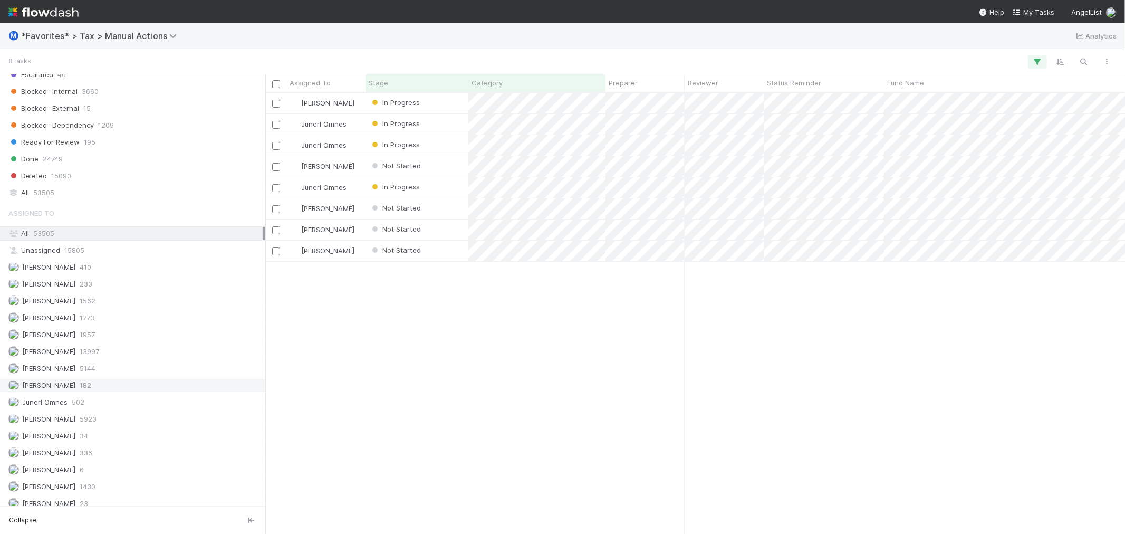
scroll to position [1222, 0]
click at [130, 397] on div "Junerl Omnes 502" at bounding box center [135, 394] width 254 height 13
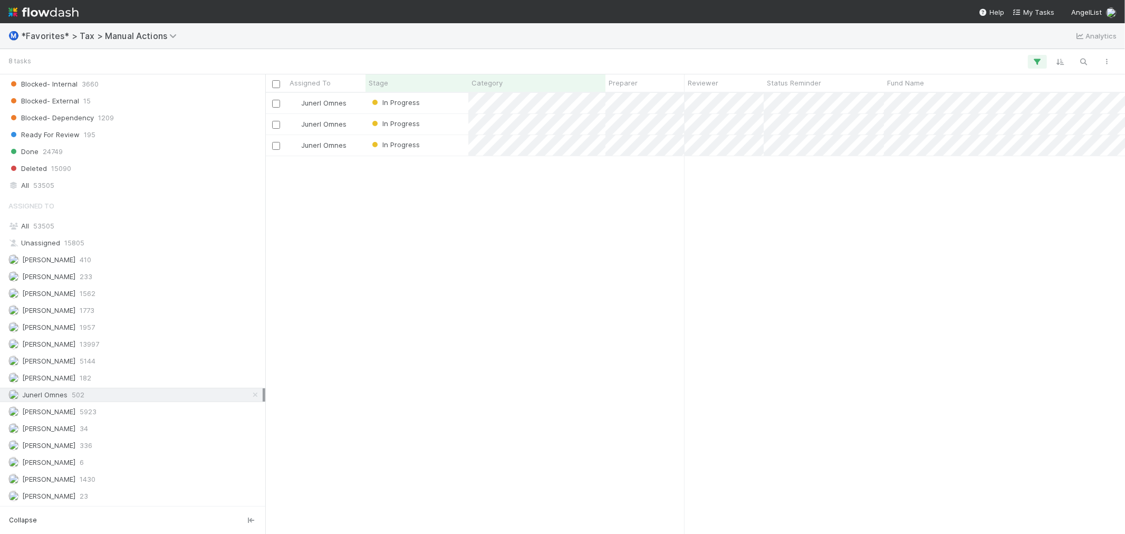
scroll to position [431, 851]
click at [523, 347] on div "Junerl Omnes In Progress 11/25/24, 4:59:06 PM 8/26/25, 8:39:44 PM 0 0 Junerl Om…" at bounding box center [694, 313] width 859 height 440
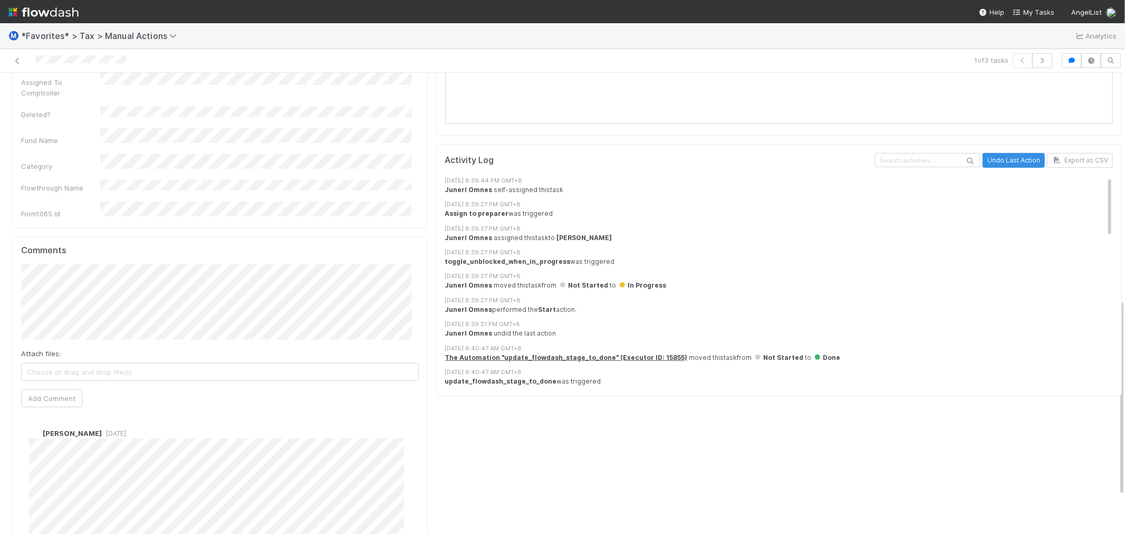
scroll to position [527, 0]
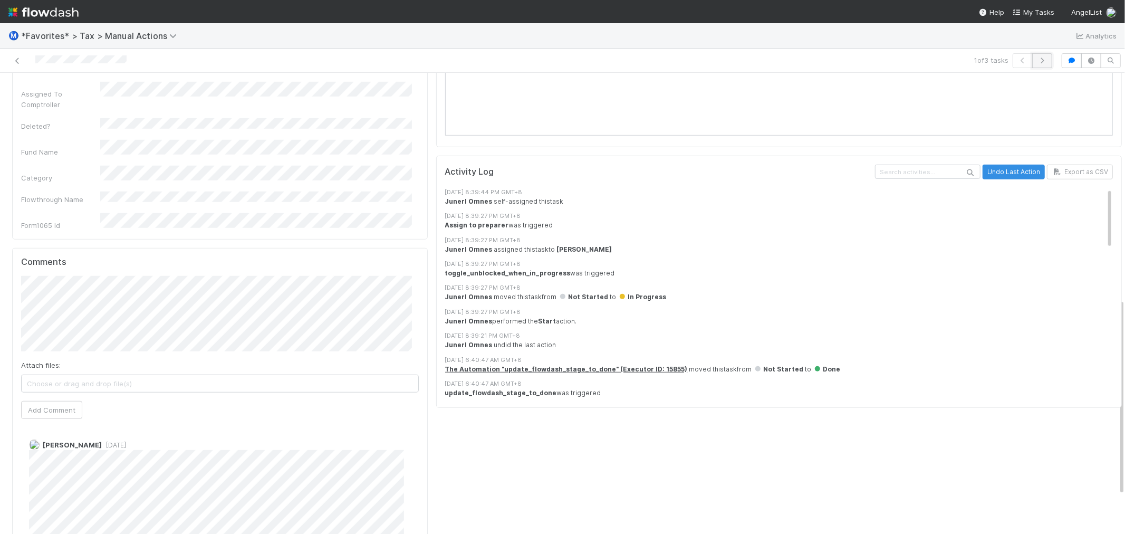
click at [1037, 61] on icon "button" at bounding box center [1042, 60] width 11 height 6
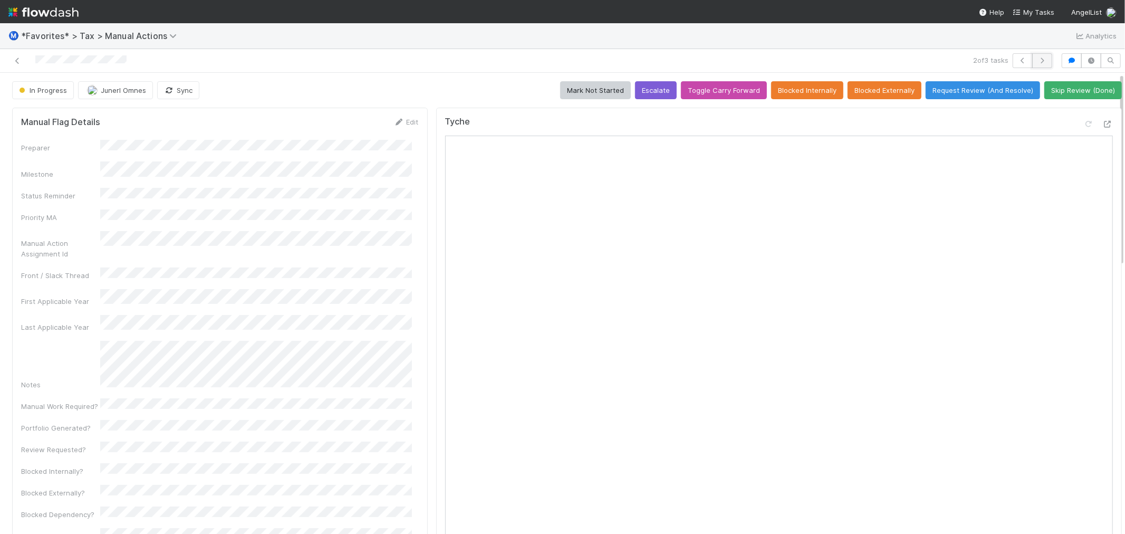
click at [1032, 64] on button "button" at bounding box center [1042, 60] width 20 height 15
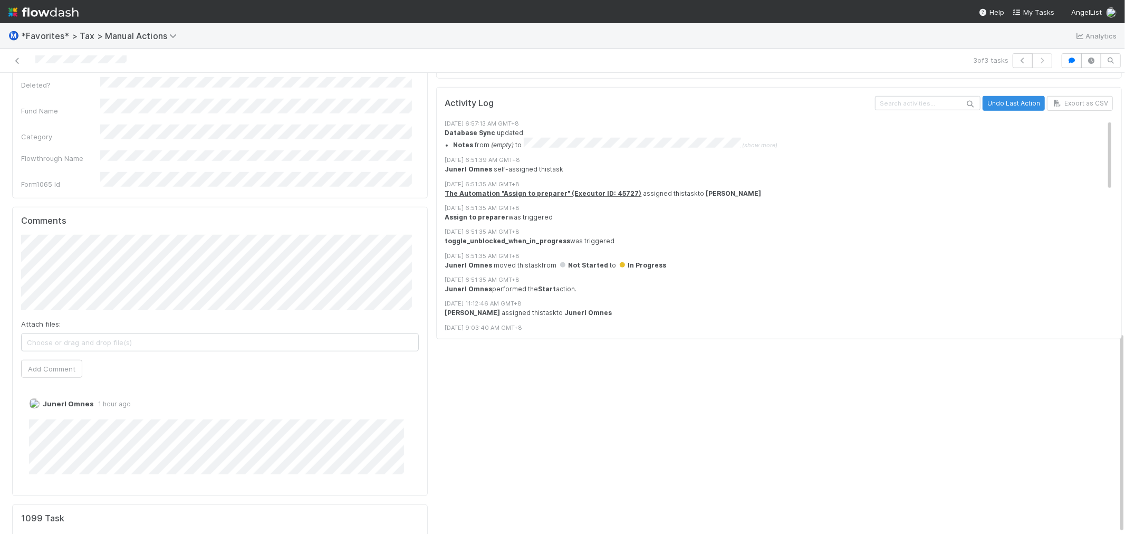
scroll to position [537, 0]
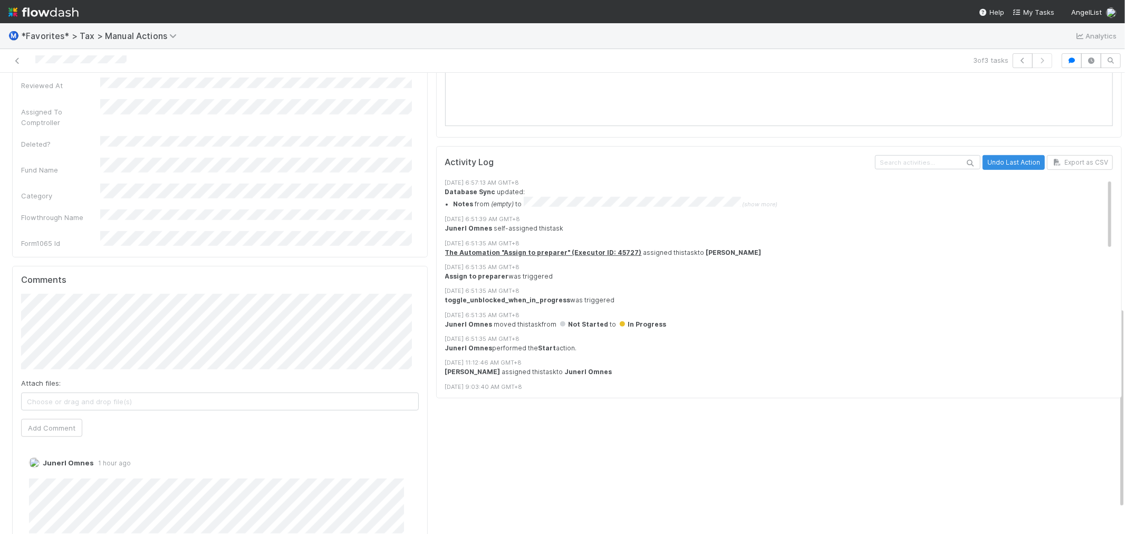
click at [546, 460] on div "Tyche Activity Log Undo Last Action Export as CSV 8/27/25, 6:57:13 AM GMT+8 Dat…" at bounding box center [779, 116] width 694 height 1099
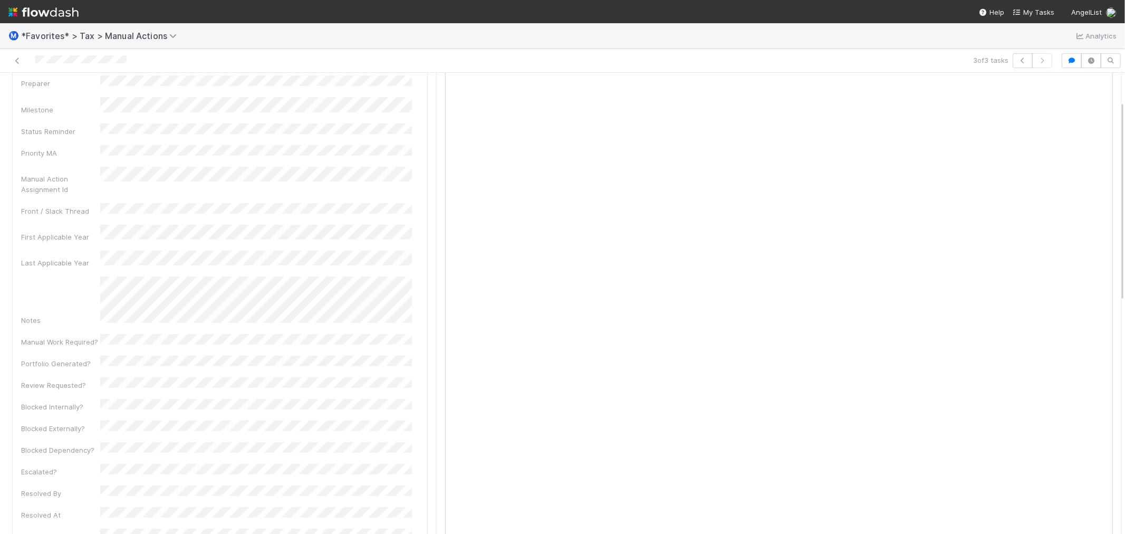
scroll to position [0, 0]
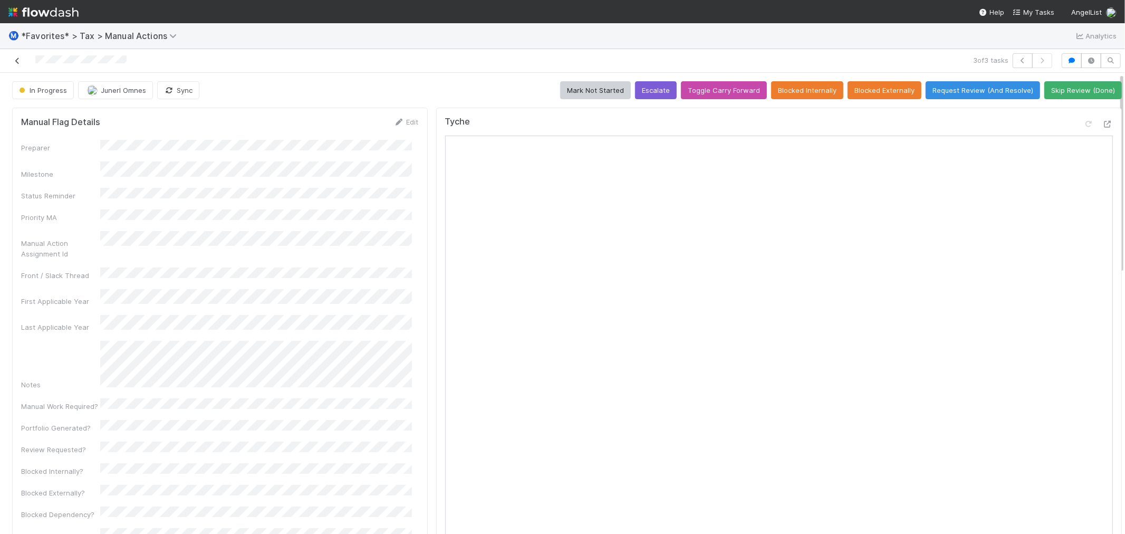
click at [17, 60] on icon at bounding box center [17, 60] width 11 height 7
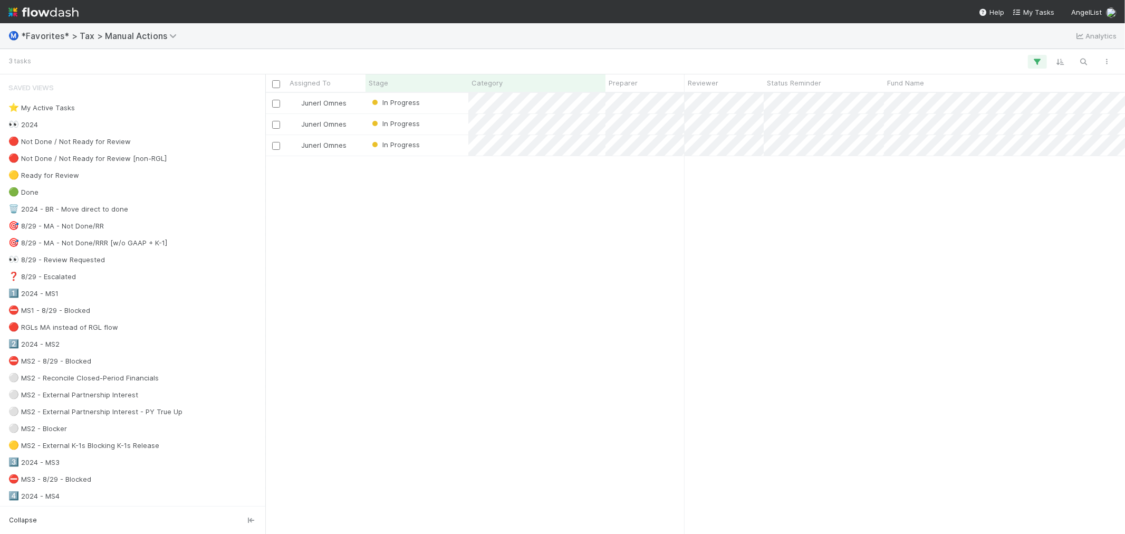
scroll to position [431, 851]
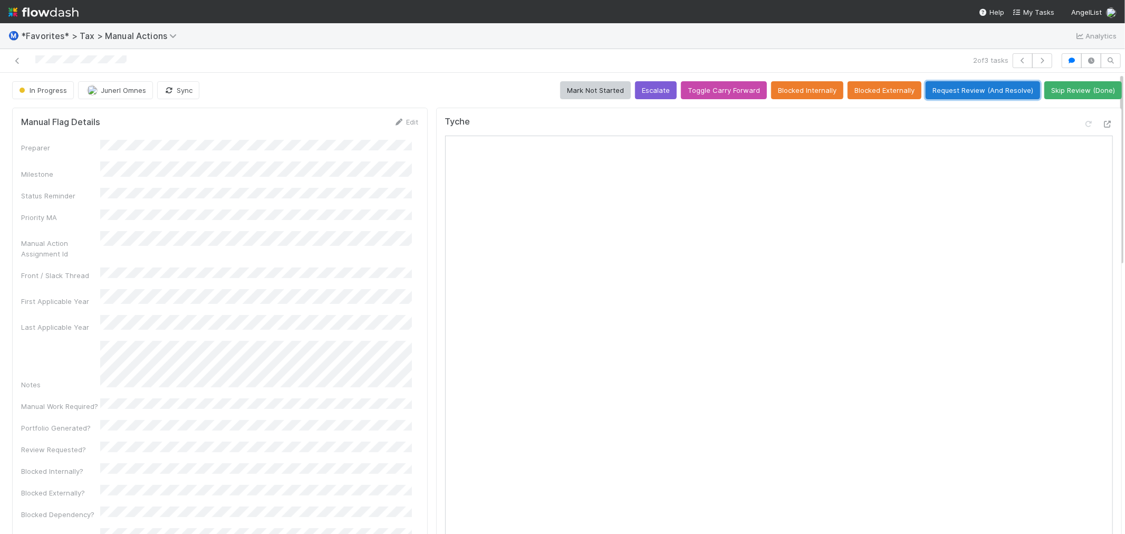
click at [936, 87] on button "Request Review (And Resolve)" at bounding box center [982, 90] width 114 height 18
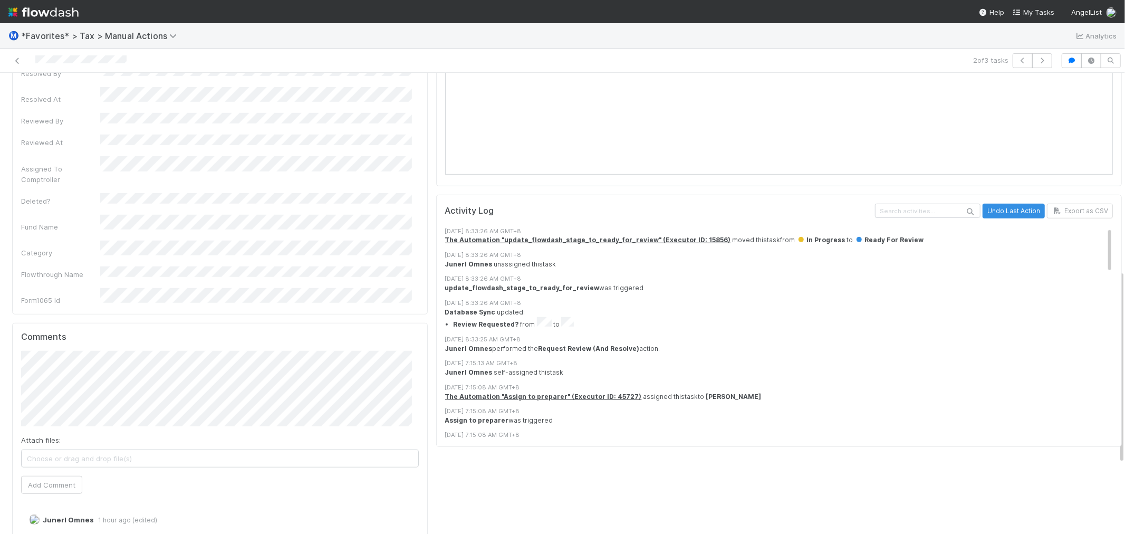
scroll to position [468, 0]
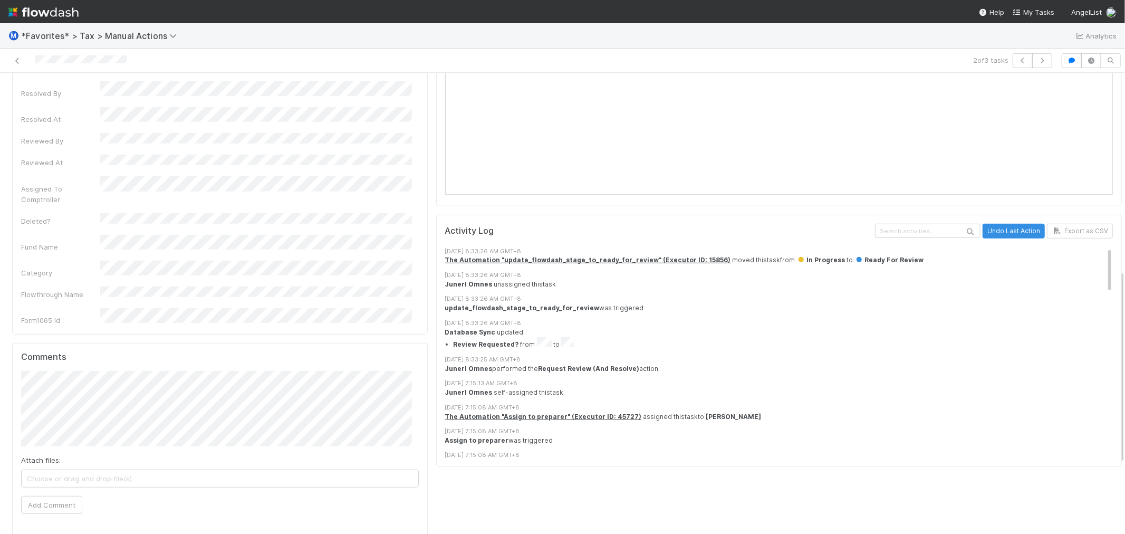
click at [163, 429] on div "Attach files: Choose or drag and drop file(s) Add Comment" at bounding box center [220, 442] width 398 height 143
click at [60, 496] on button "Add Comment" at bounding box center [51, 505] width 61 height 18
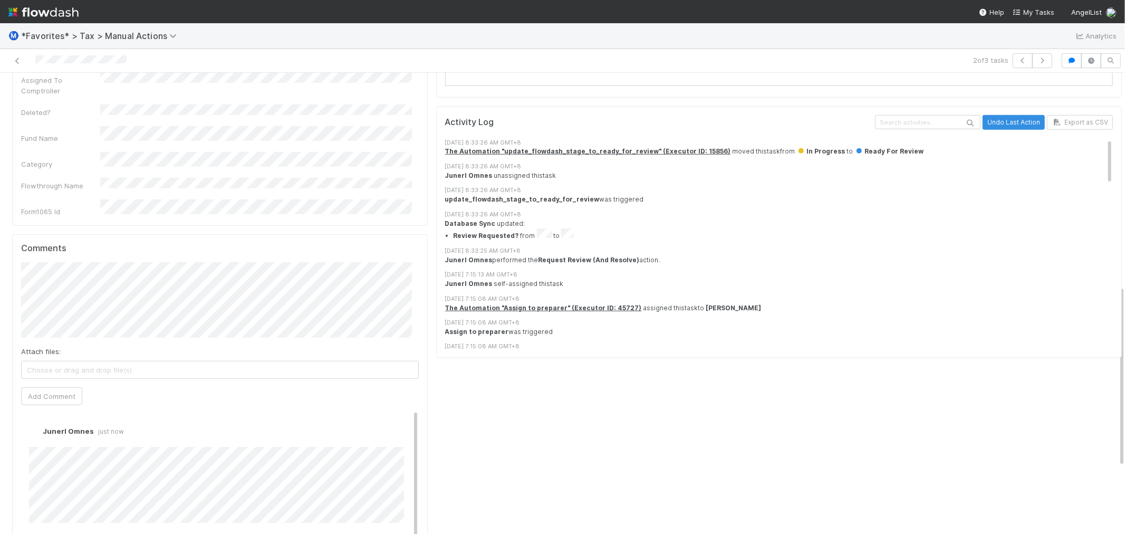
scroll to position [703, 0]
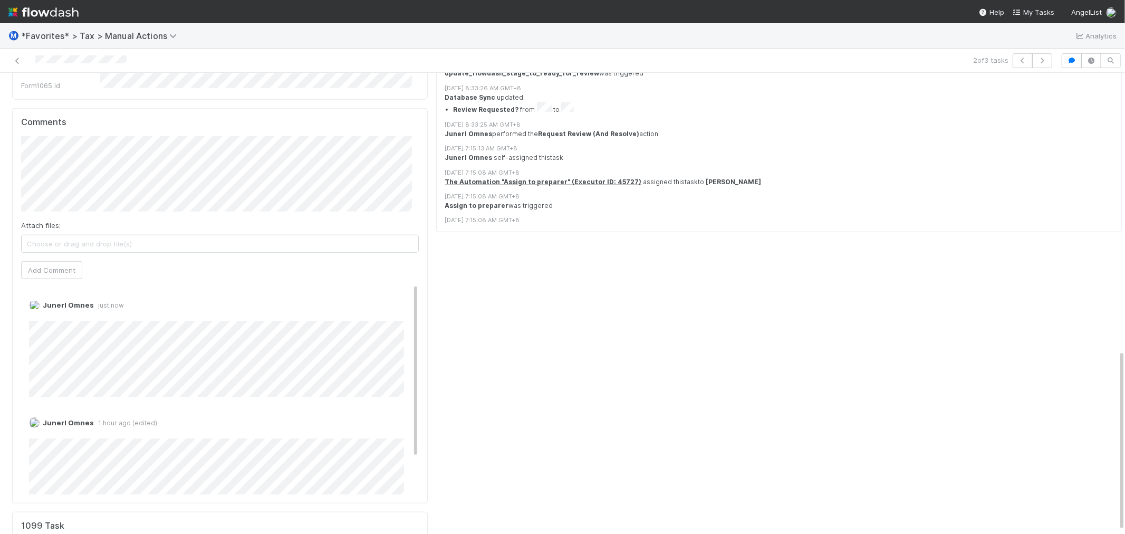
click at [512, 376] on div "Tyche Activity Log Undo Last Action Export as CSV 8/27/25, 8:33:26 AM GMT+8 The…" at bounding box center [779, 8] width 694 height 1214
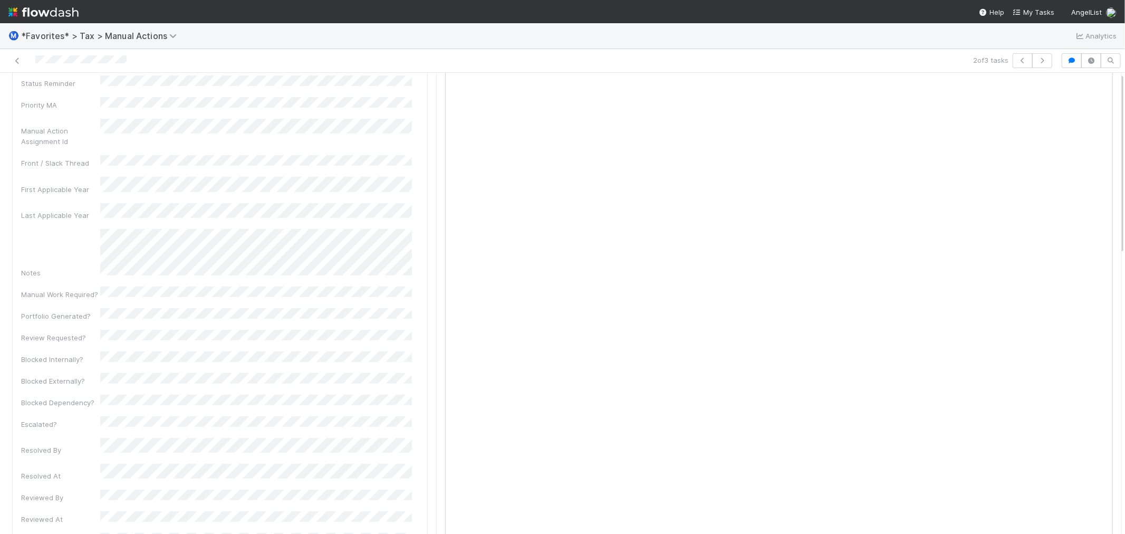
scroll to position [0, 0]
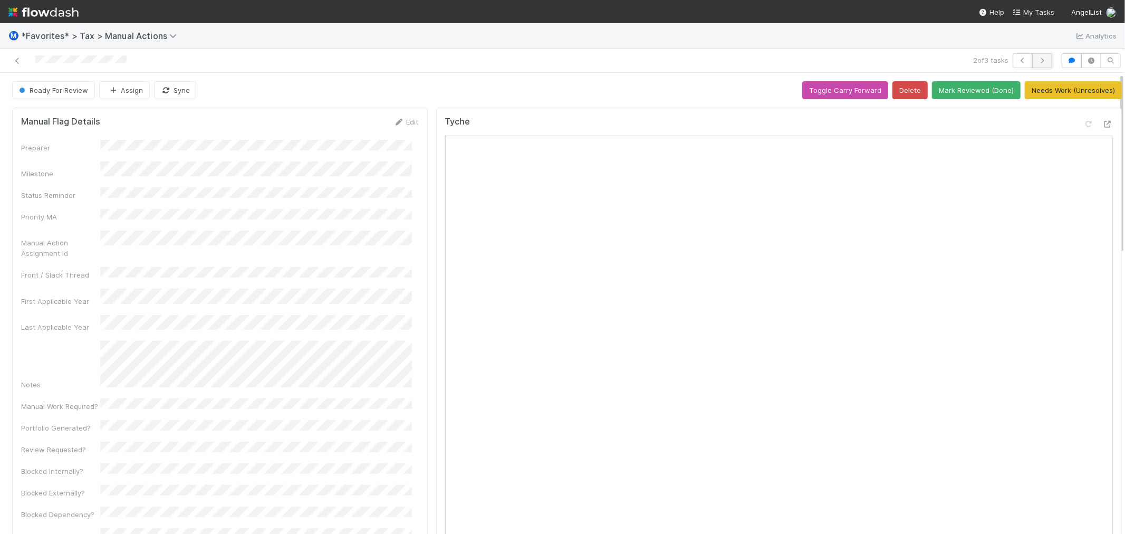
click at [1037, 61] on icon "button" at bounding box center [1042, 60] width 11 height 6
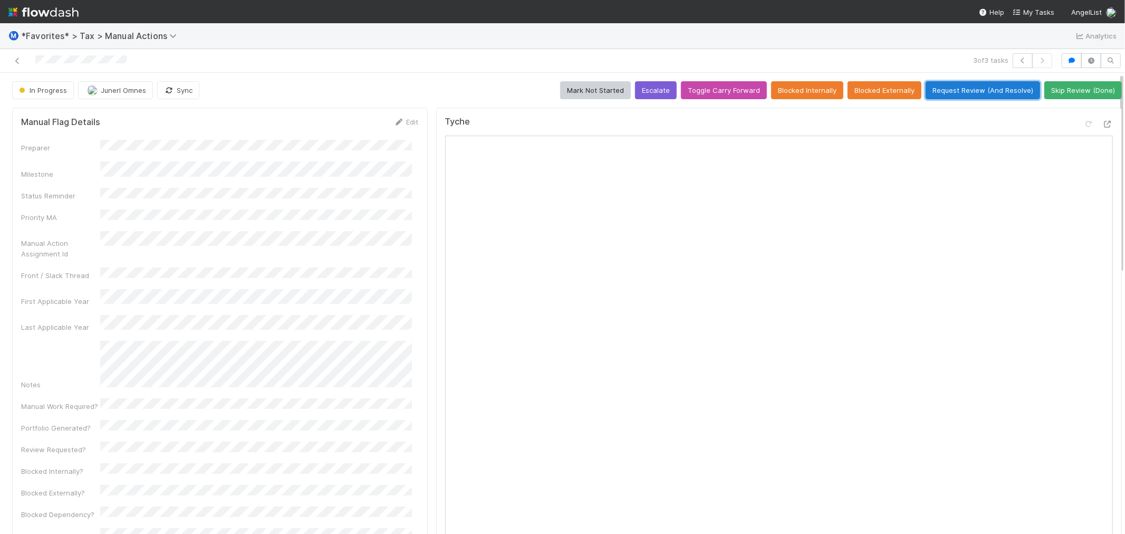
click at [940, 90] on button "Request Review (And Resolve)" at bounding box center [982, 90] width 114 height 18
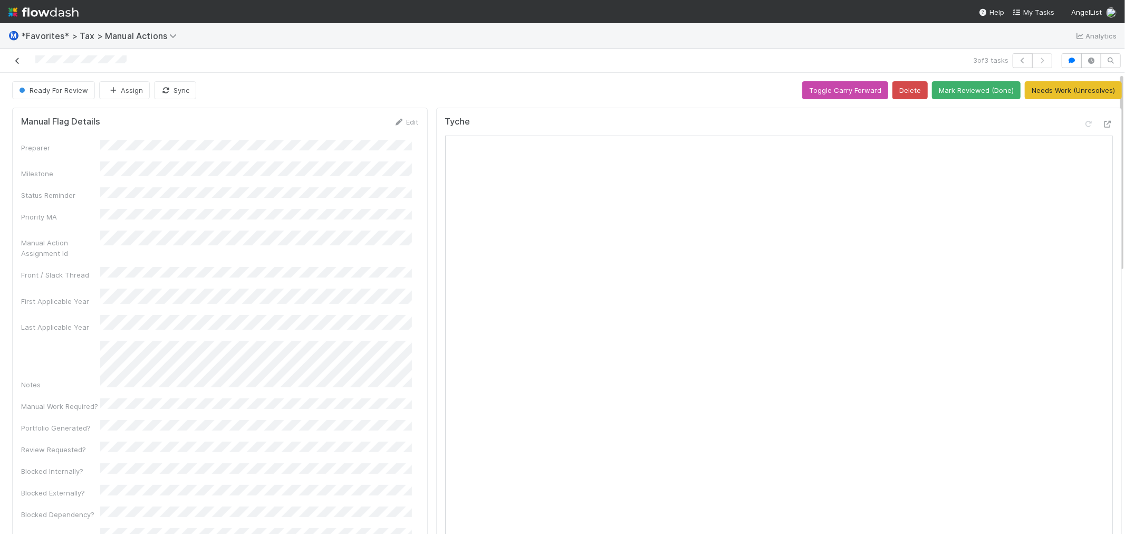
click at [16, 62] on icon at bounding box center [17, 60] width 11 height 7
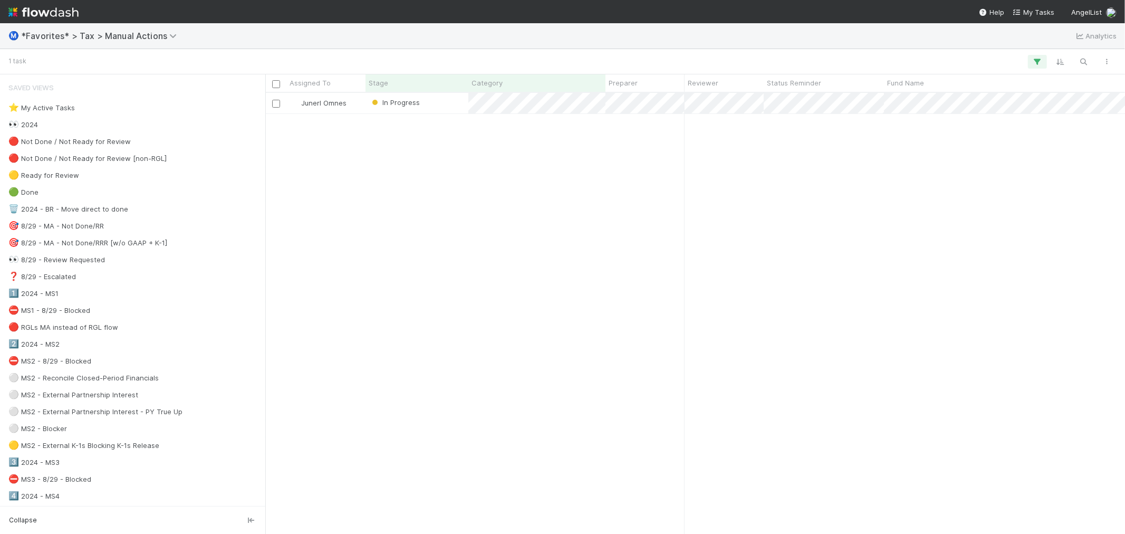
scroll to position [431, 851]
click at [403, 173] on div "Junerl Omnes In Progress 11/25/24, 4:59:06 PM 8/26/25, 8:39:44 PM 0 0" at bounding box center [694, 313] width 859 height 440
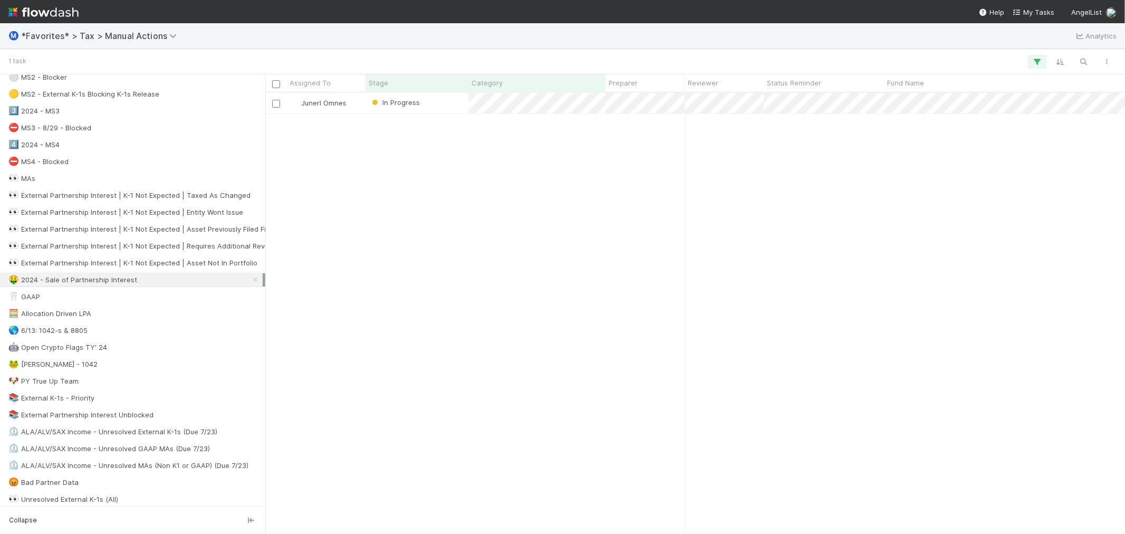
click at [464, 269] on div "Junerl Omnes In Progress 11/25/24, 4:59:06 PM 8/26/25, 8:39:44 PM 0 0" at bounding box center [694, 313] width 859 height 440
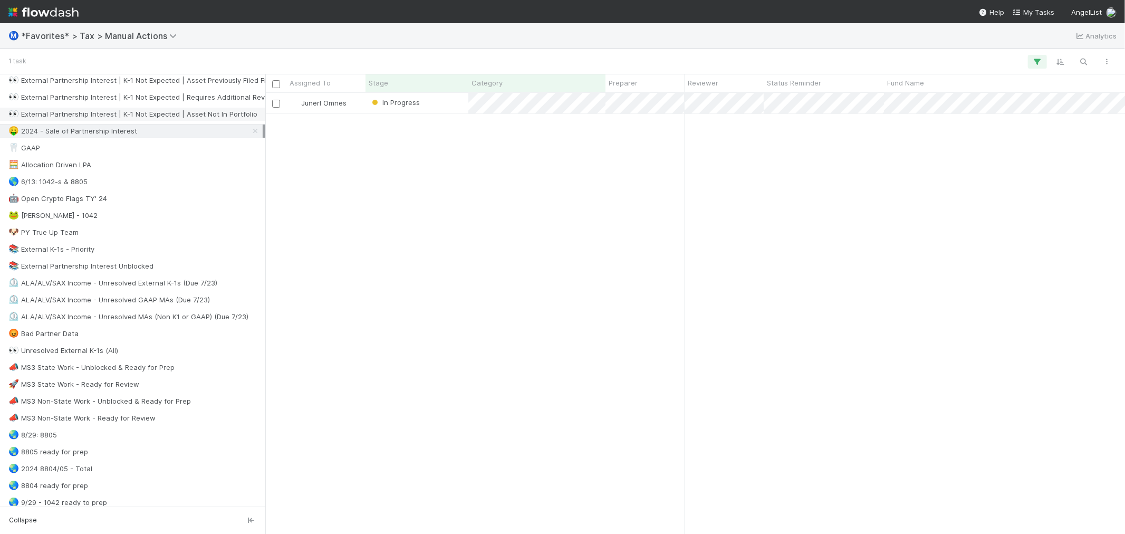
scroll to position [644, 0]
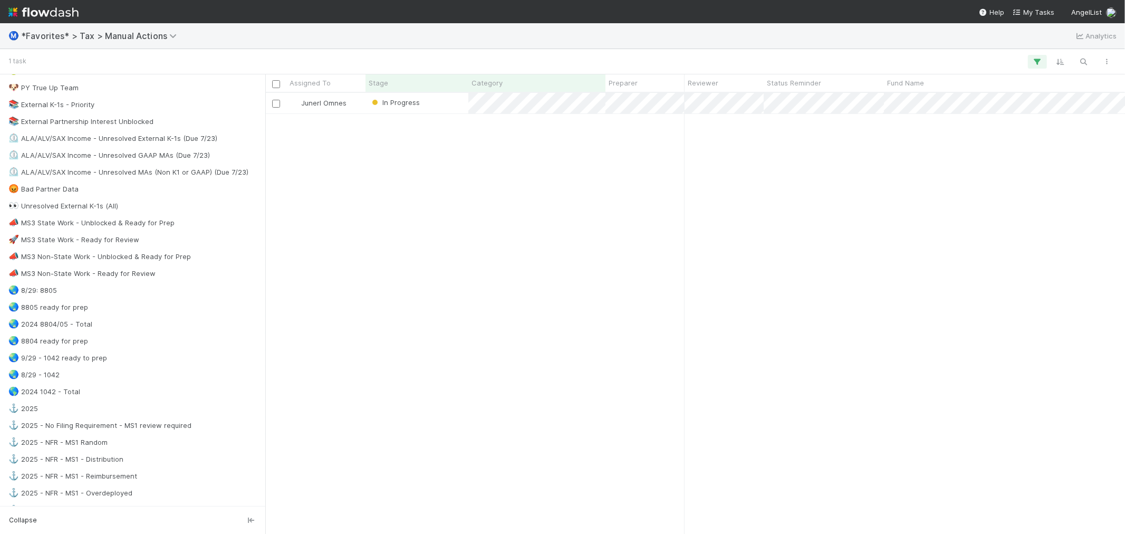
click at [525, 196] on div "Junerl Omnes In Progress 11/25/24, 4:59:06 PM 8/26/25, 8:39:44 PM 0 0" at bounding box center [694, 313] width 859 height 440
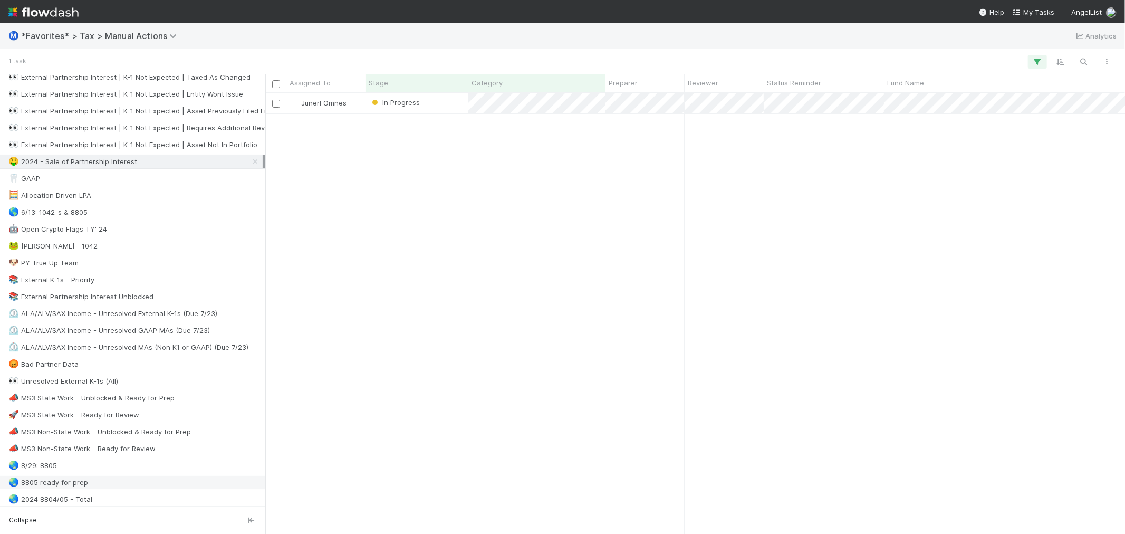
scroll to position [468, 0]
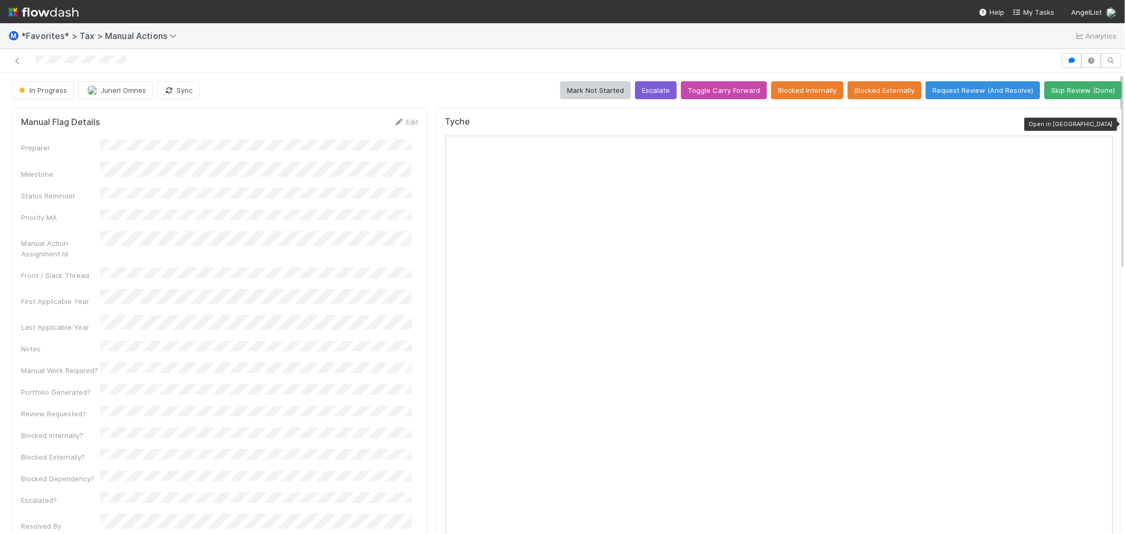
click at [1102, 125] on icon at bounding box center [1107, 124] width 11 height 7
click at [1102, 124] on icon at bounding box center [1107, 124] width 11 height 7
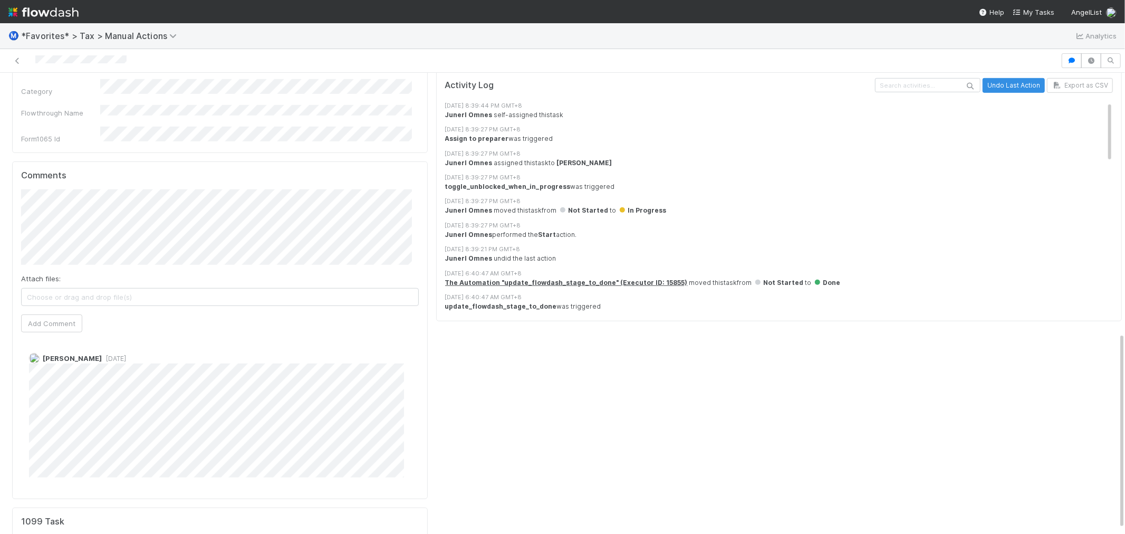
scroll to position [617, 0]
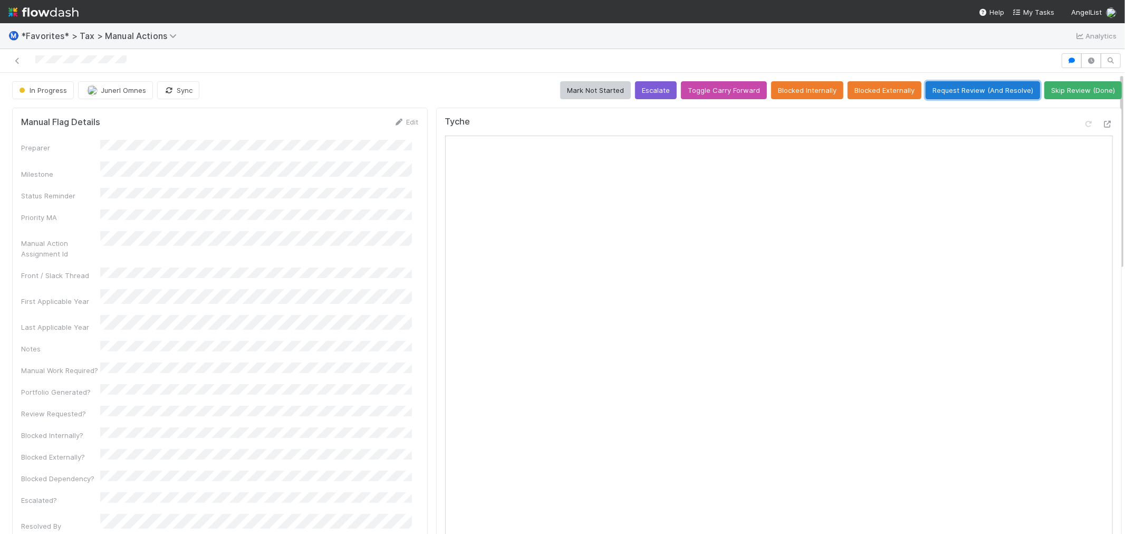
click at [957, 90] on button "Request Review (And Resolve)" at bounding box center [982, 90] width 114 height 18
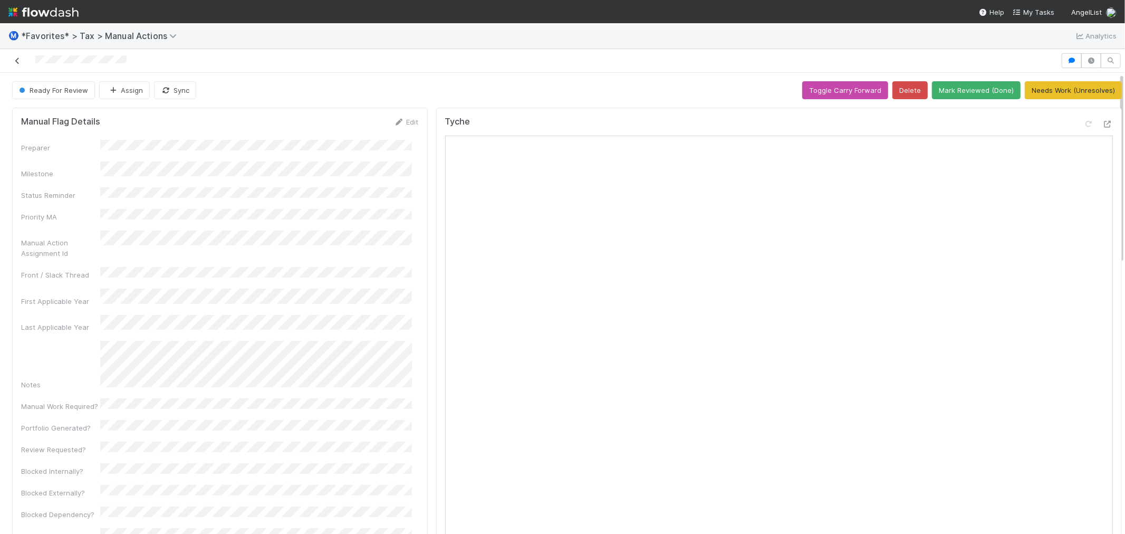
click at [17, 62] on icon at bounding box center [17, 60] width 11 height 7
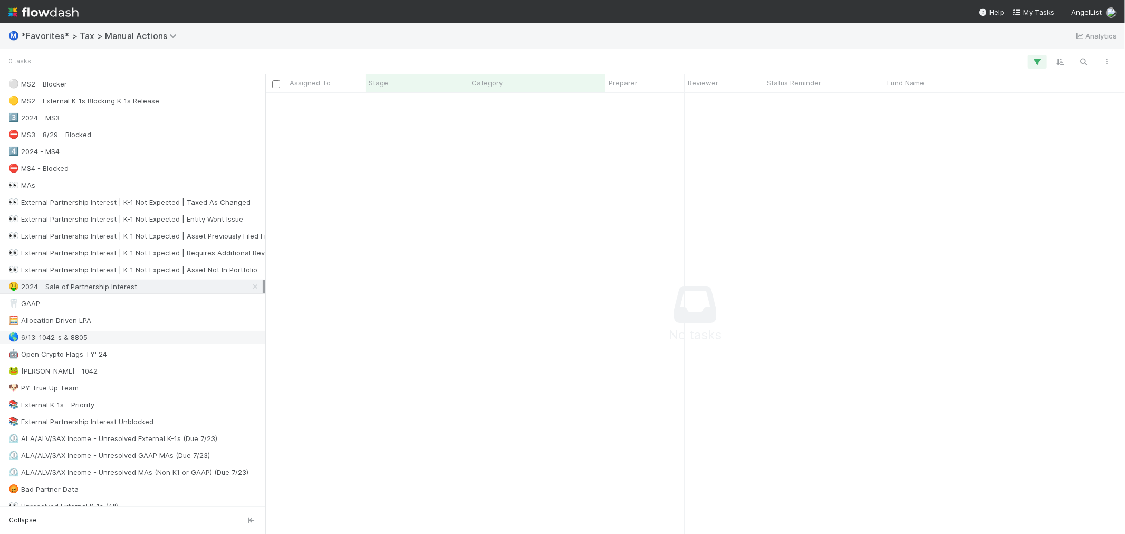
scroll to position [468, 0]
